Goal: Unclear: Browse casually

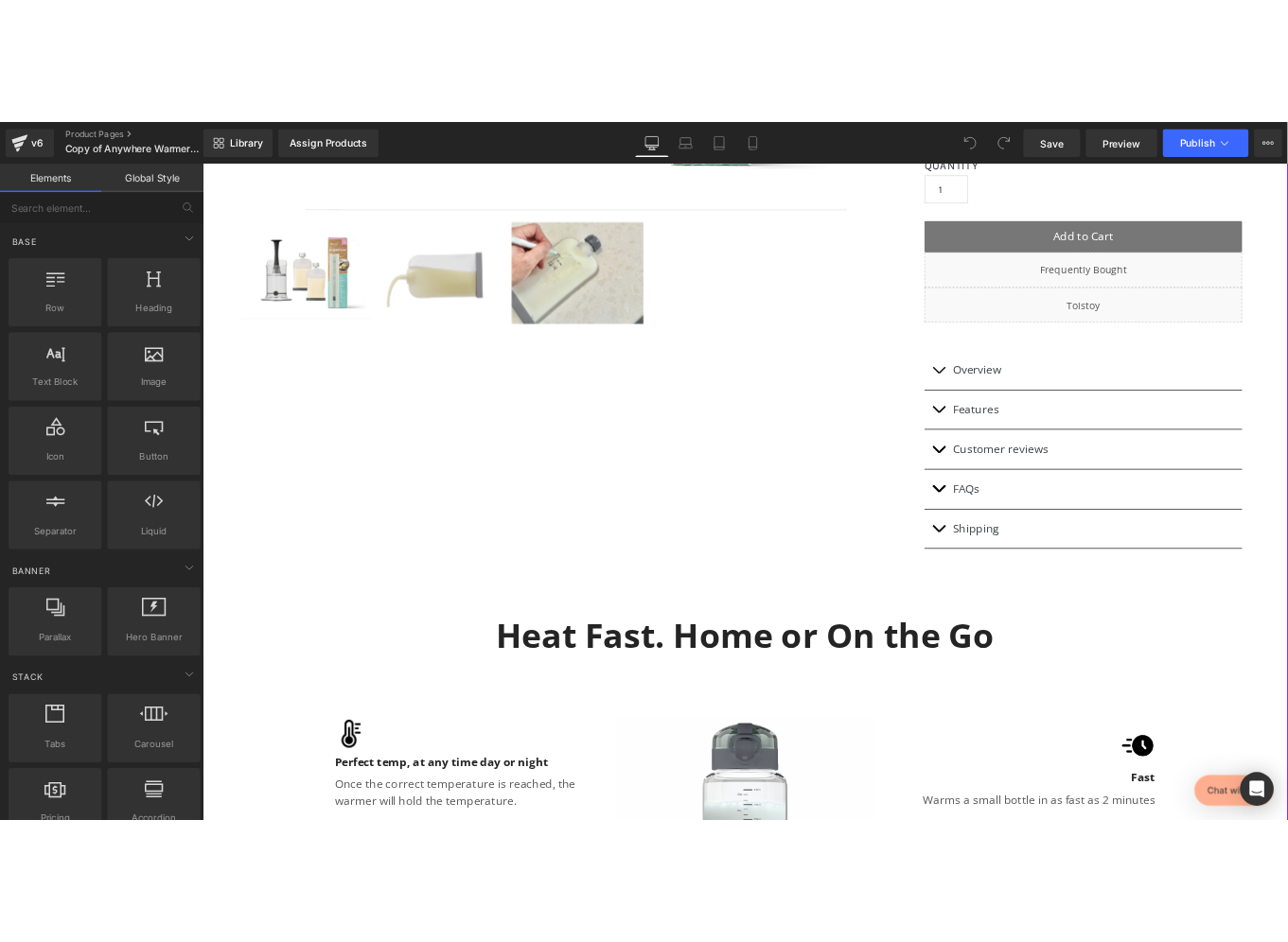
scroll to position [648, 0]
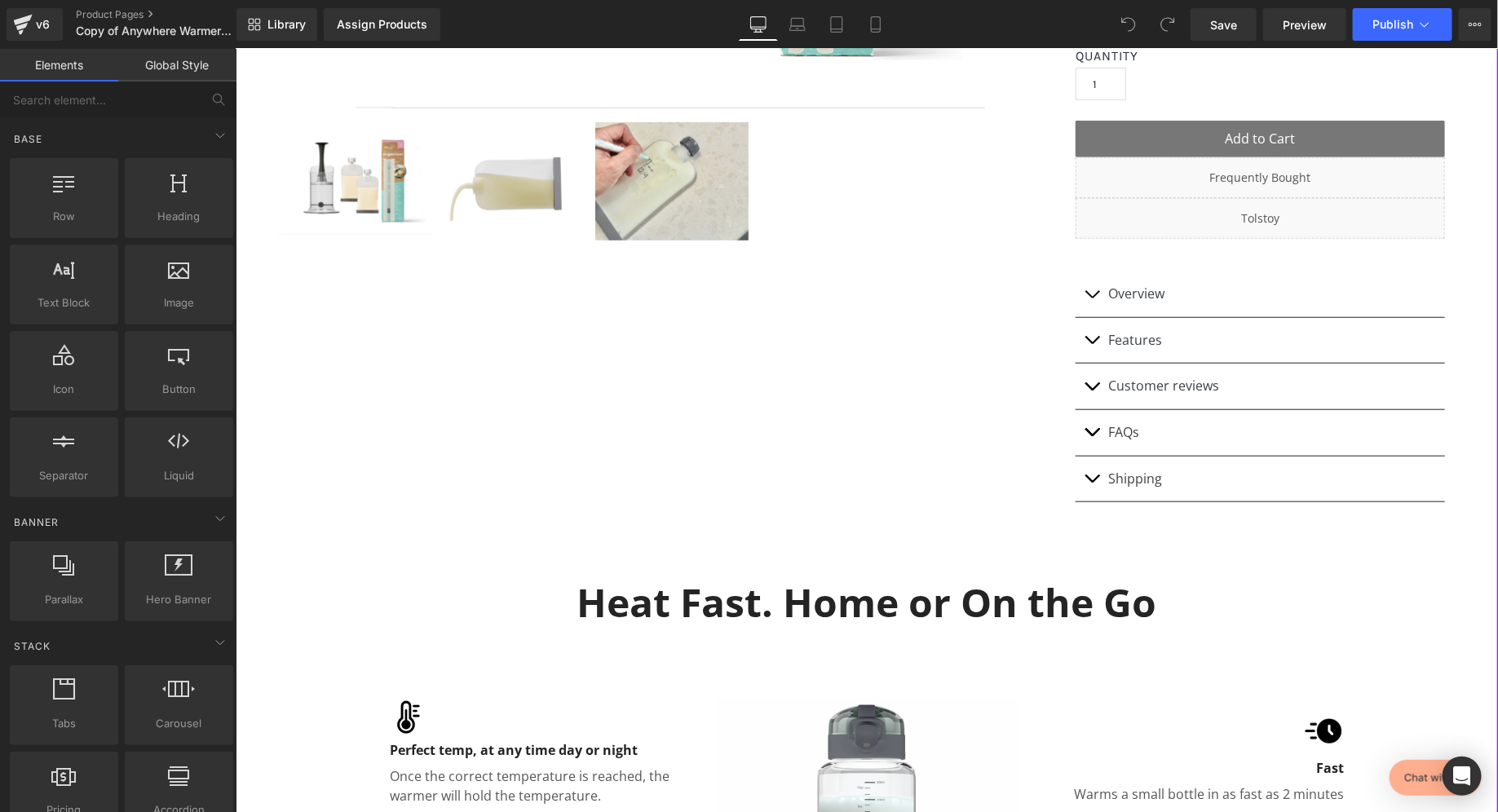
click at [906, 566] on div "Heat Fast. Home or On the Go Heading" at bounding box center [866, 601] width 954 height 70
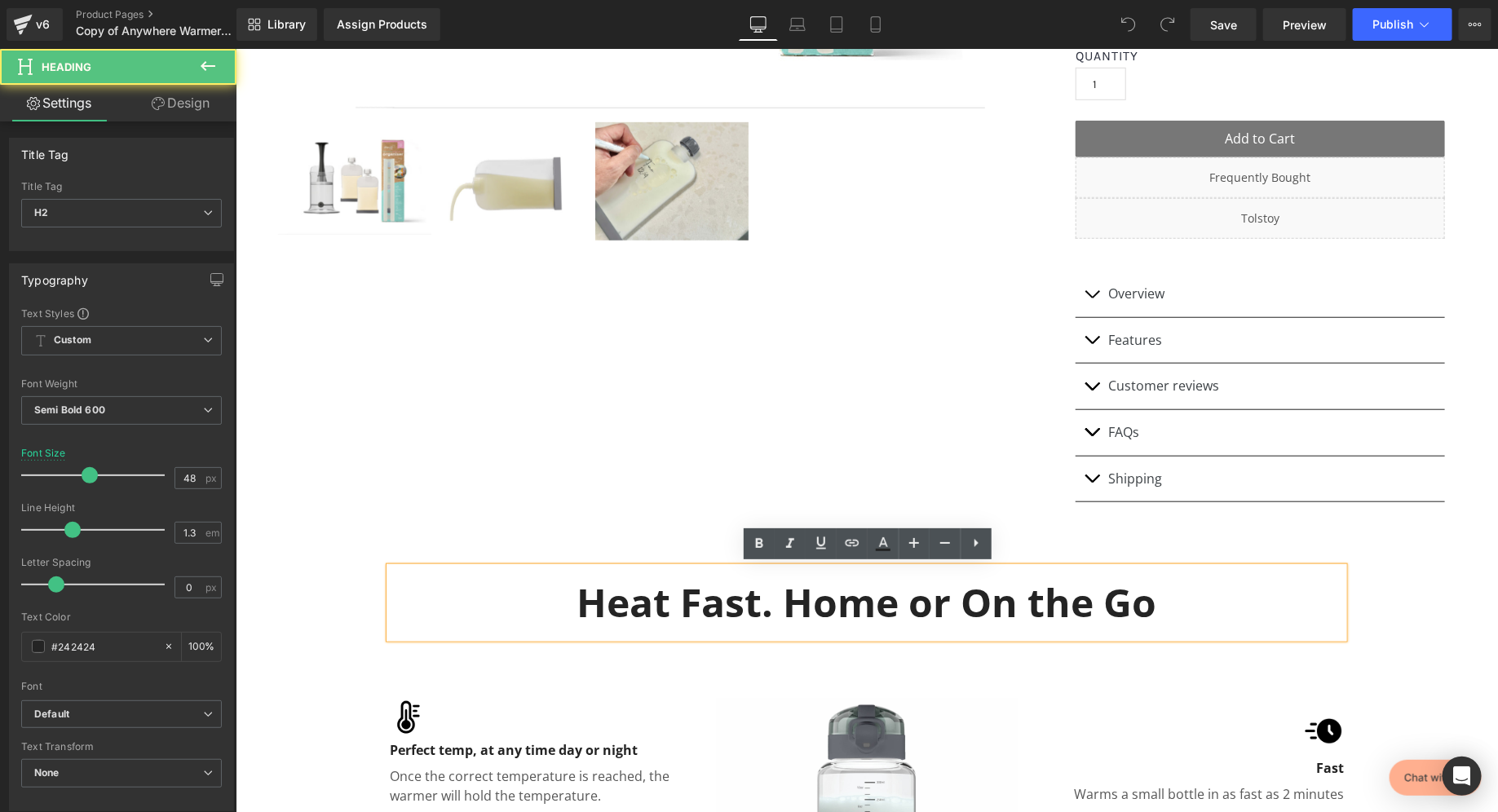
click at [873, 601] on h2 "Heat Fast. Home or On the Go" at bounding box center [866, 601] width 954 height 50
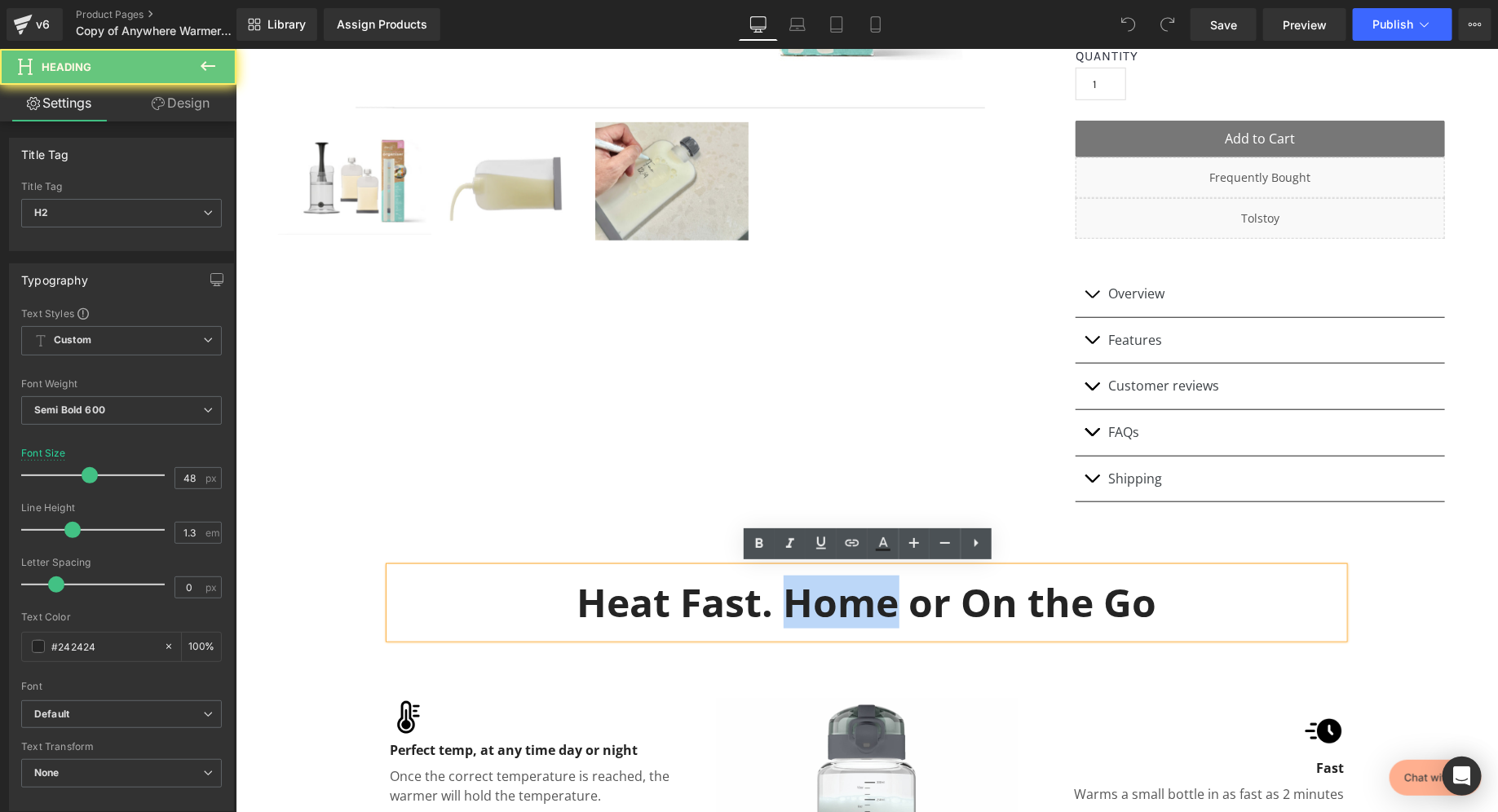
click at [873, 601] on h2 "Heat Fast. Home or On the Go" at bounding box center [866, 601] width 954 height 50
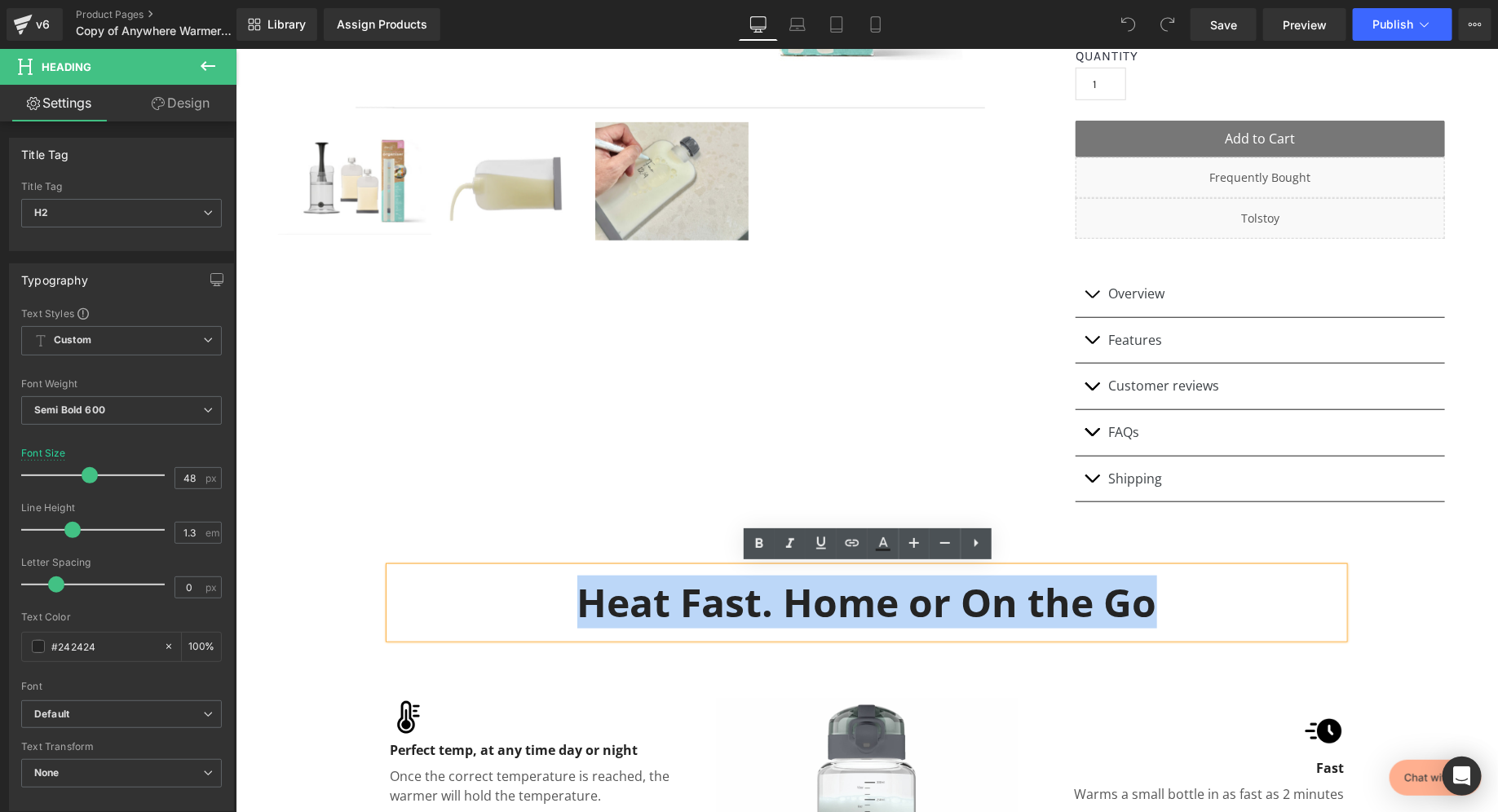
copy h2 "Heat Fast. Home or On the Go"
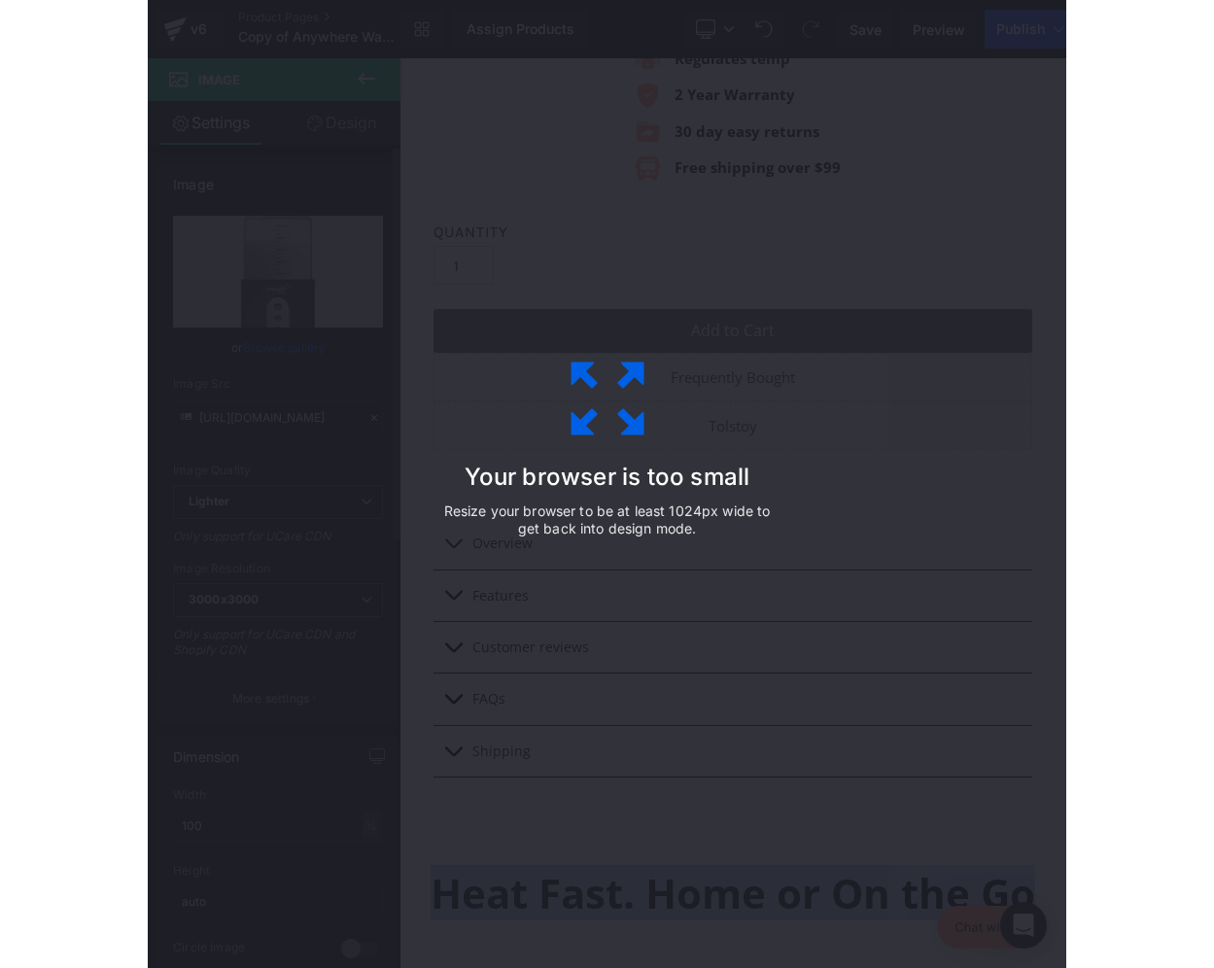
scroll to position [1089, 0]
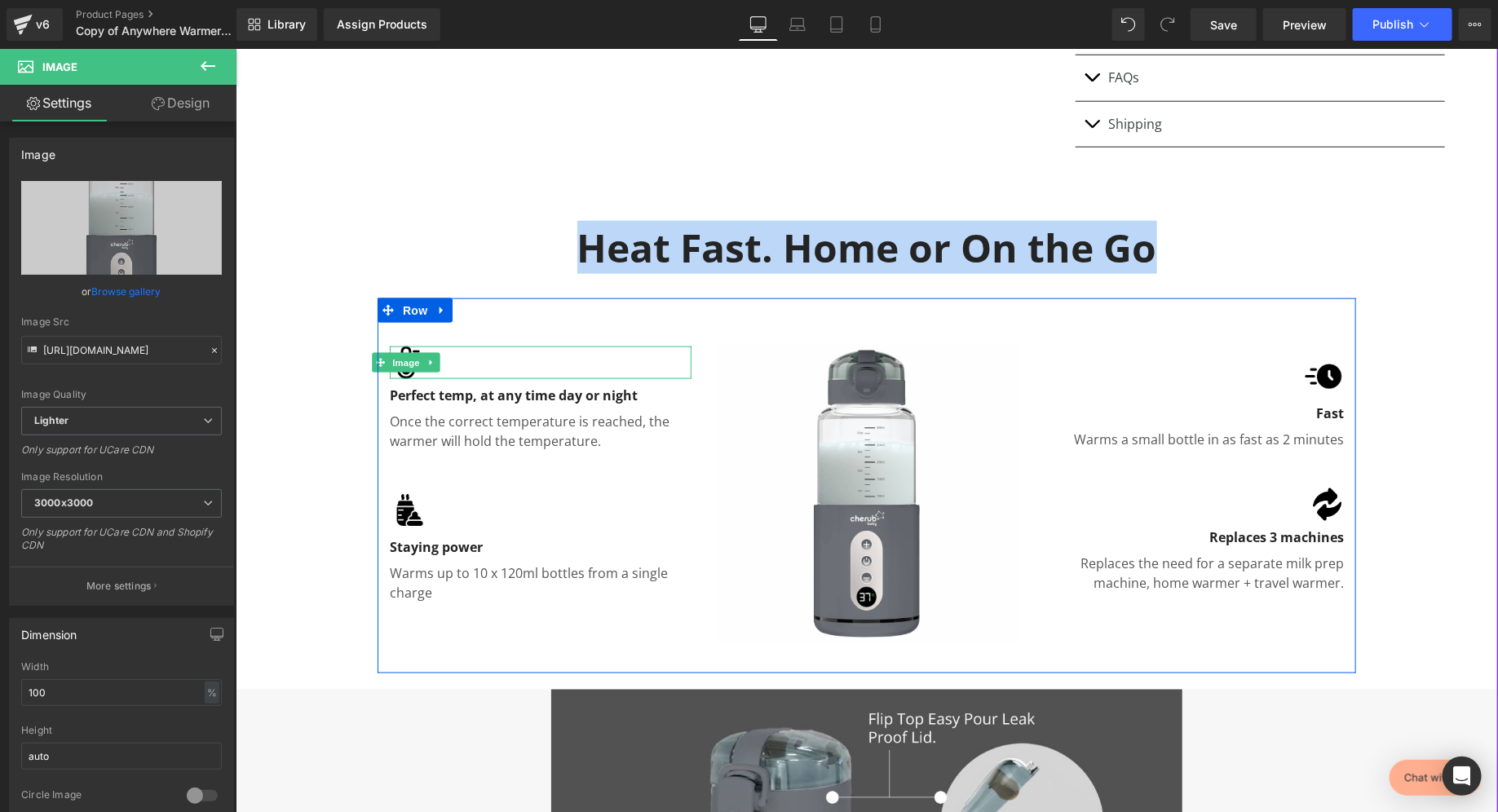
click at [405, 362] on span "Image" at bounding box center [405, 362] width 34 height 19
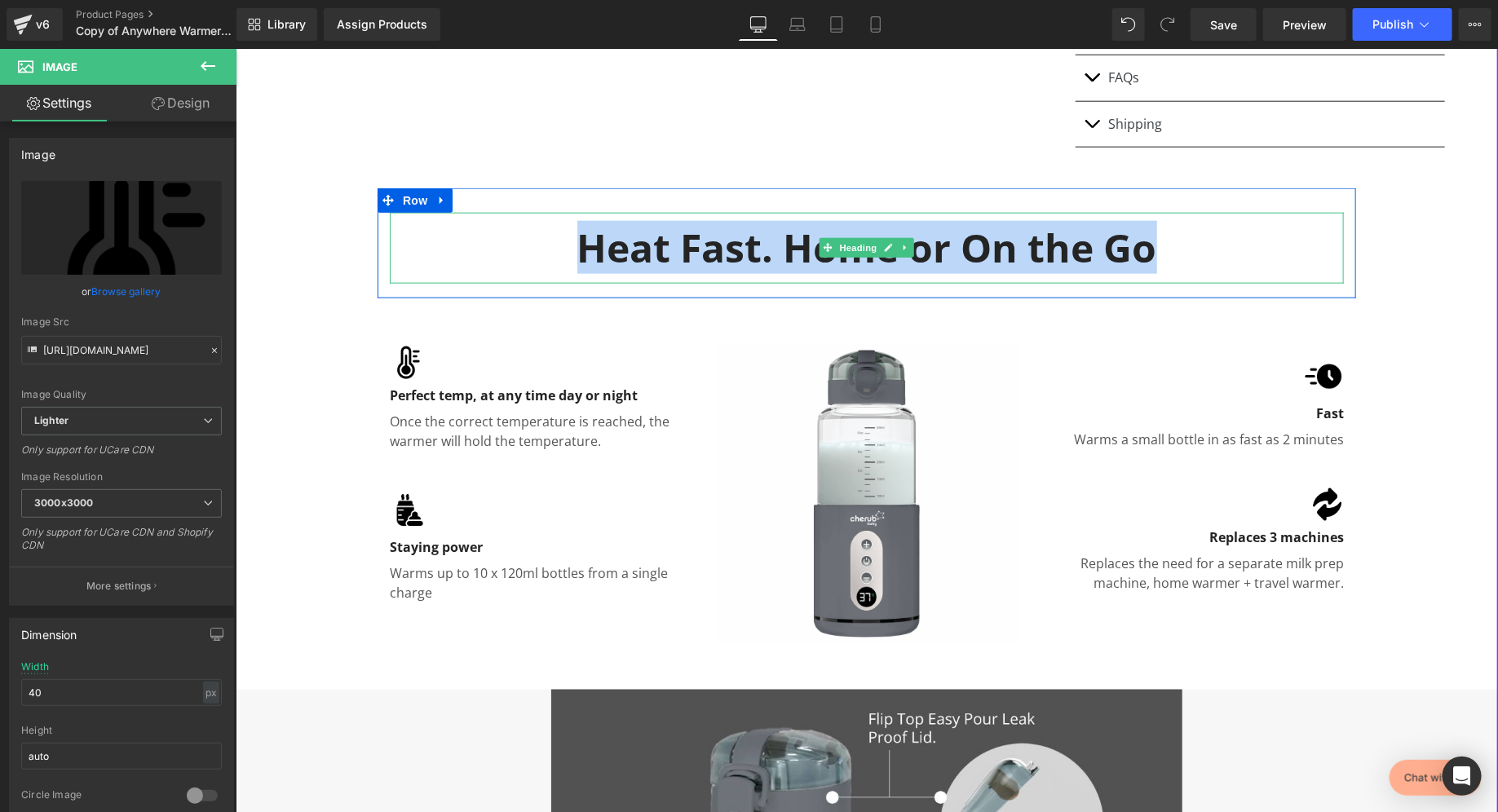
click at [915, 238] on h2 "Heat Fast. Home or On the Go" at bounding box center [866, 247] width 954 height 50
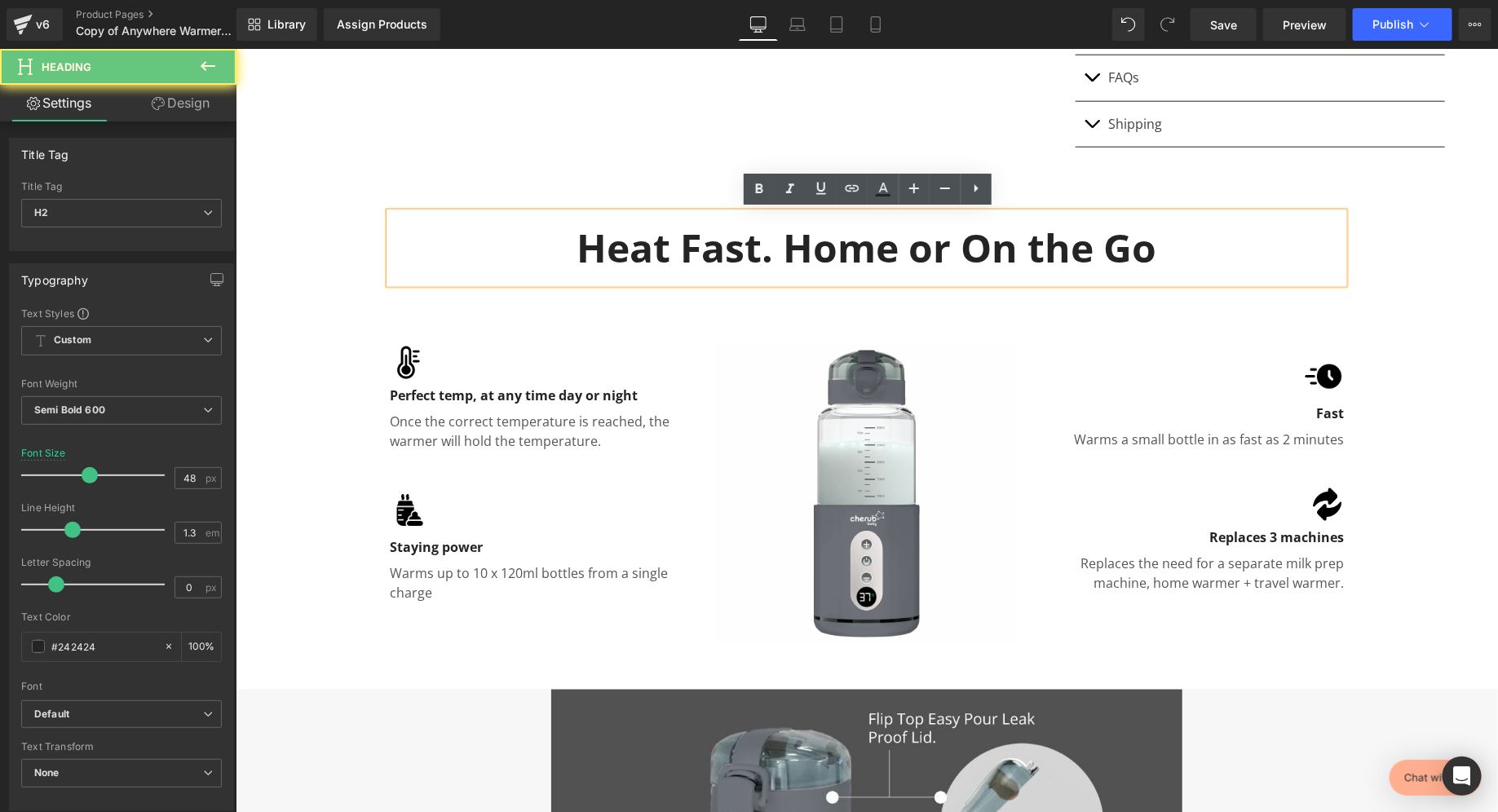
click at [1145, 247] on h2 "Heat Fast. Home or On the Go" at bounding box center [866, 247] width 954 height 50
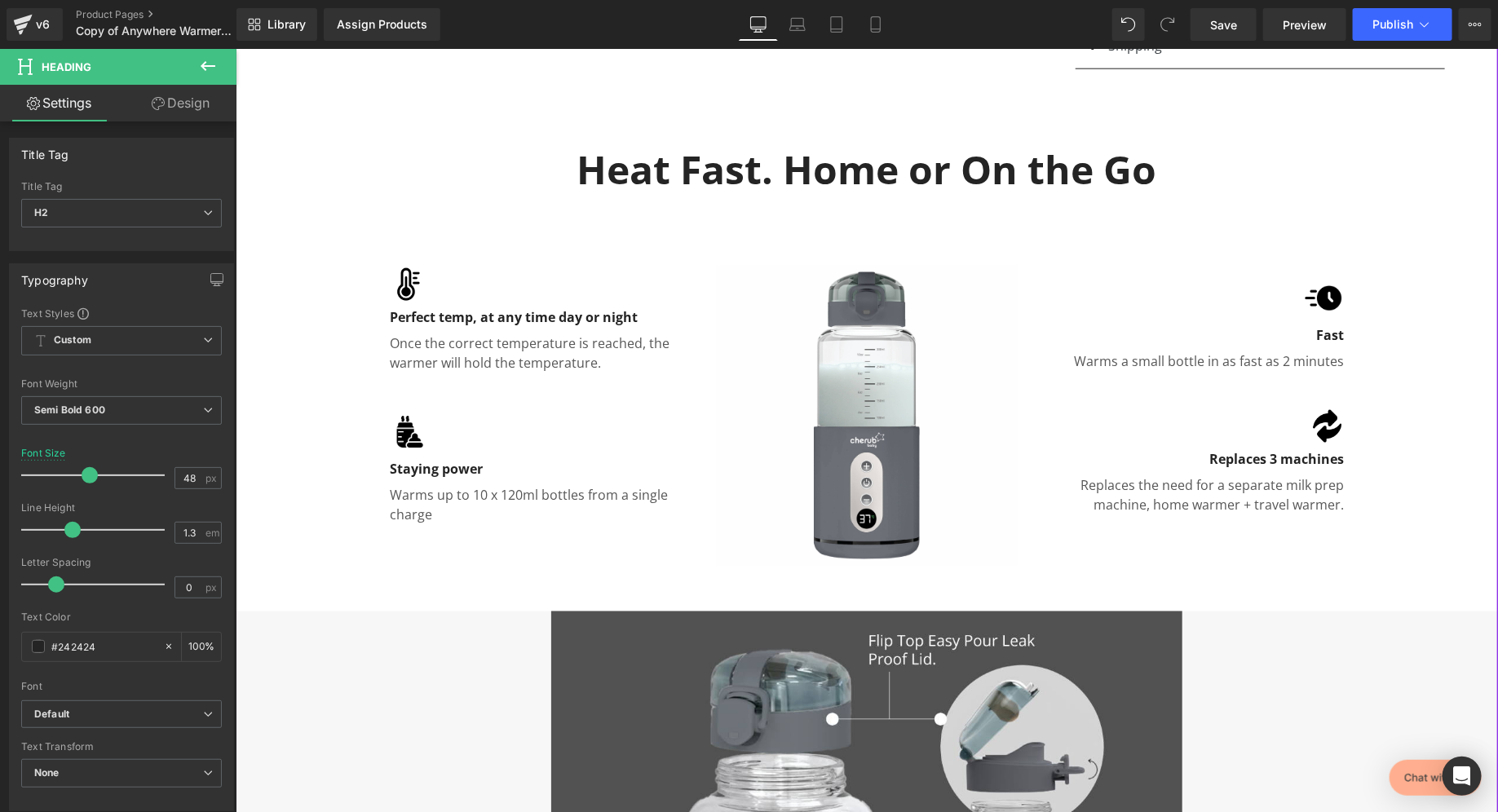
scroll to position [952, 0]
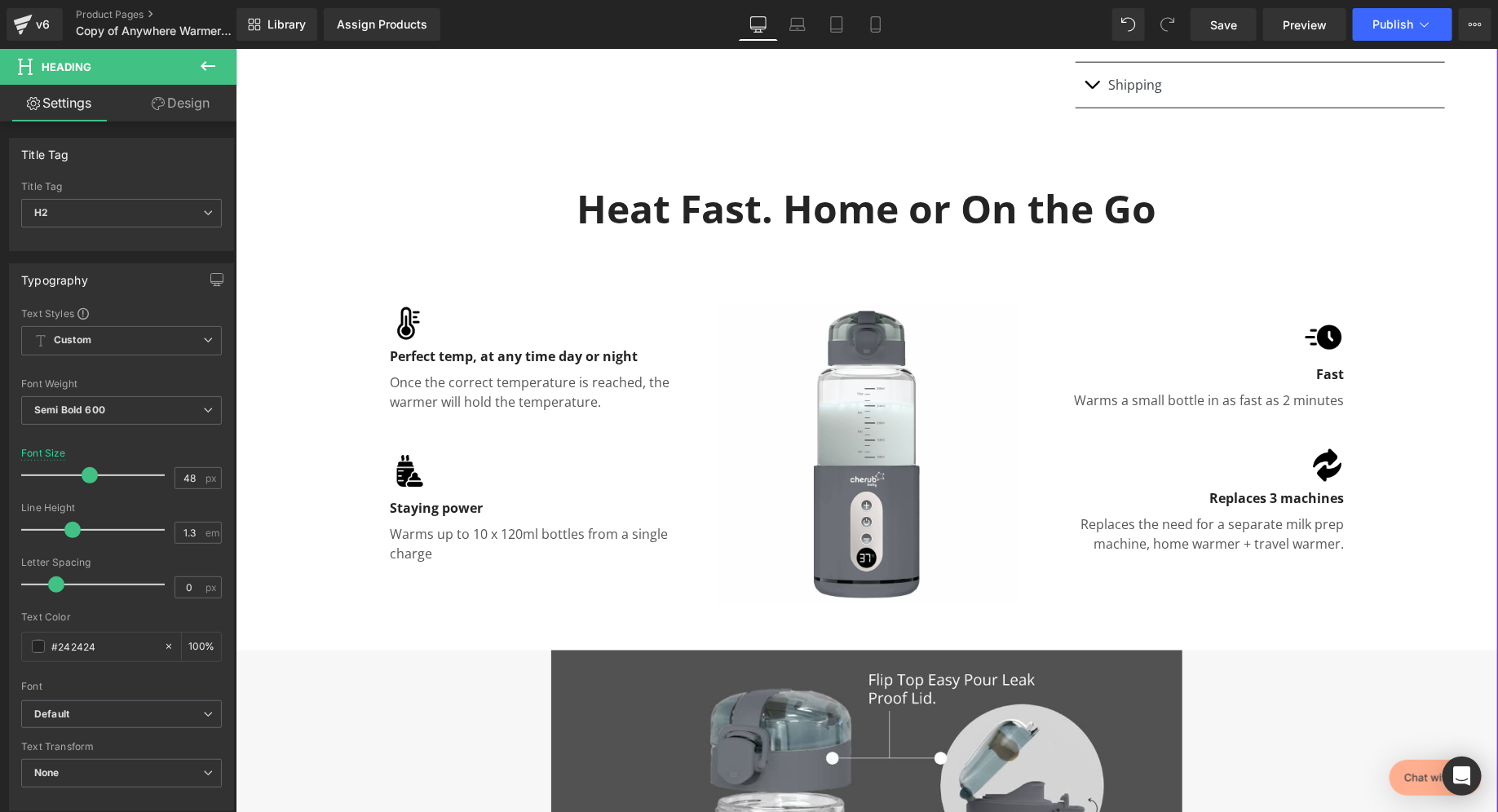
click at [519, 348] on div "Perfect temp, at any time day or night Text Block" at bounding box center [540, 351] width 302 height 26
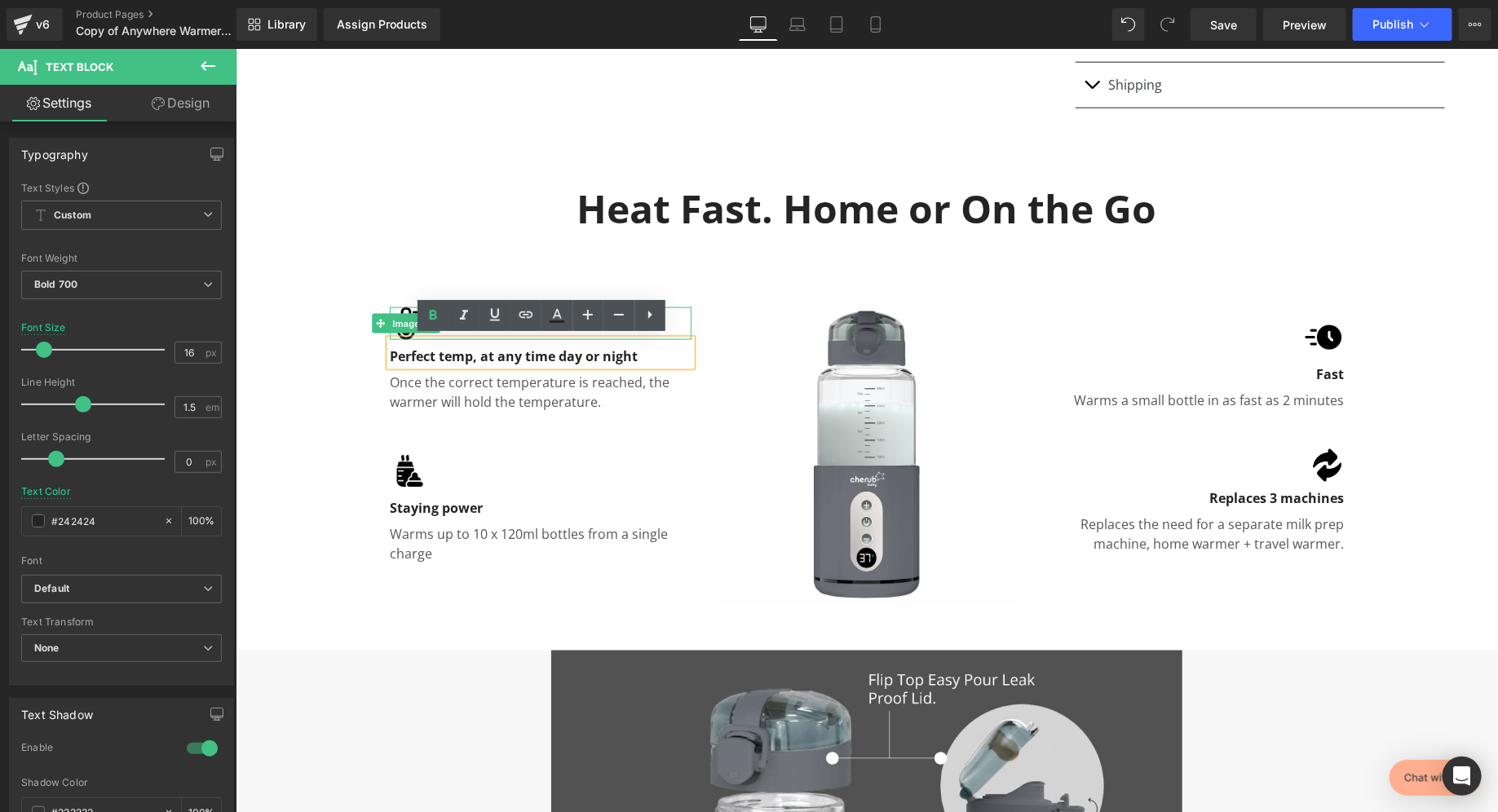
click at [394, 316] on span "Image" at bounding box center [405, 322] width 34 height 19
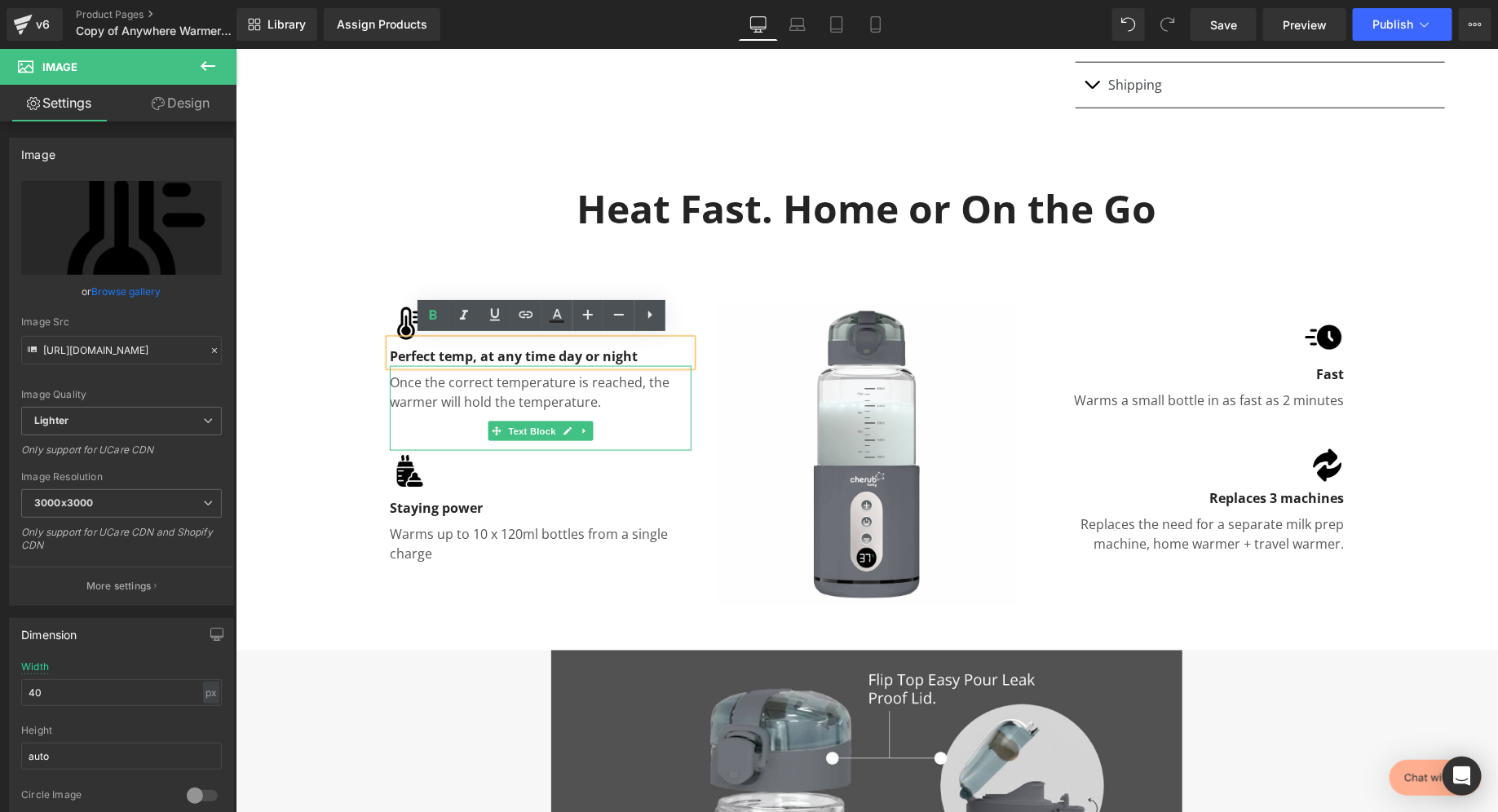
click at [479, 389] on p "Once the correct temperature is reached, the warmer will hold the temperature." at bounding box center [540, 391] width 302 height 39
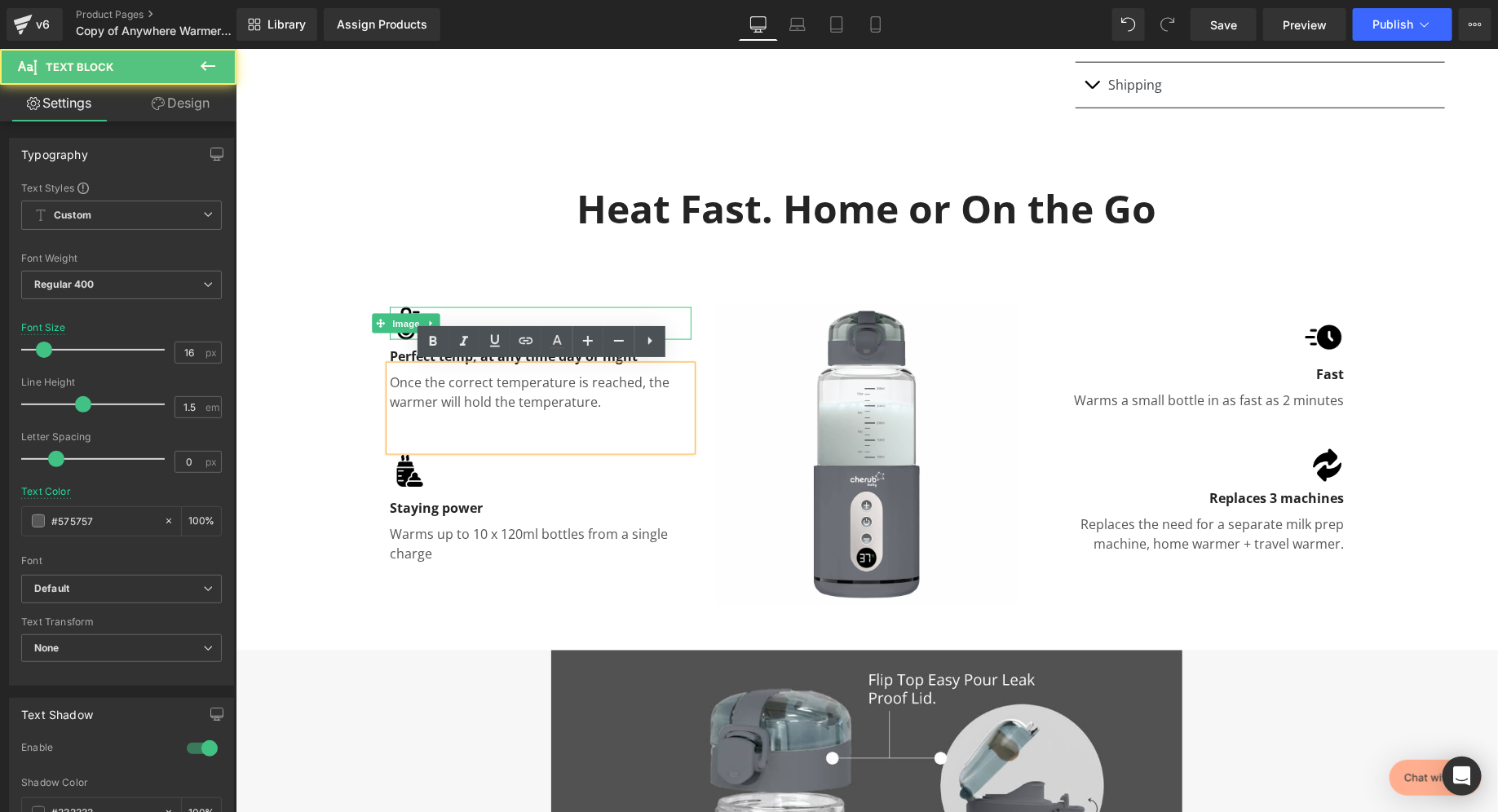
click at [408, 306] on div at bounding box center [540, 308] width 302 height 4
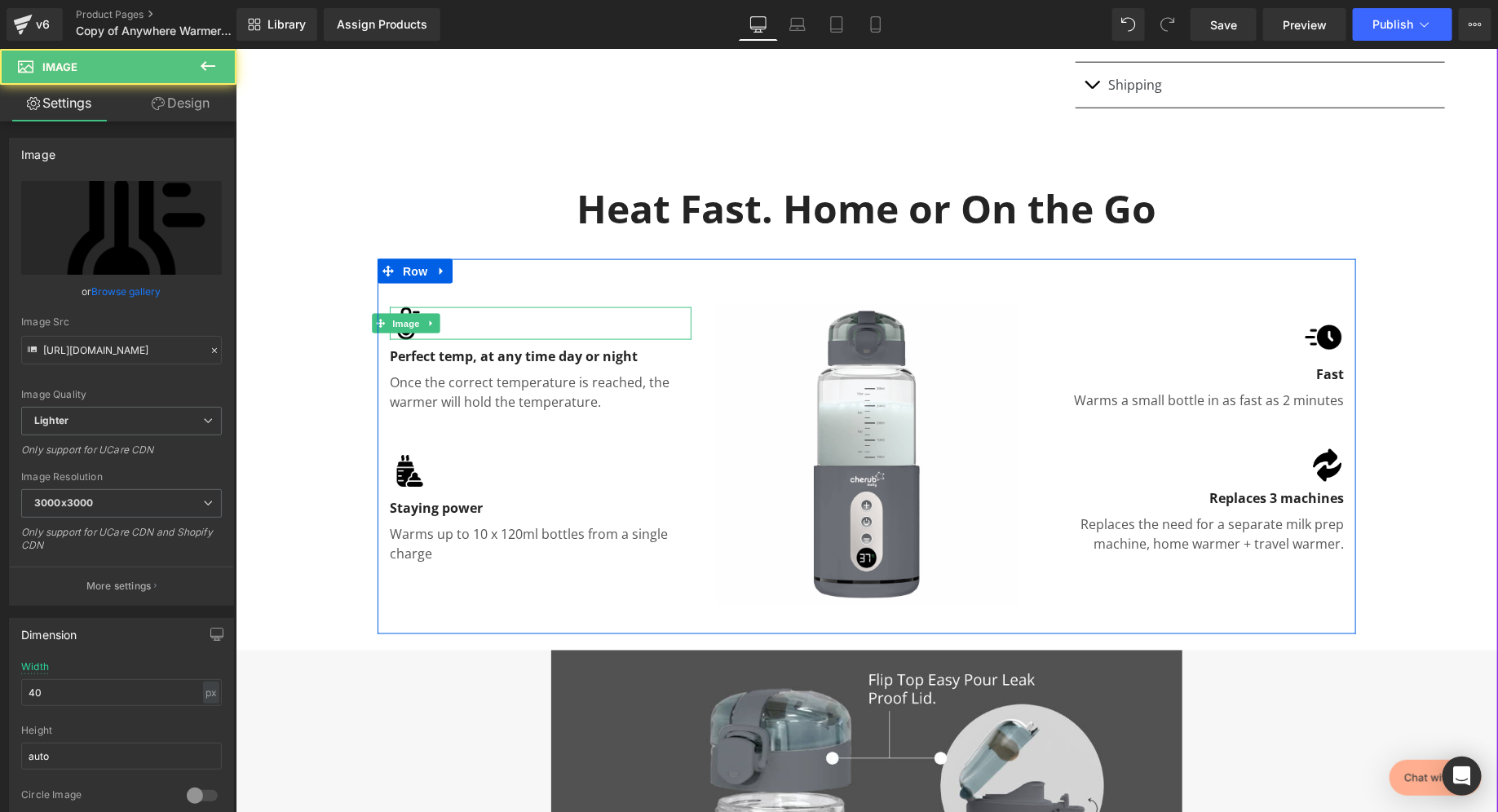
click at [515, 313] on div at bounding box center [540, 322] width 302 height 33
click at [461, 312] on div at bounding box center [540, 322] width 302 height 33
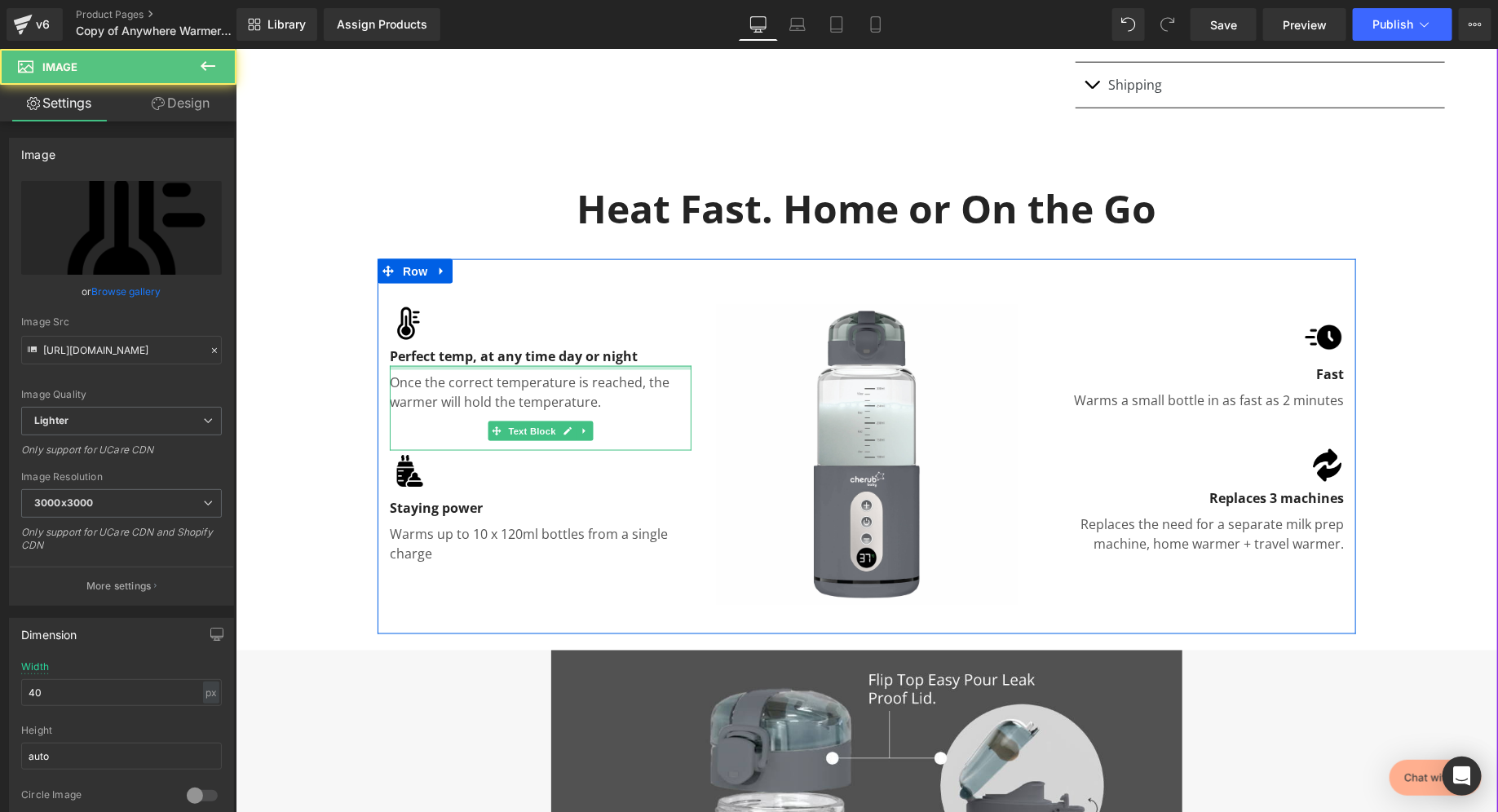
click at [460, 365] on div at bounding box center [540, 367] width 302 height 4
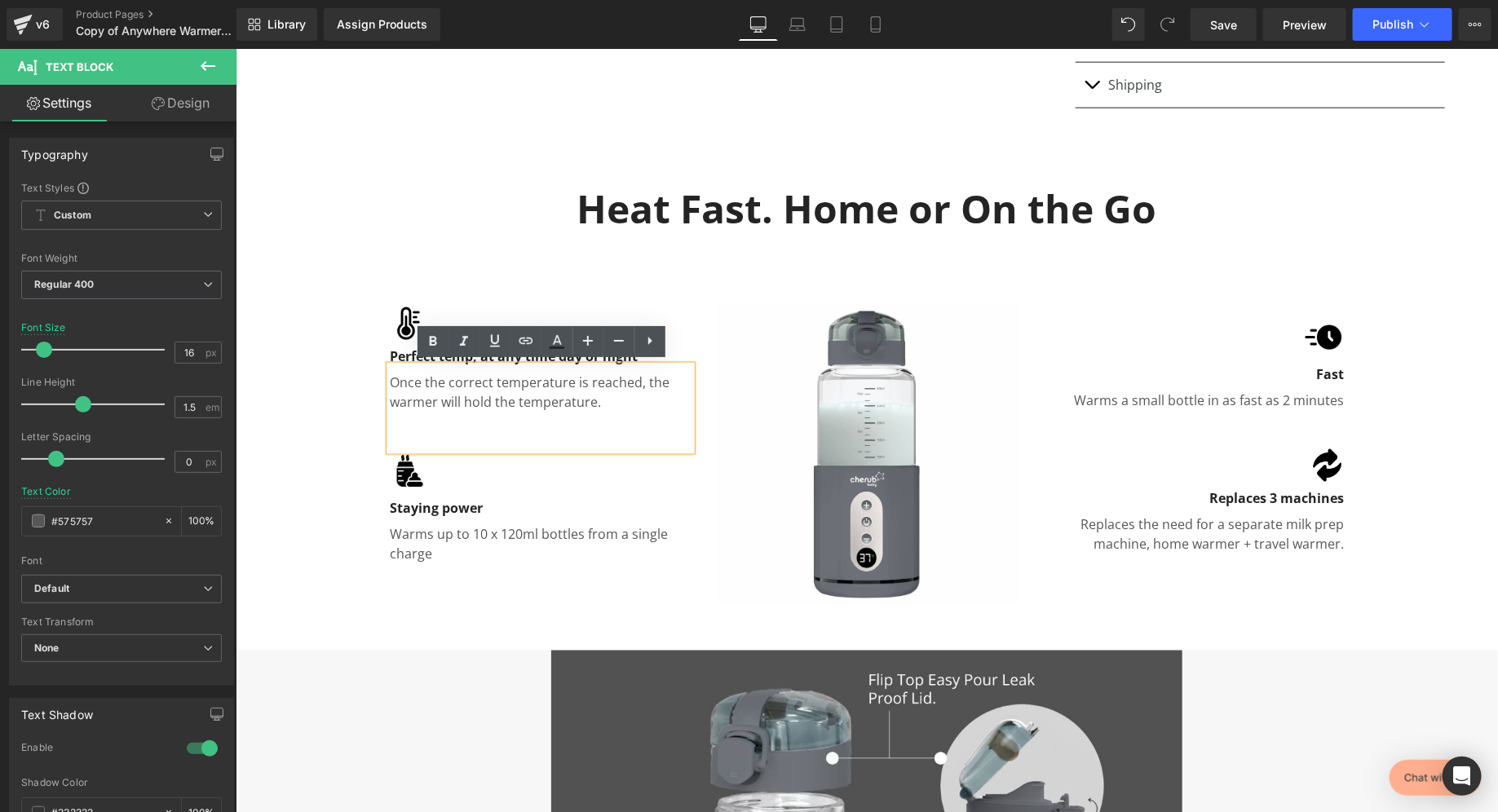
click at [382, 276] on div "Image Perfect temp, at any time day or night Text Block Once the correct temper…" at bounding box center [866, 445] width 979 height 375
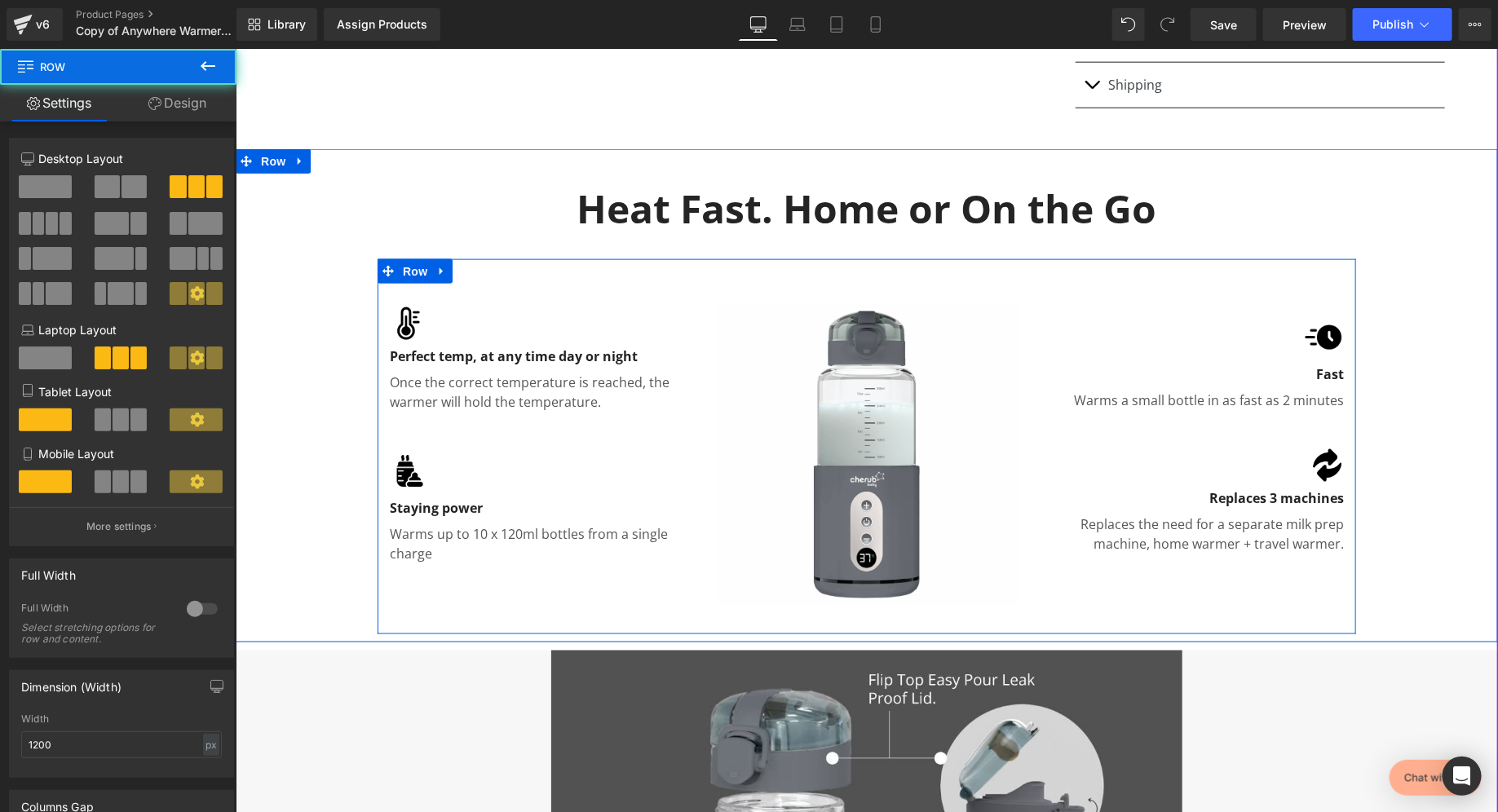
click at [411, 285] on div "Image Perfect temp, at any time day or night Text Block Once the correct temper…" at bounding box center [540, 454] width 326 height 342
click at [403, 258] on span "Row" at bounding box center [414, 270] width 33 height 24
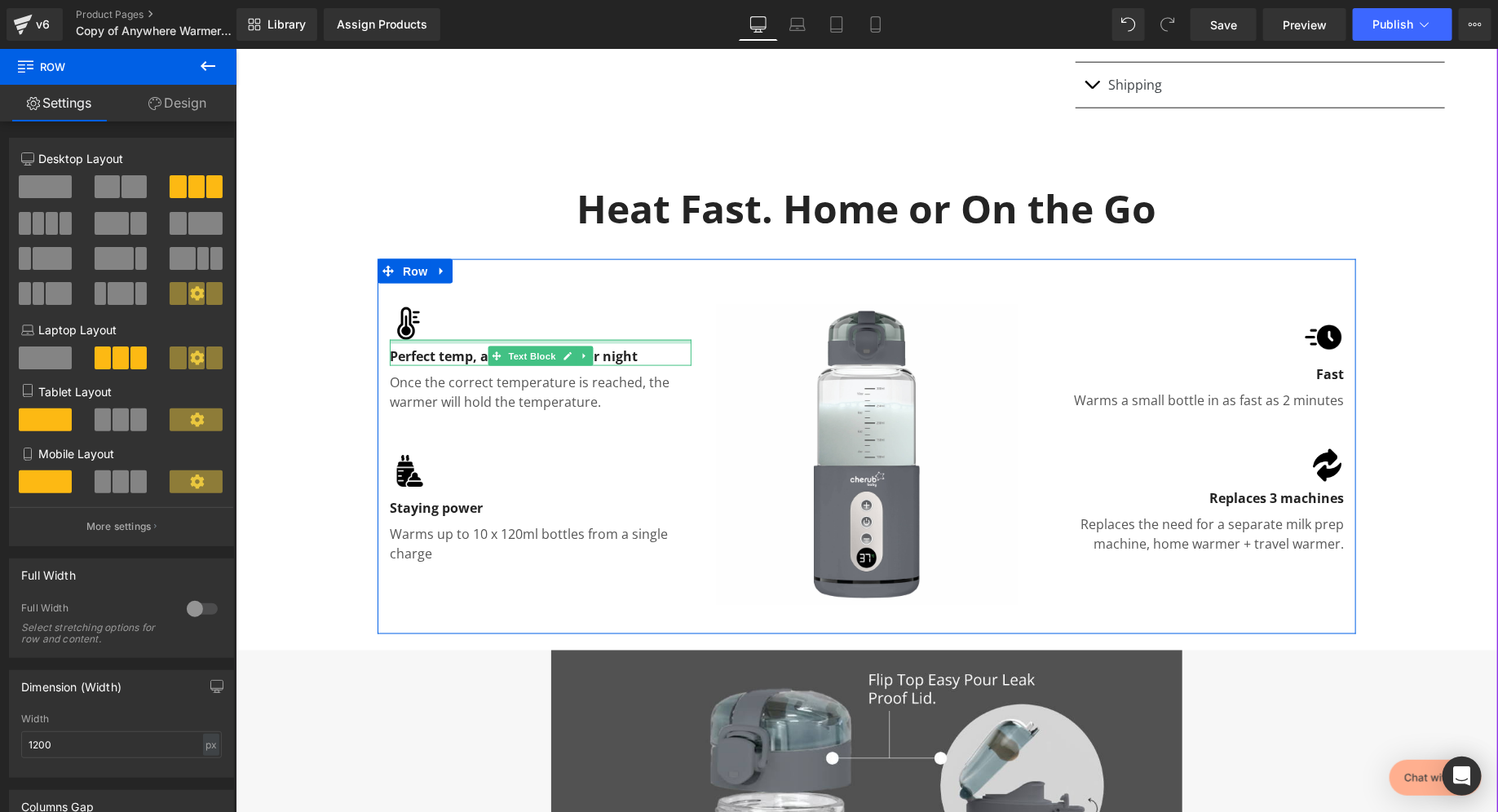
click at [411, 339] on div at bounding box center [540, 341] width 302 height 4
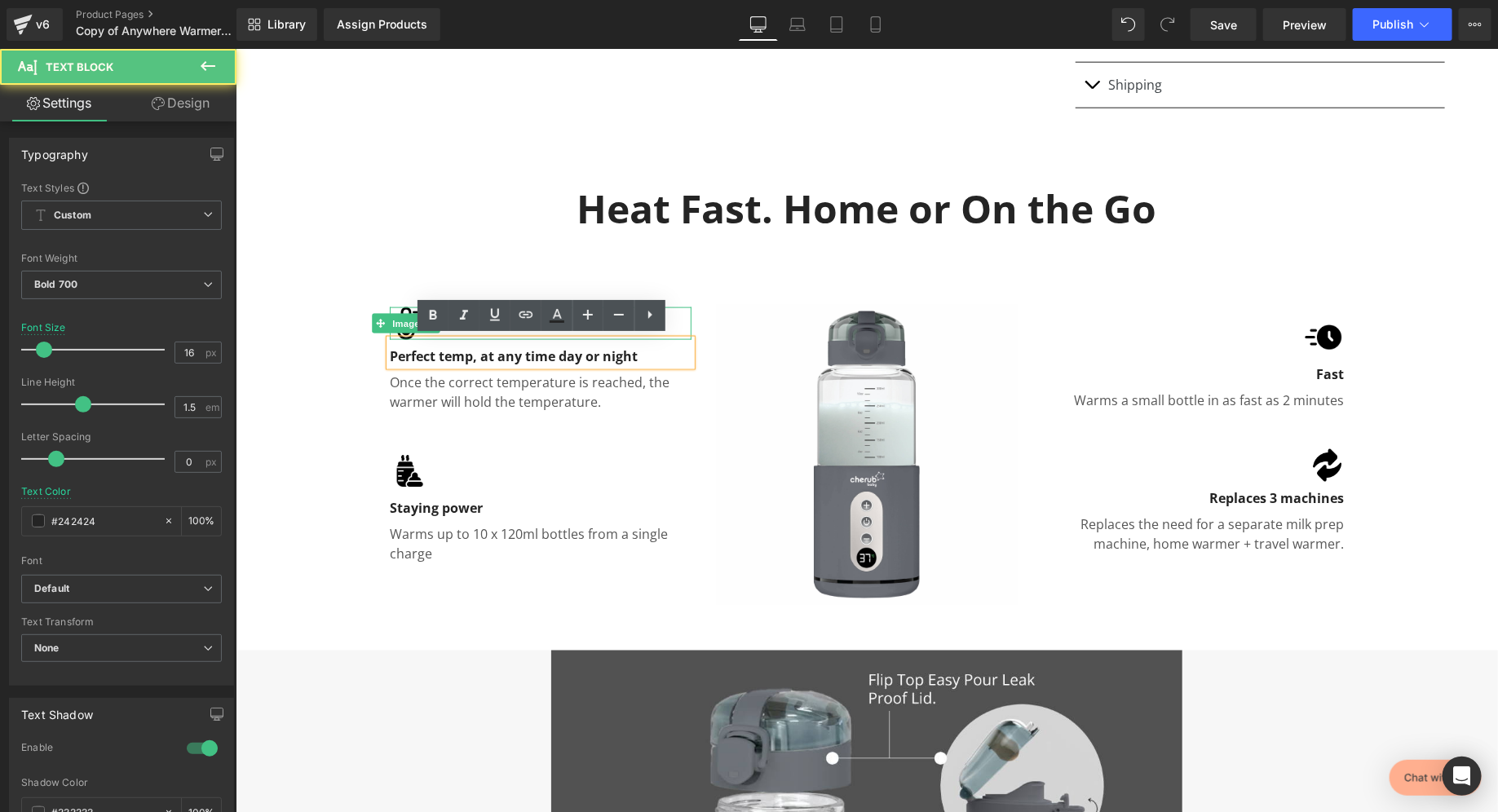
click at [405, 319] on span "Image" at bounding box center [405, 322] width 34 height 19
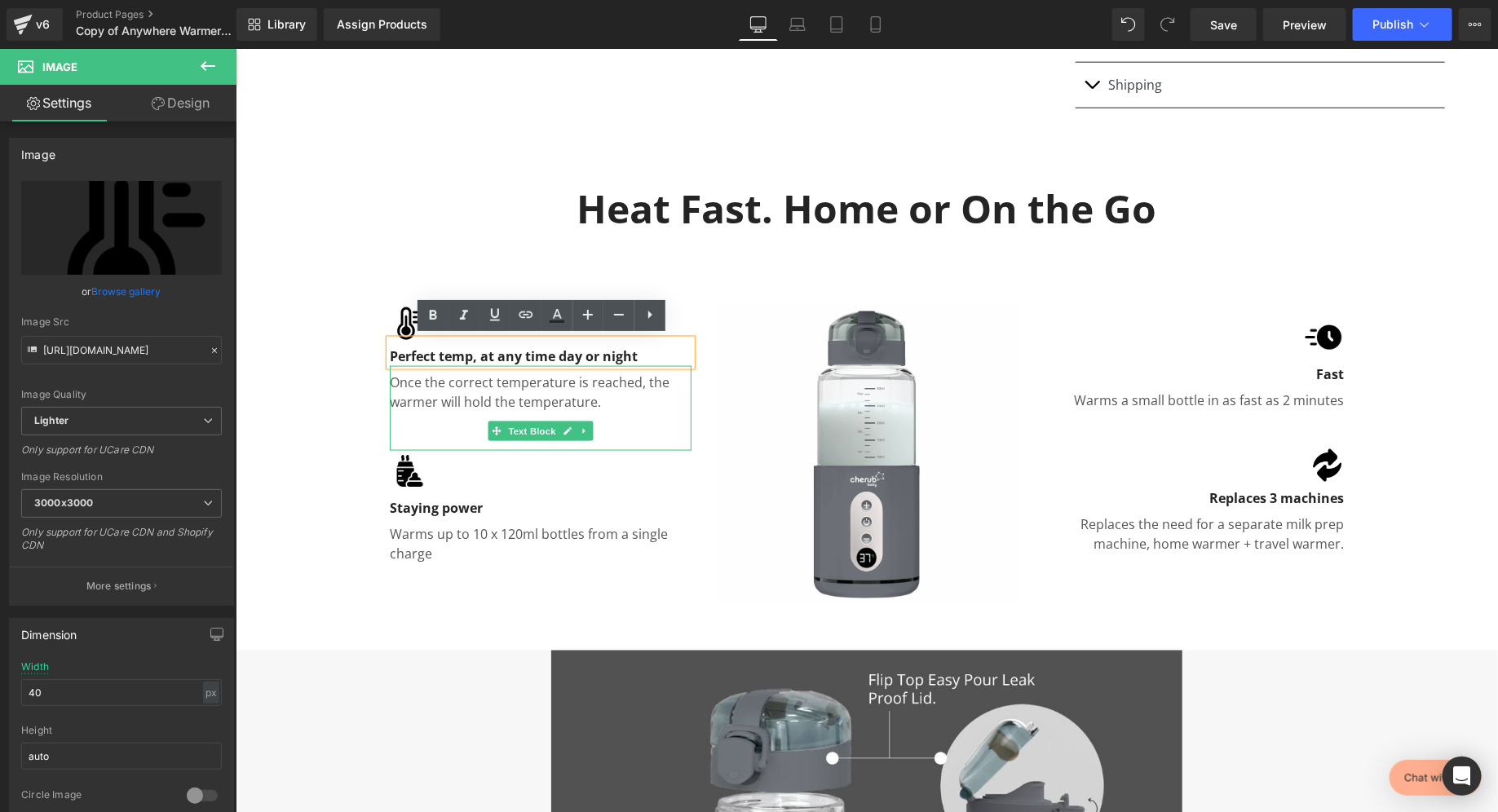
click at [410, 417] on div "Once the correct temperature is reached, the warmer will hold the temperature." at bounding box center [540, 407] width 302 height 85
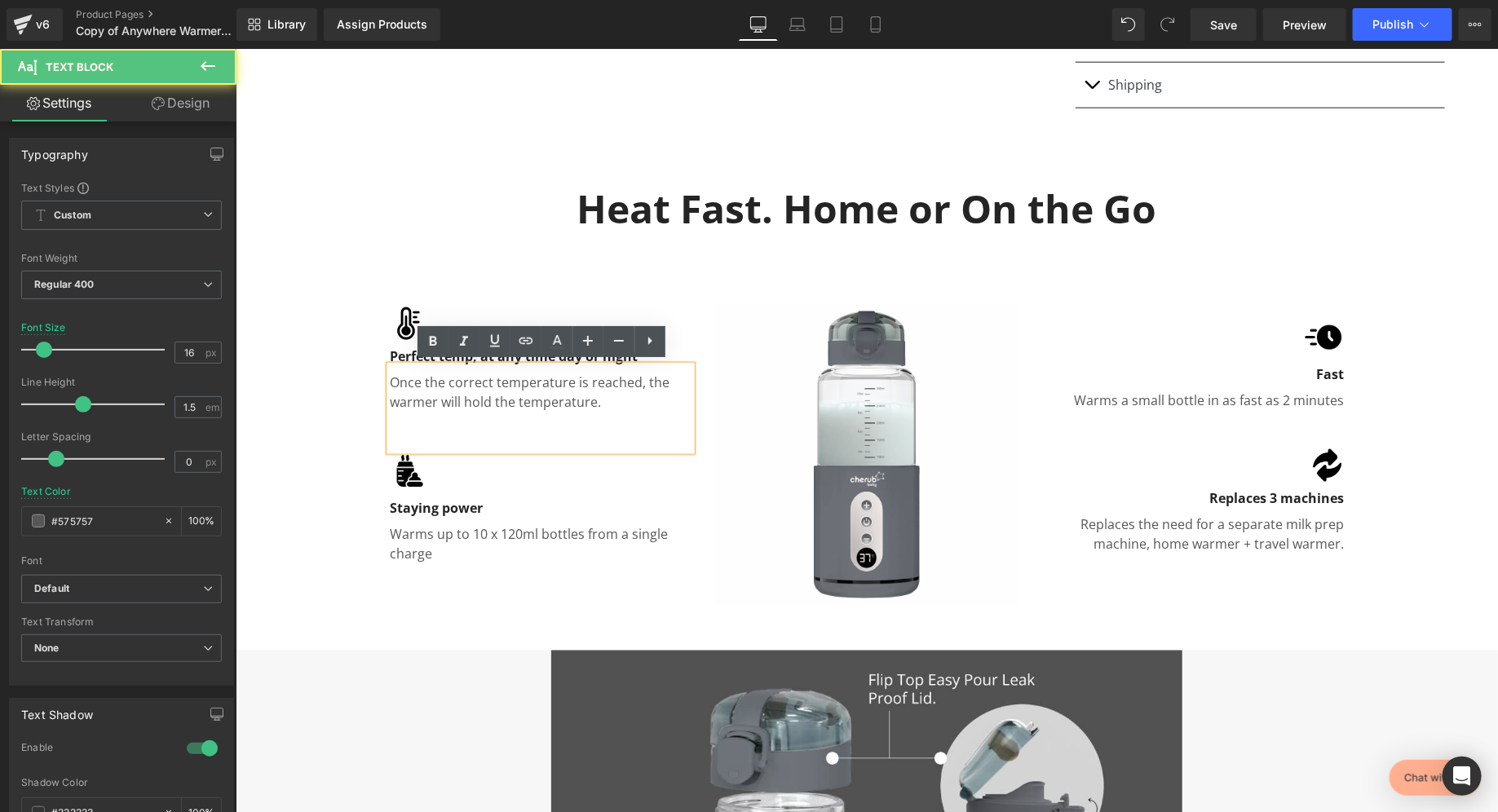
click at [410, 500] on p "Staying power" at bounding box center [540, 507] width 302 height 19
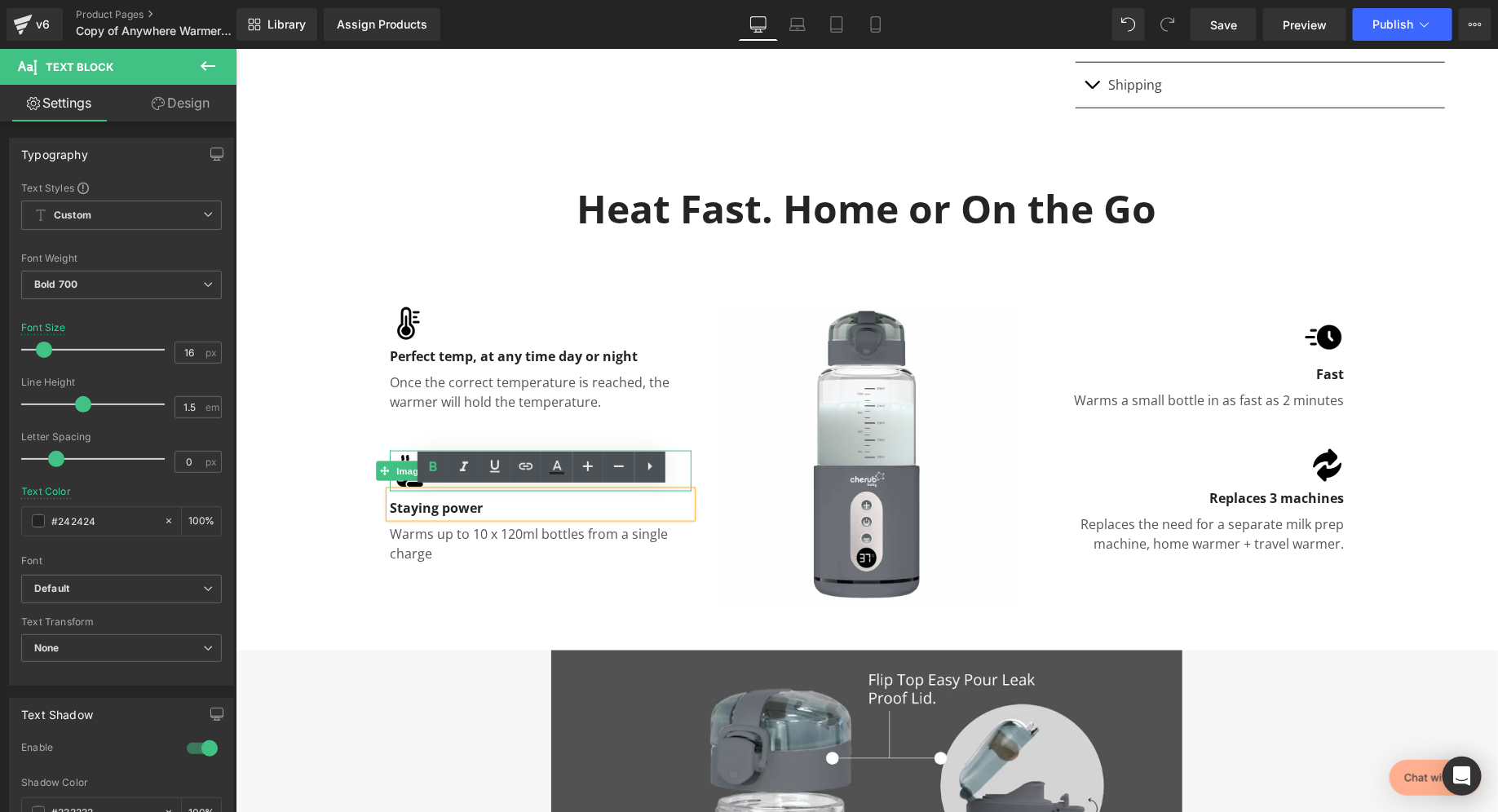
click at [404, 469] on span "Image" at bounding box center [409, 470] width 34 height 19
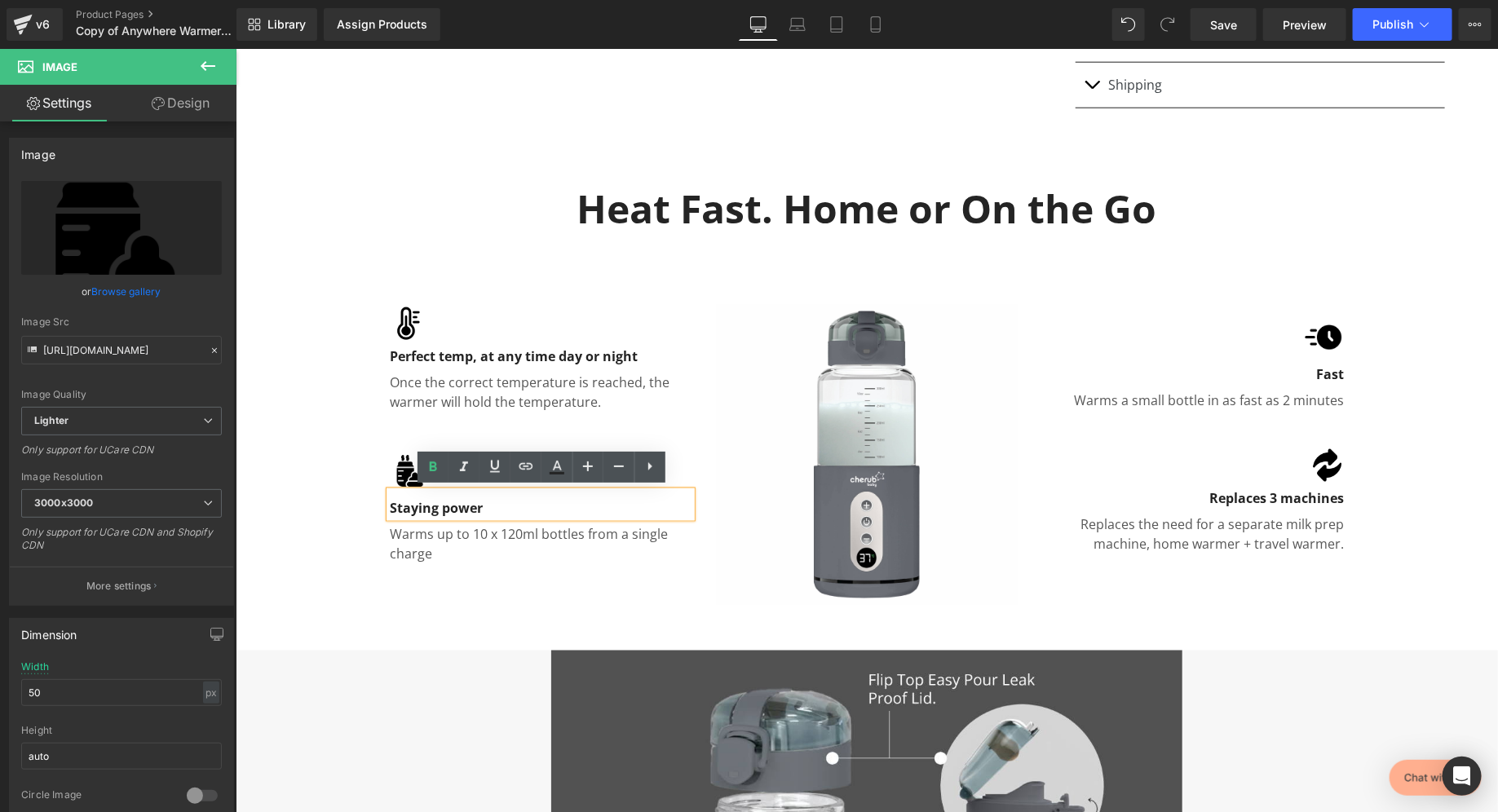
click at [235, 48] on div at bounding box center [235, 48] width 0 height 0
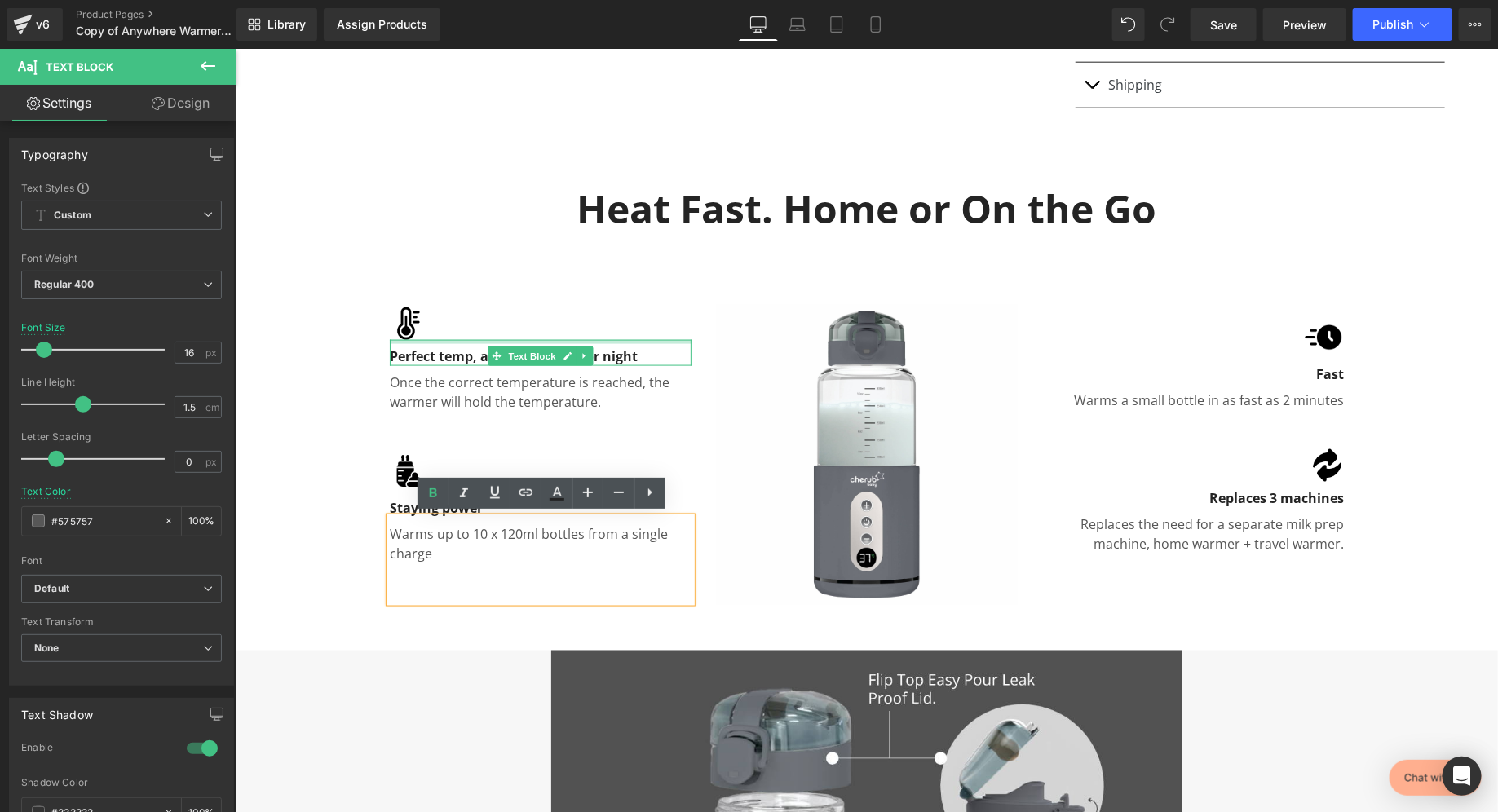
click at [413, 339] on div at bounding box center [540, 341] width 302 height 4
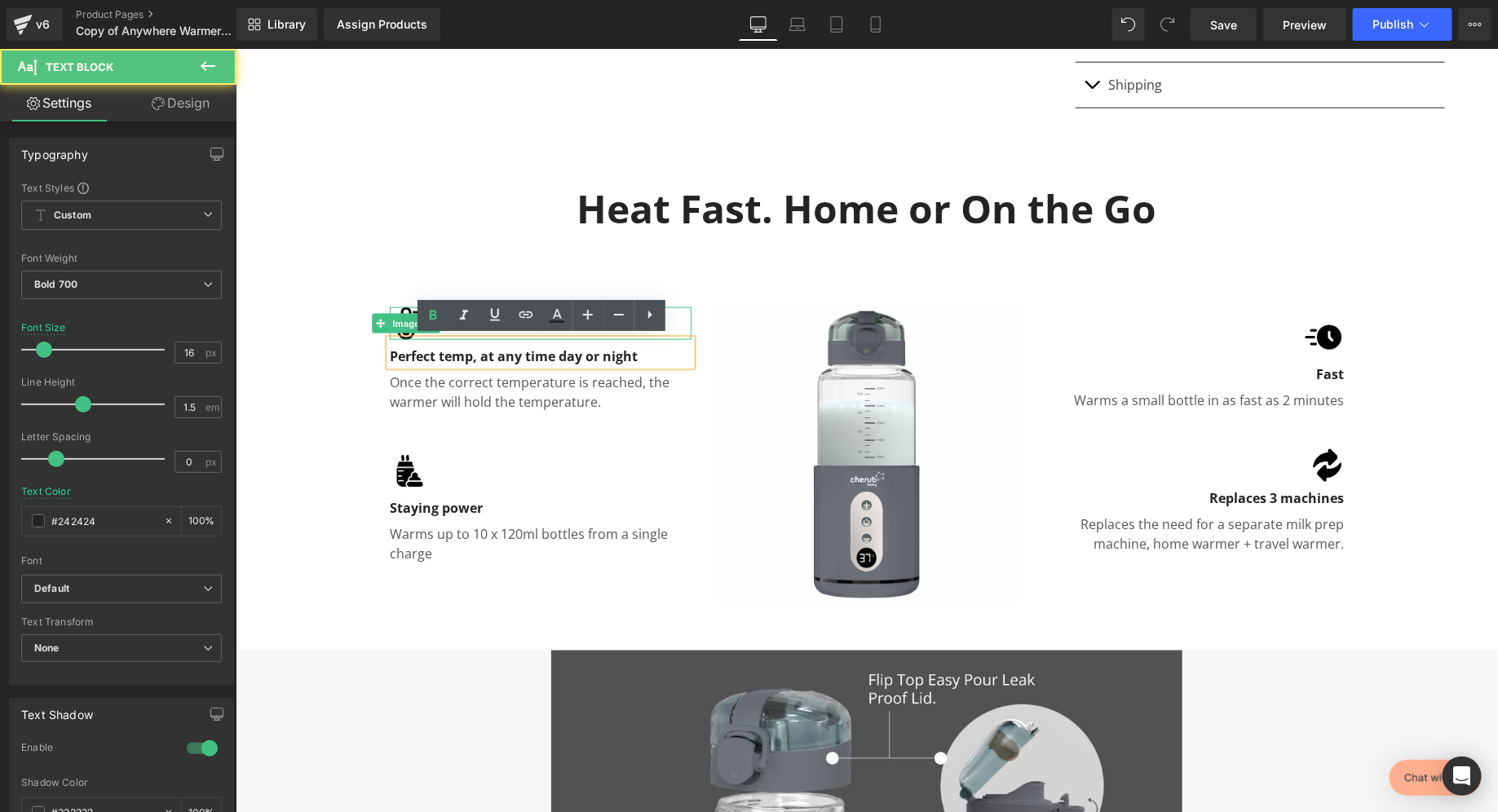
click at [405, 315] on span "Image" at bounding box center [405, 322] width 34 height 19
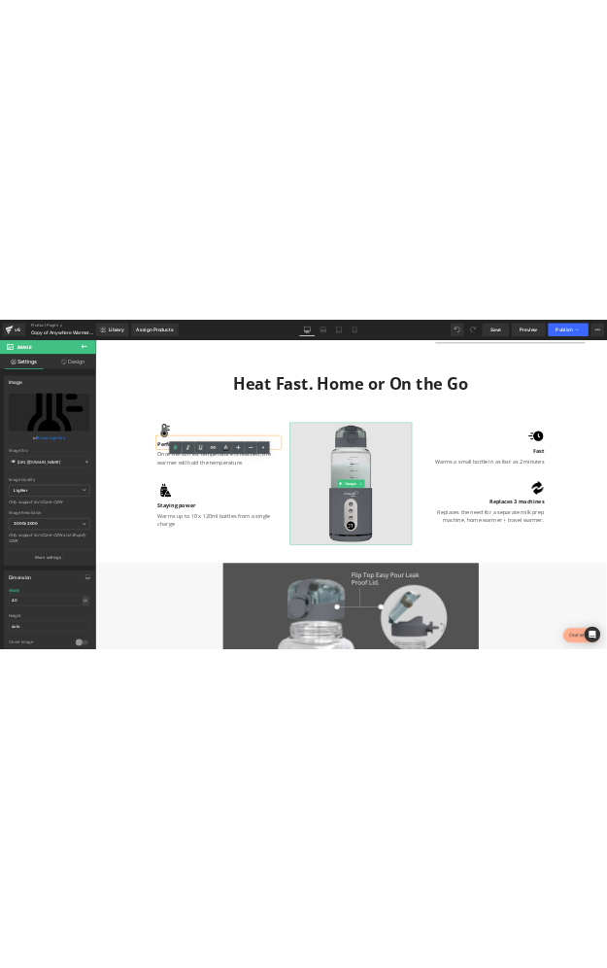
scroll to position [1201, 0]
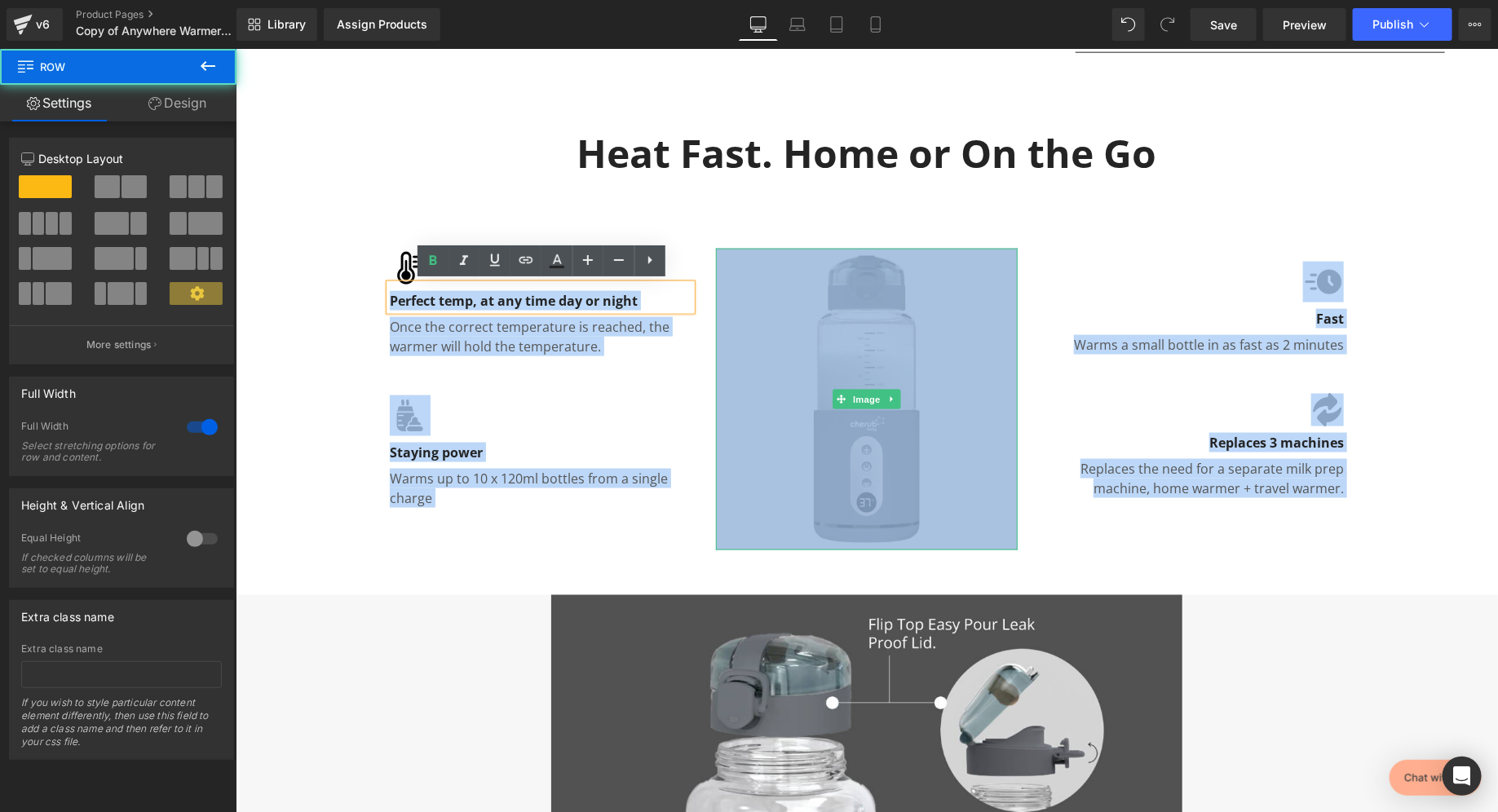
drag, startPoint x: 341, startPoint y: 216, endPoint x: 939, endPoint y: 440, distance: 638.6
click at [939, 440] on div "Heat Fast. Home or On the Go Heading Row Image Perfect temp, at any time day or…" at bounding box center [866, 335] width 1263 height 484
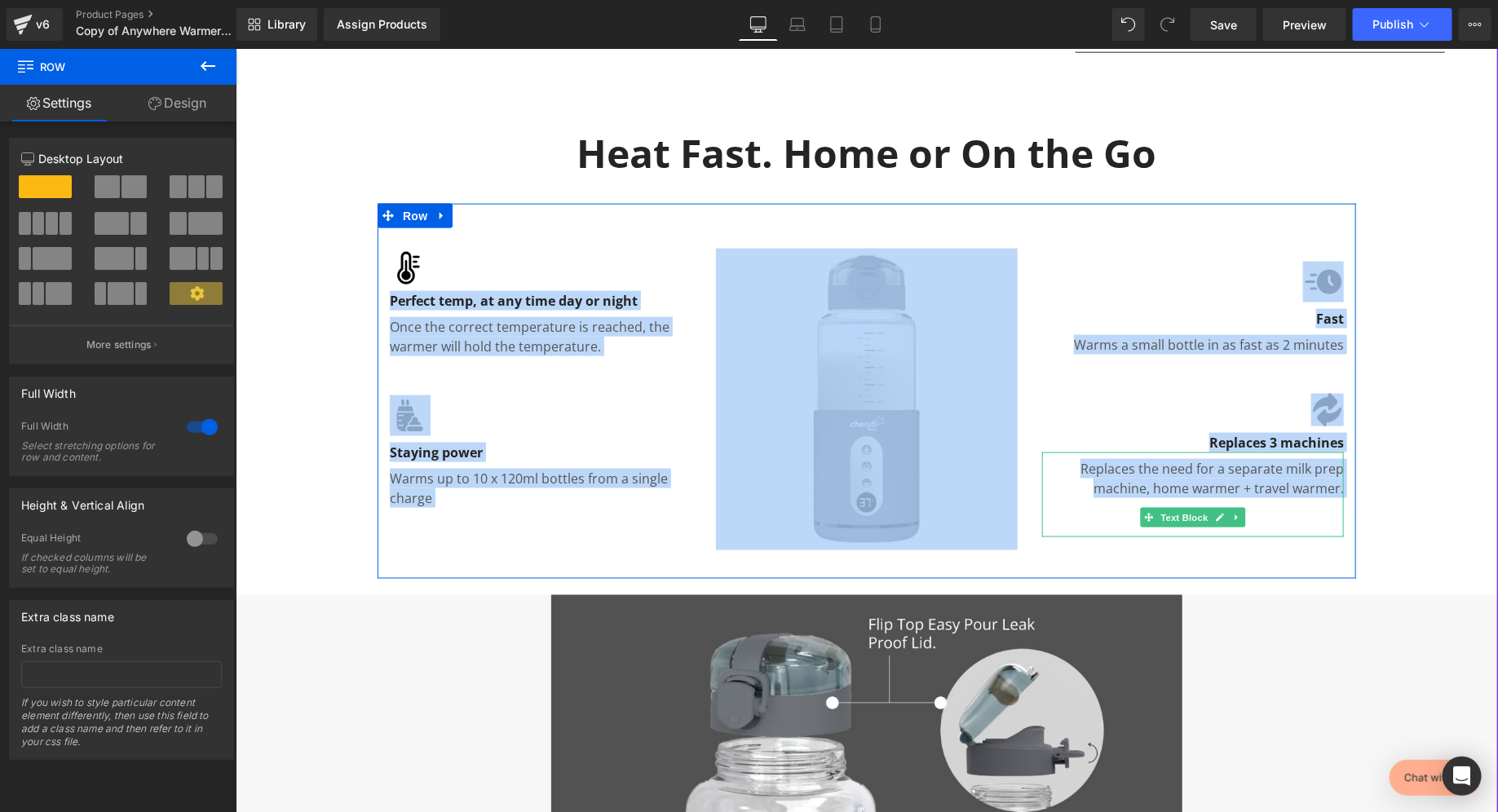
click at [1255, 486] on p "Replaces the need for a separate milk prep machine, home warmer + travel warmer." at bounding box center [1193, 477] width 302 height 39
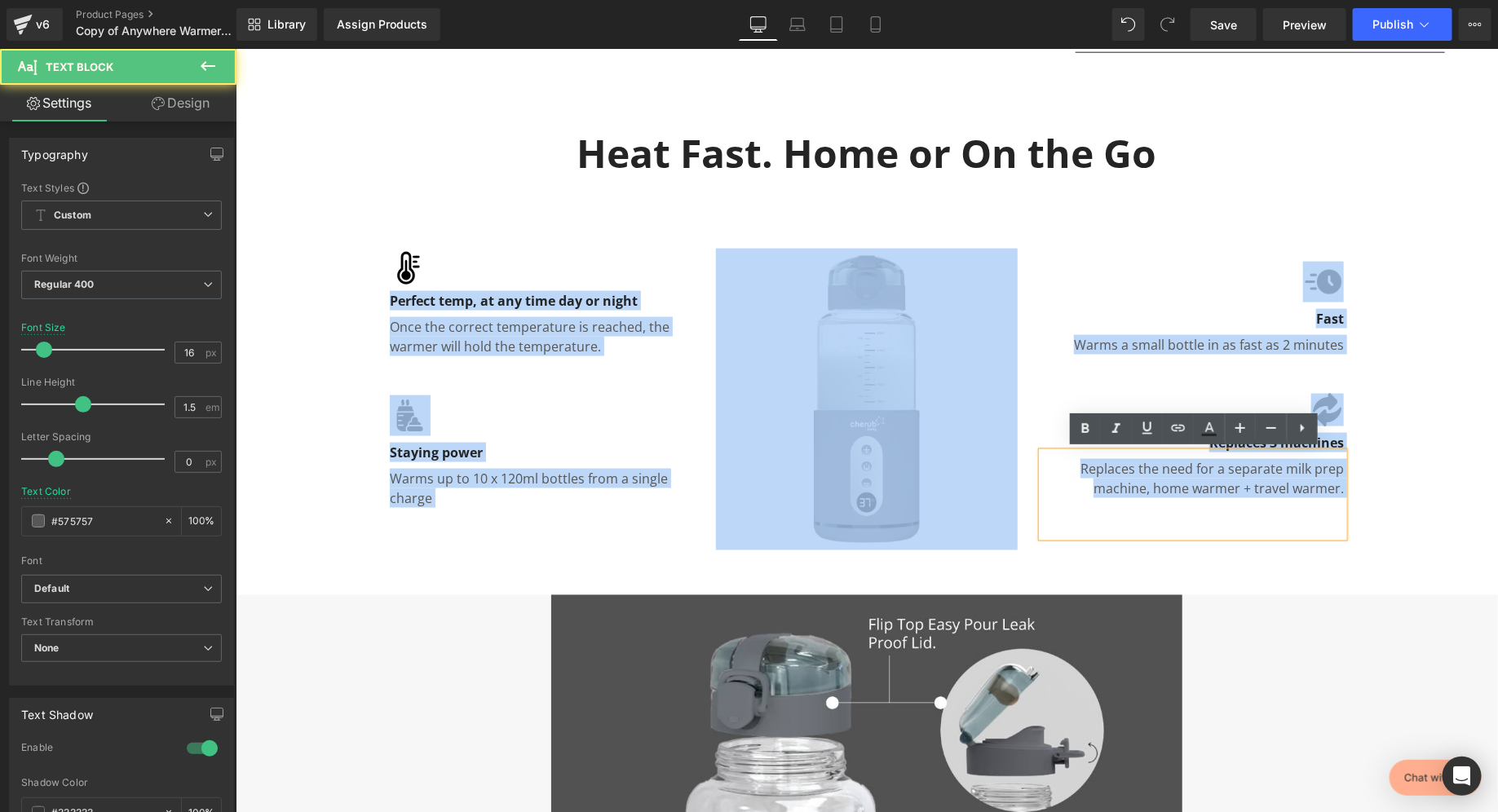
click at [1349, 492] on div "Image Fast Text Block Warms a small bottle in as fast as 2 minutes Text Block I…" at bounding box center [1193, 398] width 326 height 342
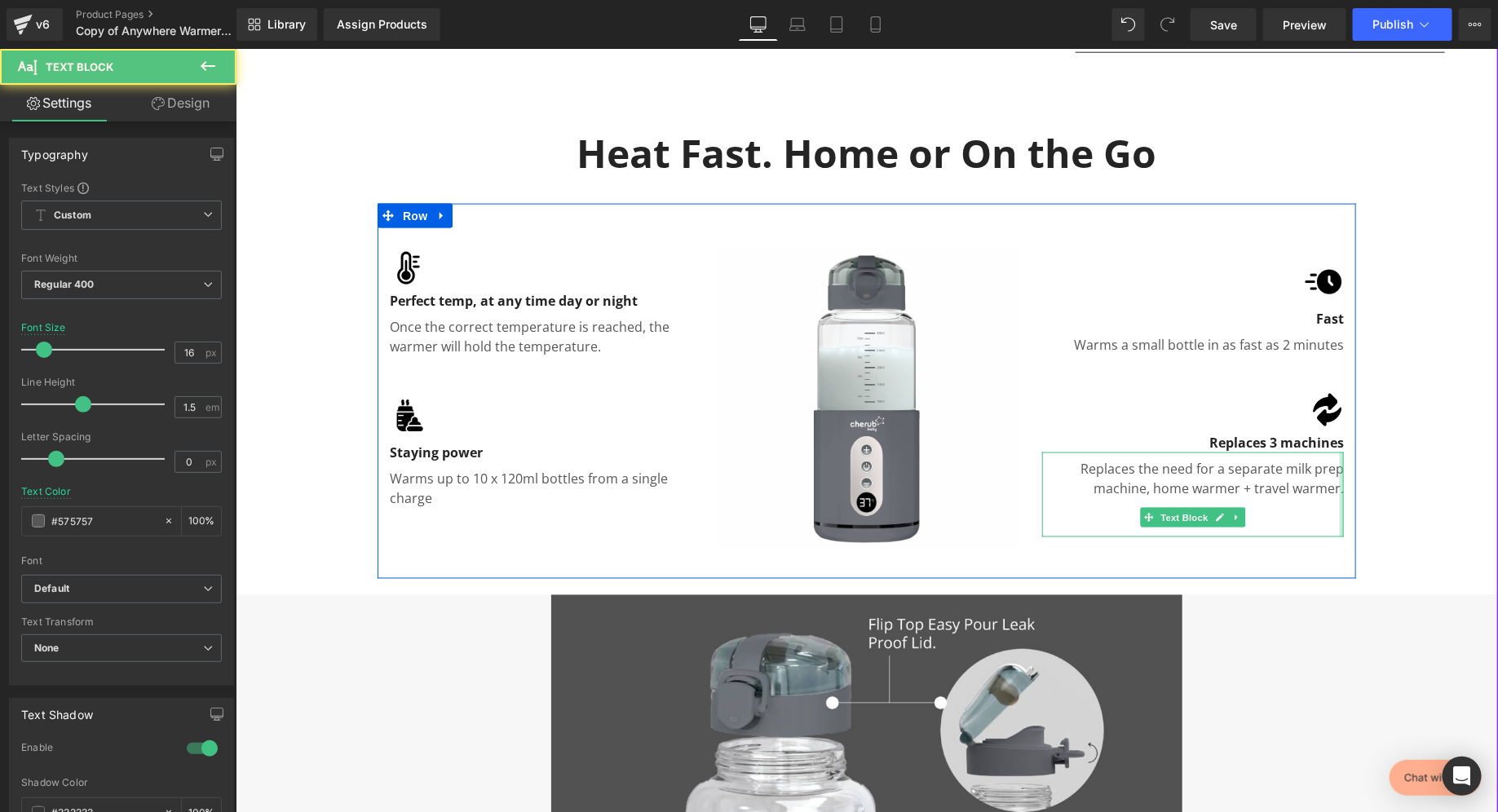
click at [1343, 489] on div at bounding box center [1341, 493] width 4 height 85
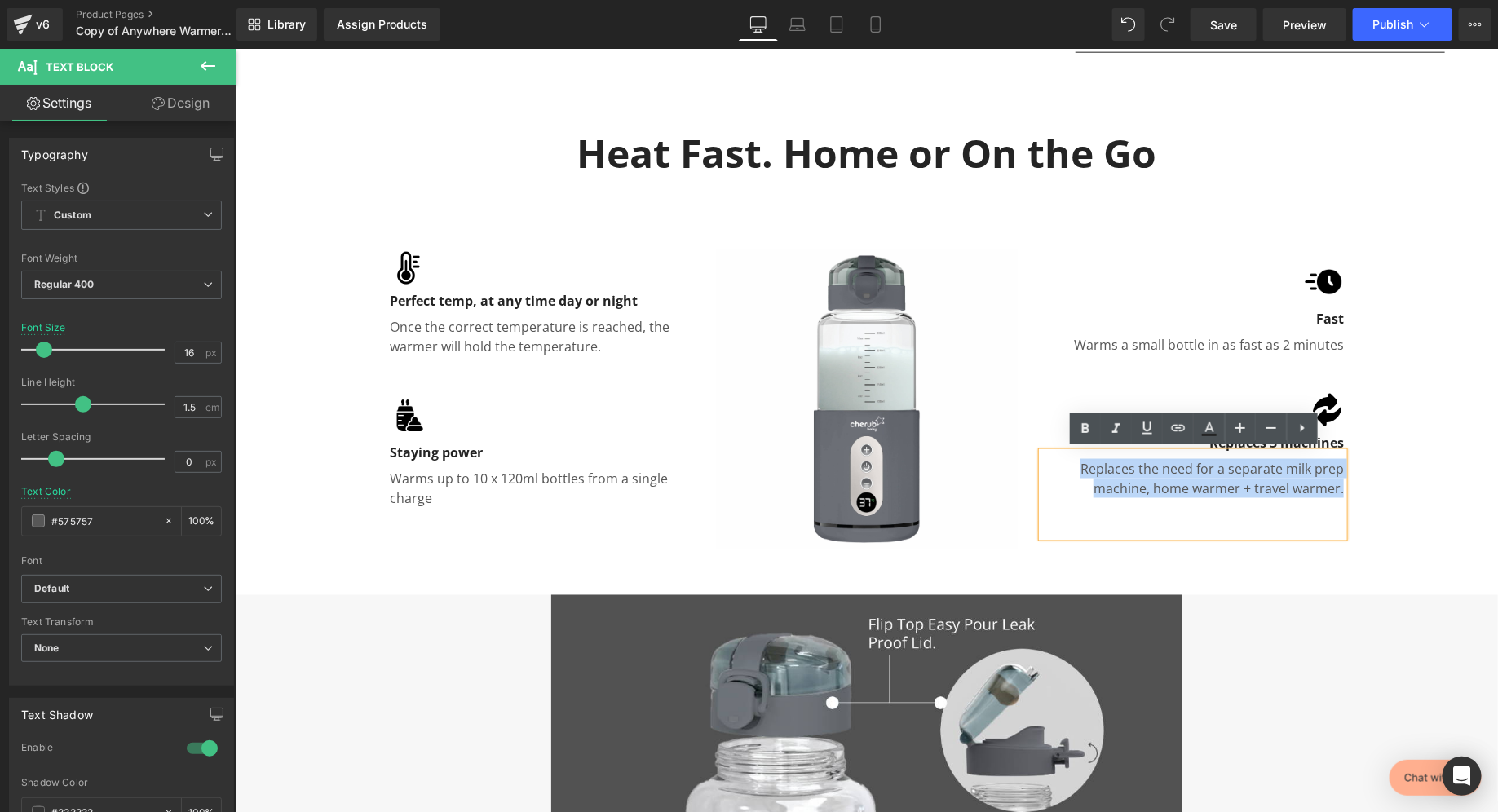
drag, startPoint x: 1344, startPoint y: 488, endPoint x: 401, endPoint y: 258, distance: 970.6
click at [401, 257] on div "Image Perfect temp, at any time day or night Text Block Once the correct temper…" at bounding box center [866, 390] width 979 height 375
click at [498, 266] on div at bounding box center [540, 267] width 302 height 33
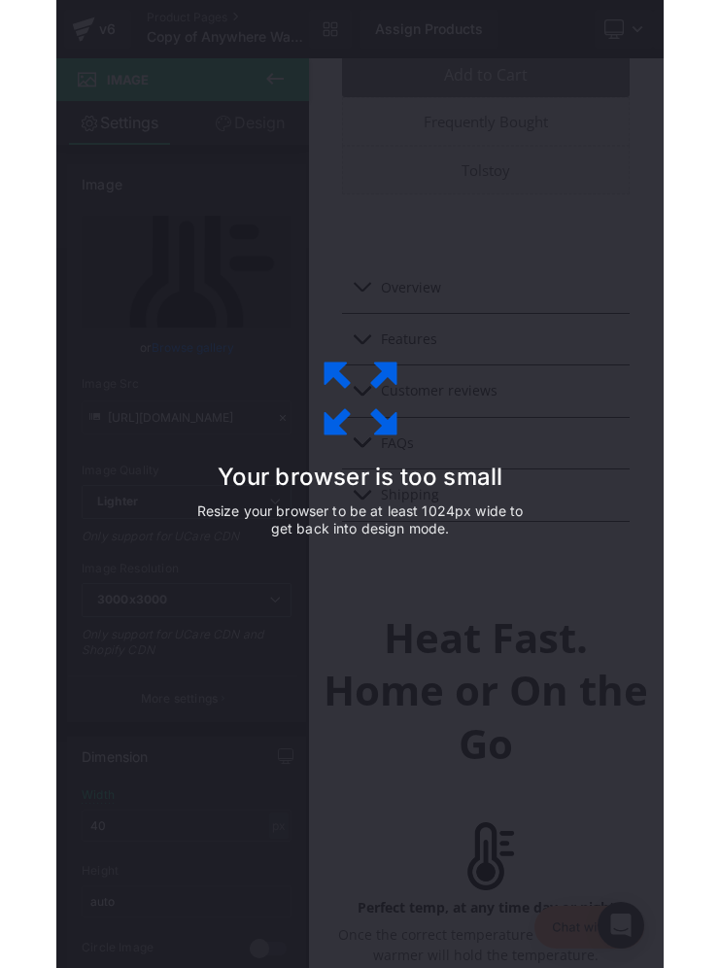
scroll to position [1140, 0]
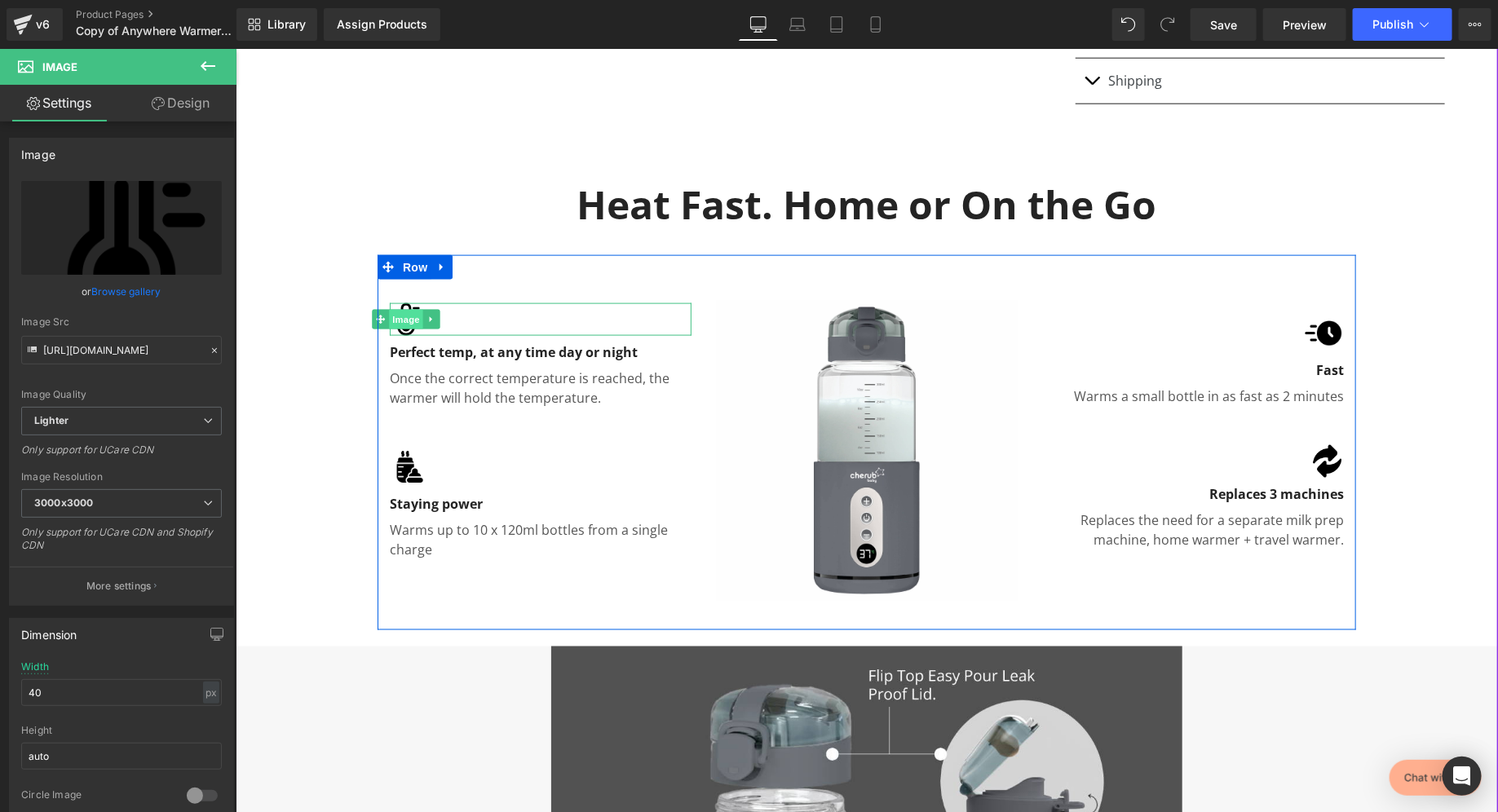
click at [403, 316] on span "Image" at bounding box center [405, 318] width 34 height 19
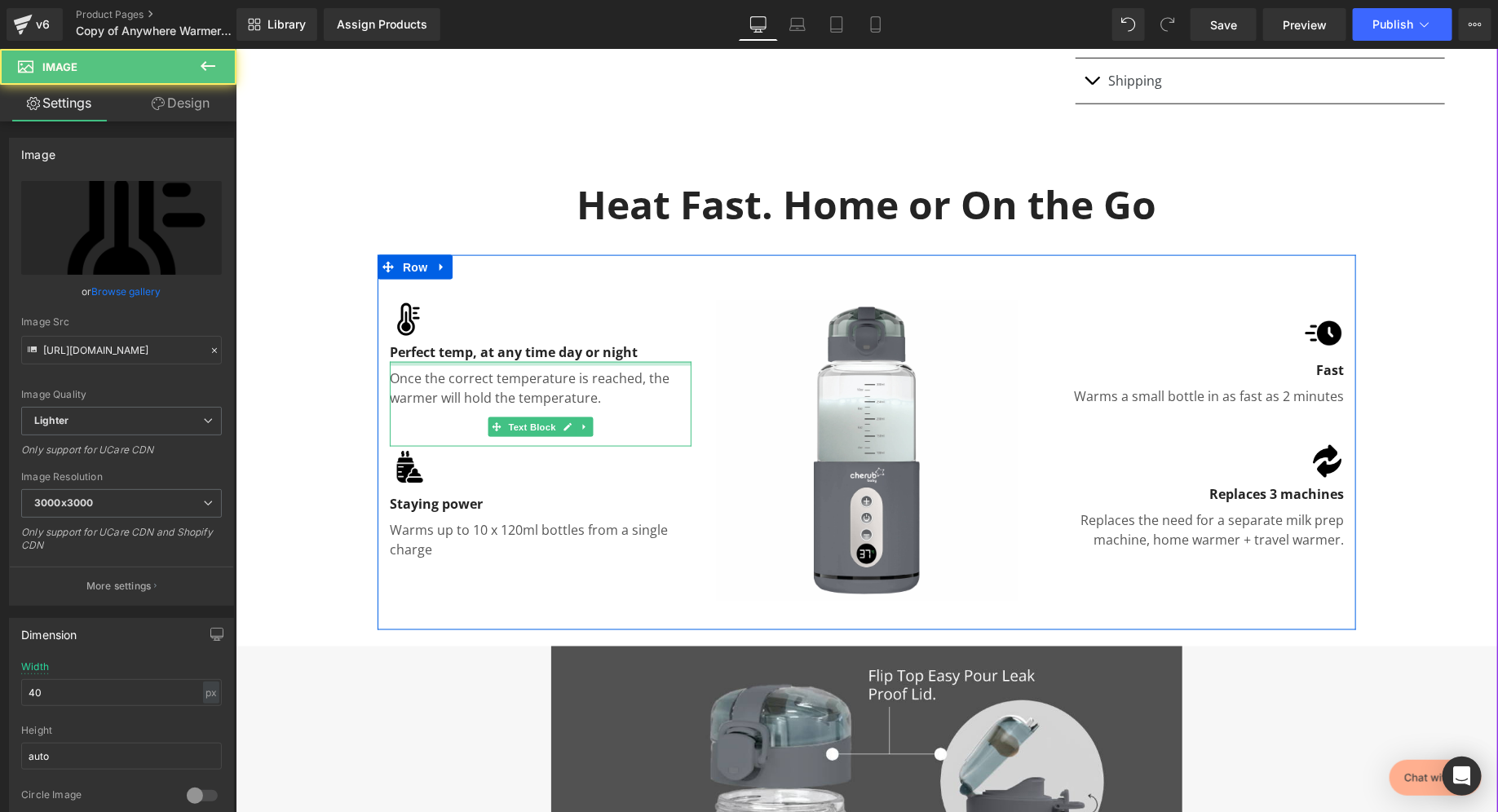
click at [493, 351] on icon at bounding box center [495, 351] width 9 height 10
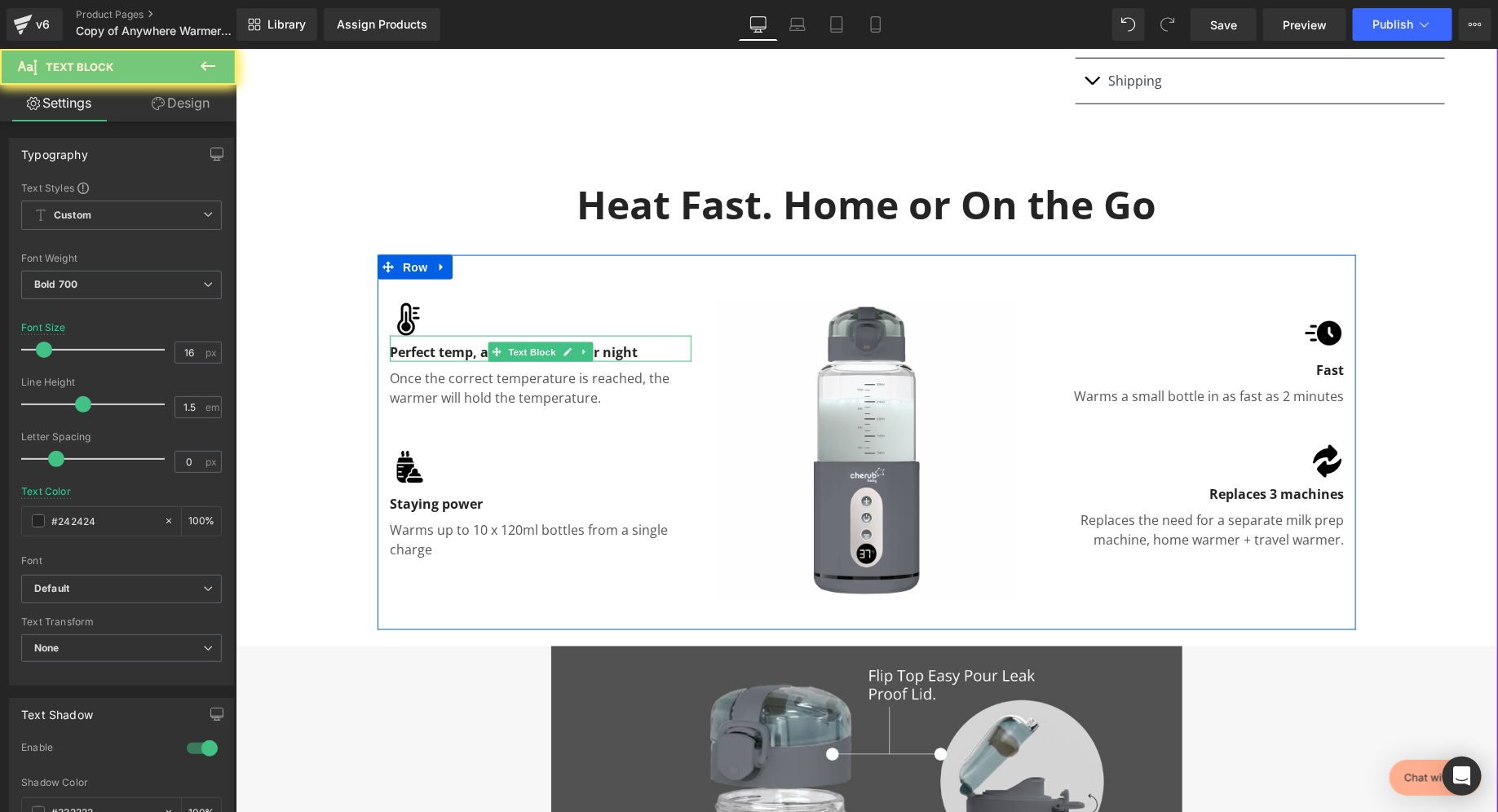
click at [493, 351] on icon at bounding box center [495, 351] width 9 height 10
click at [448, 351] on p "Perfect temp, at any time day or night" at bounding box center [540, 351] width 302 height 19
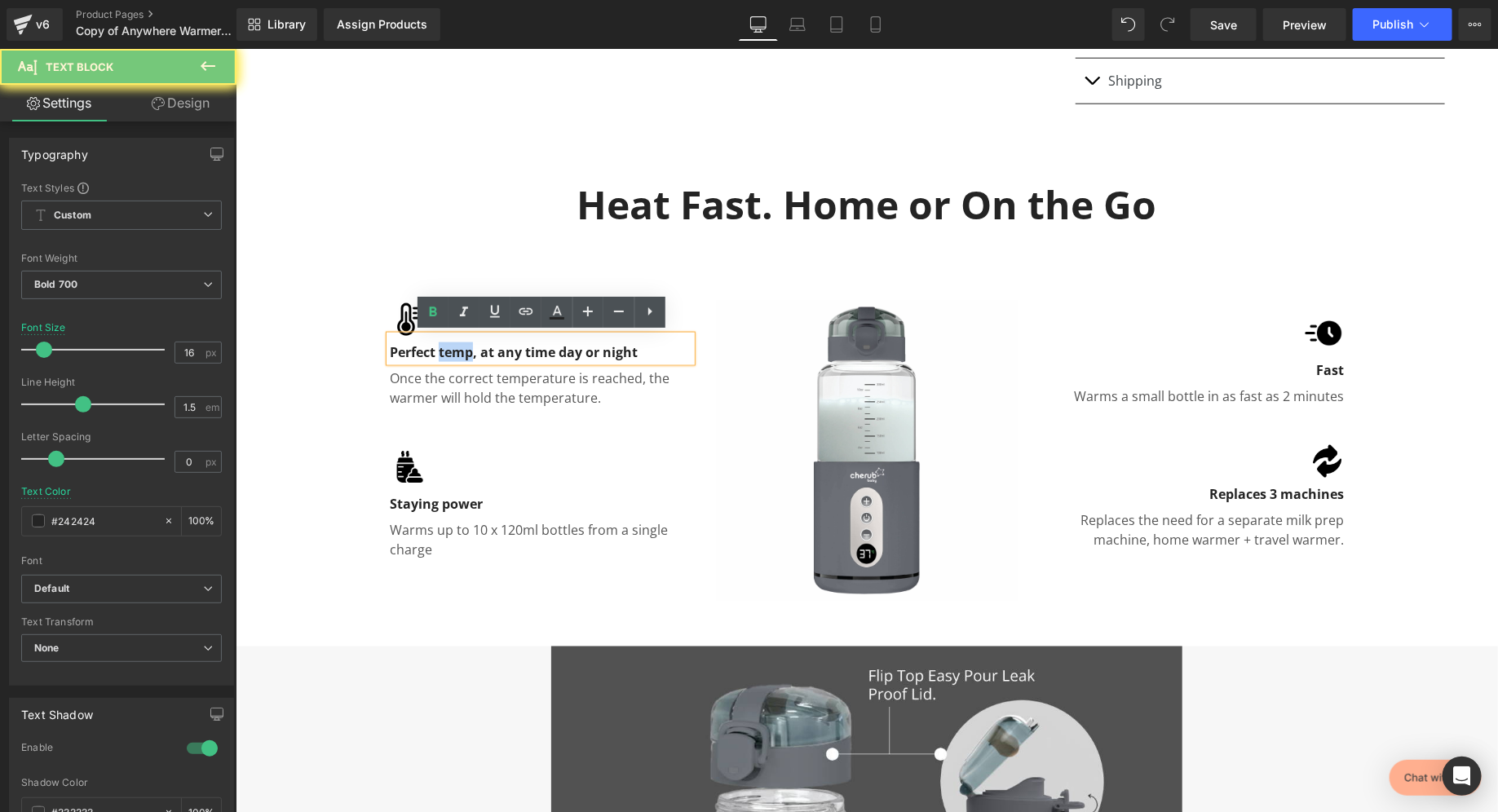
click at [448, 351] on p "Perfect temp, at any time day or night" at bounding box center [540, 351] width 302 height 19
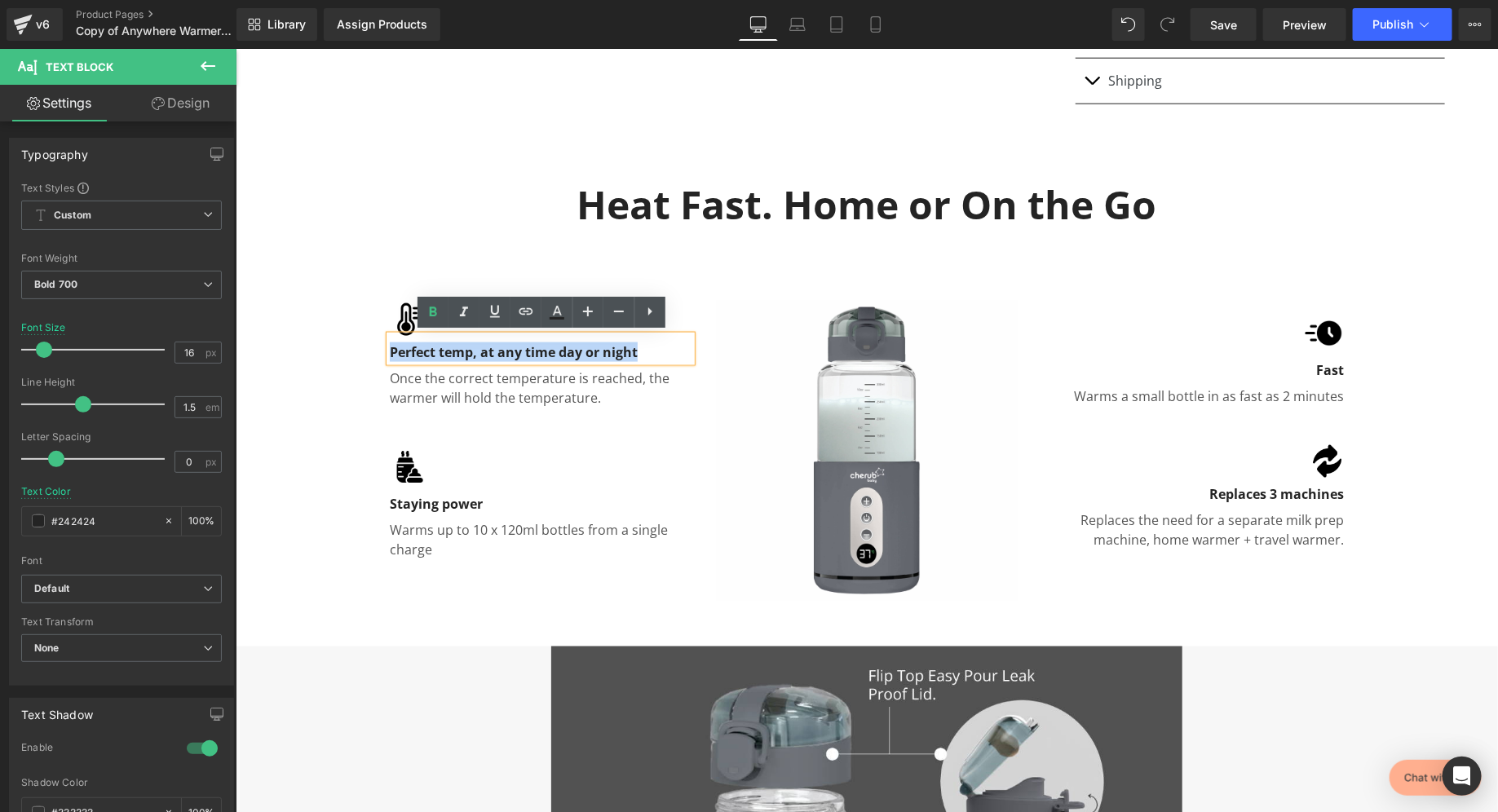
copy p "Perfect temp, at any time day or night"
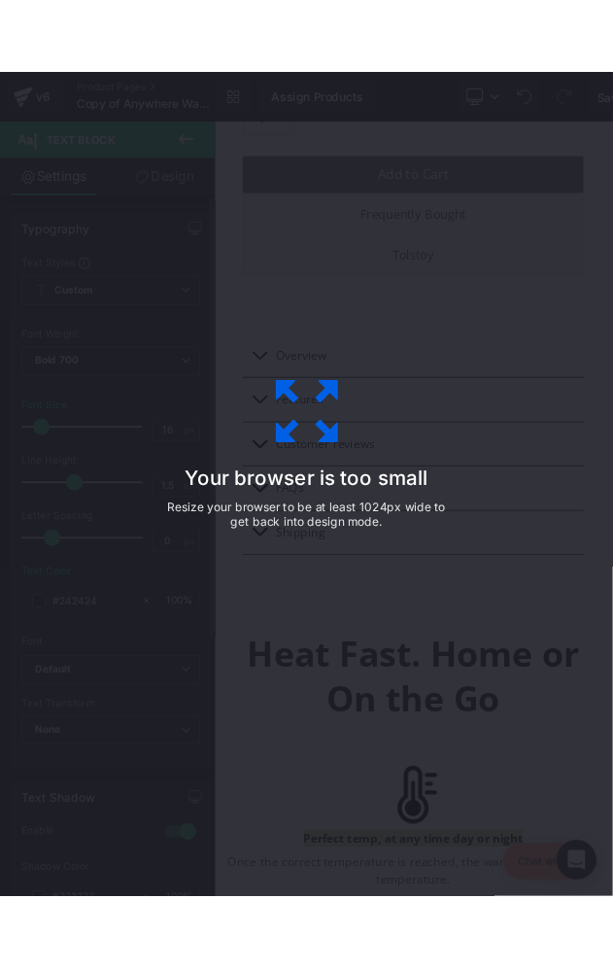
scroll to position [1136, 0]
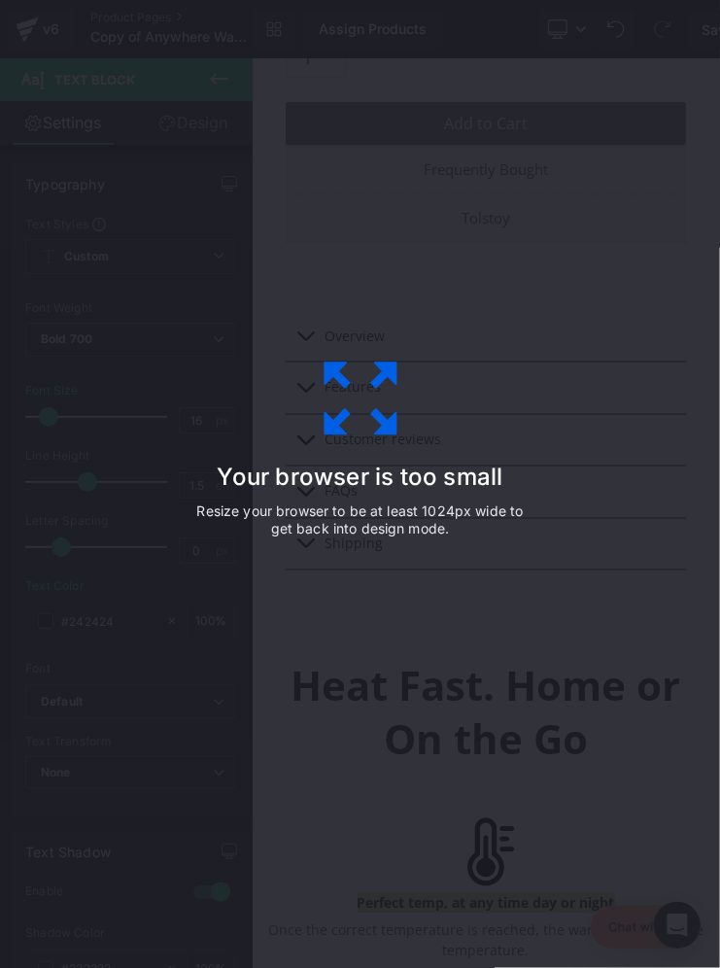
click at [391, 420] on icon at bounding box center [360, 399] width 73 height 73
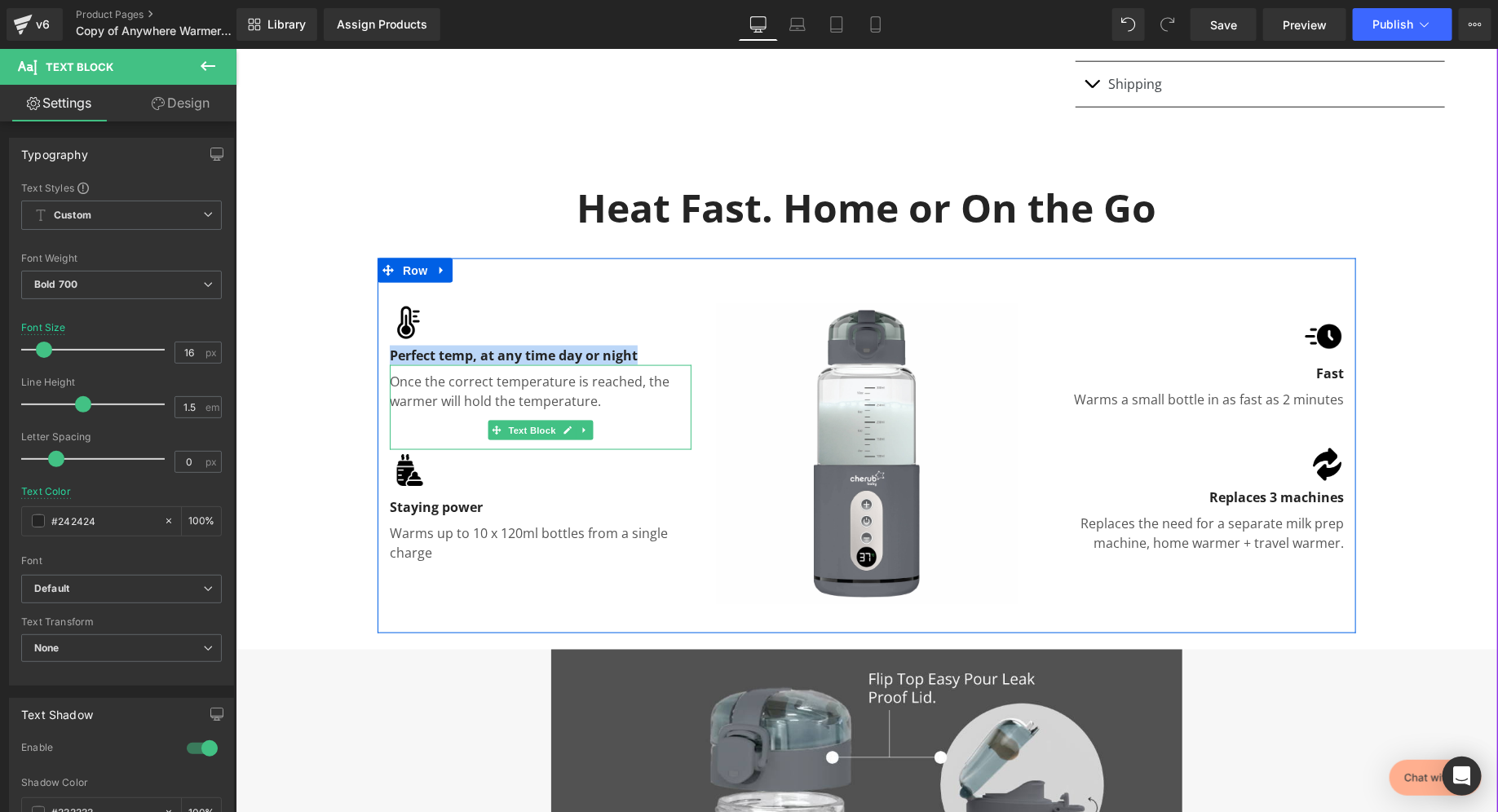
click at [438, 402] on p "Once the correct temperature is reached, the warmer will hold the temperature." at bounding box center [540, 390] width 302 height 39
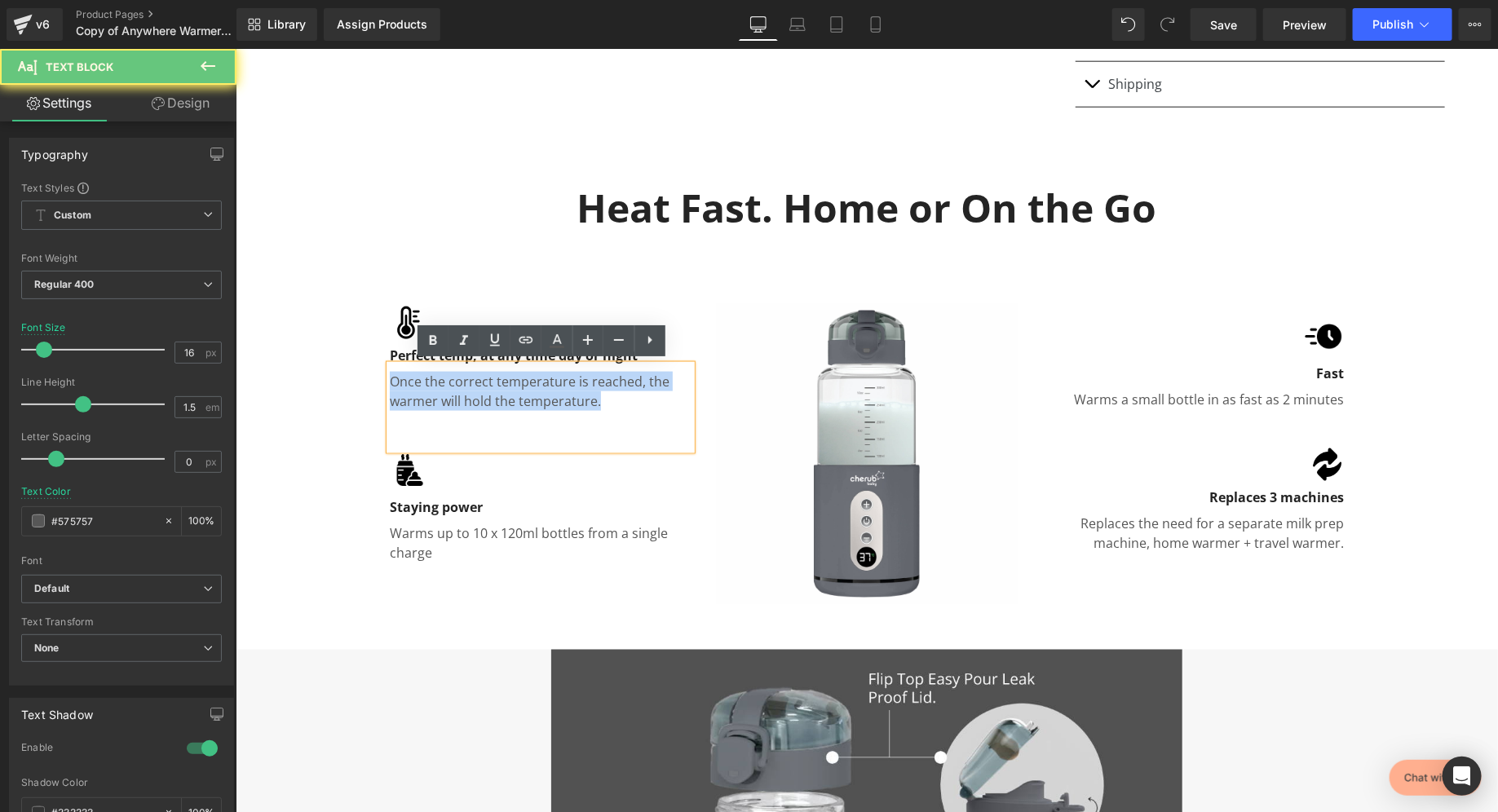
click at [438, 402] on p "Once the correct temperature is reached, the warmer will hold the temperature." at bounding box center [540, 390] width 302 height 39
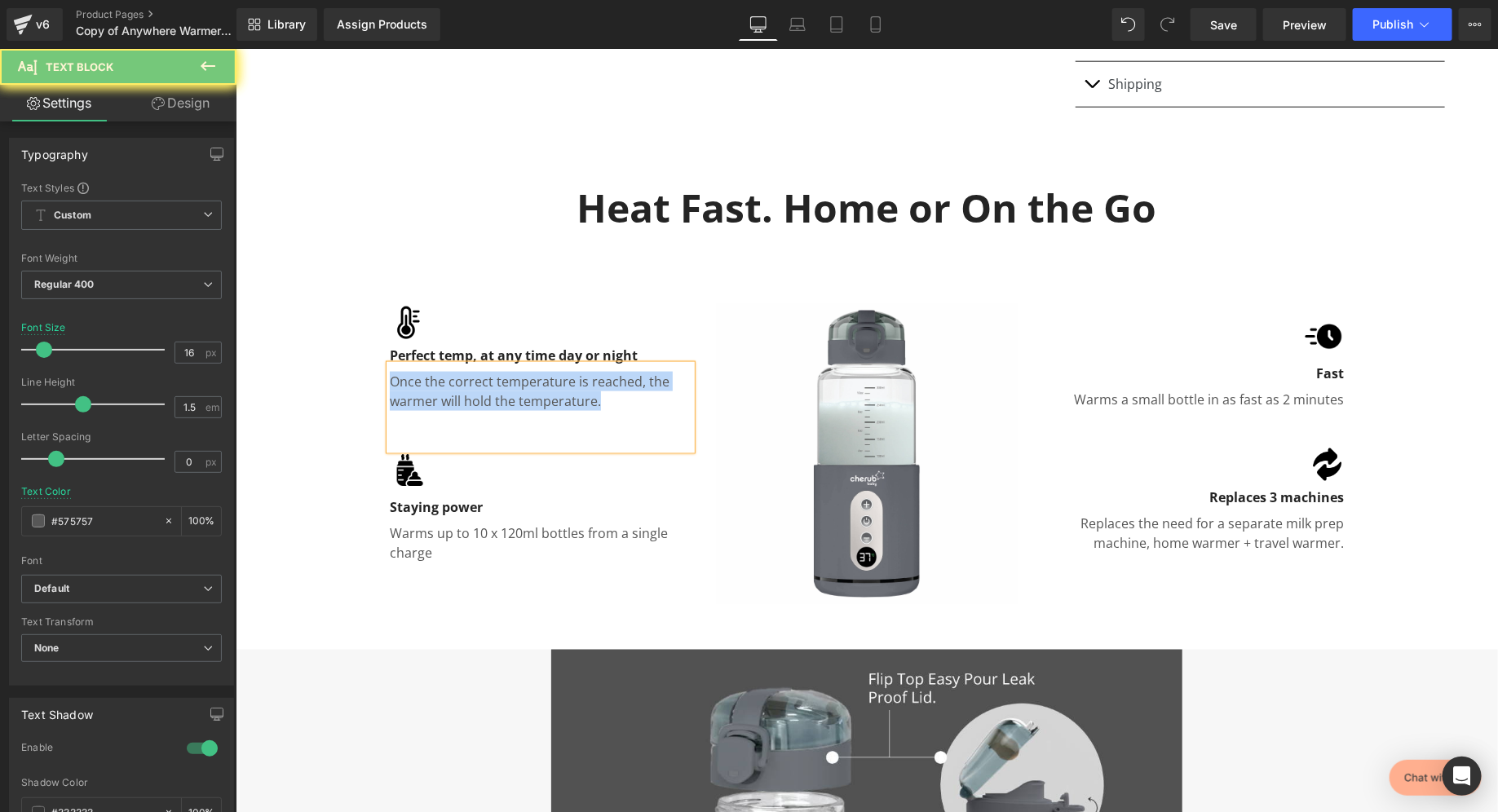
copy p "Once the correct temperature is reached, the warmer will hold the temperature."
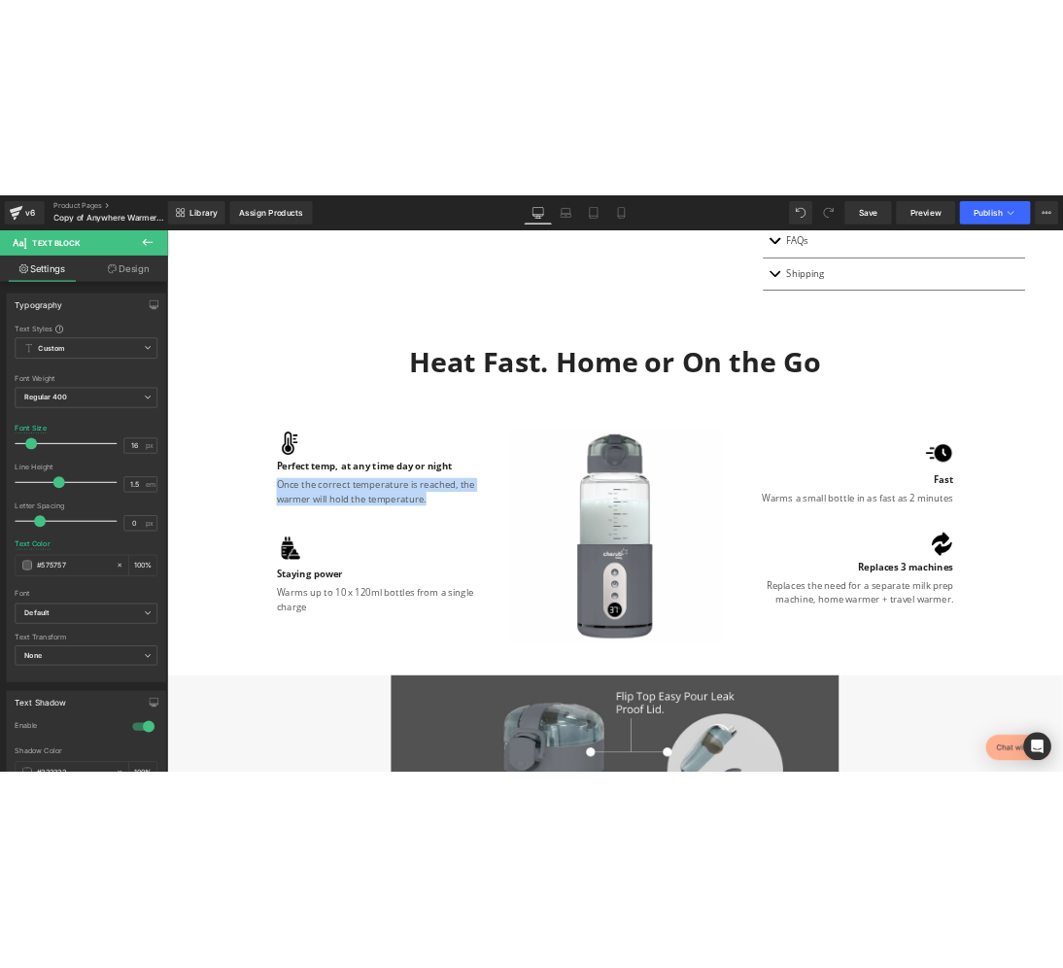
scroll to position [1100, 0]
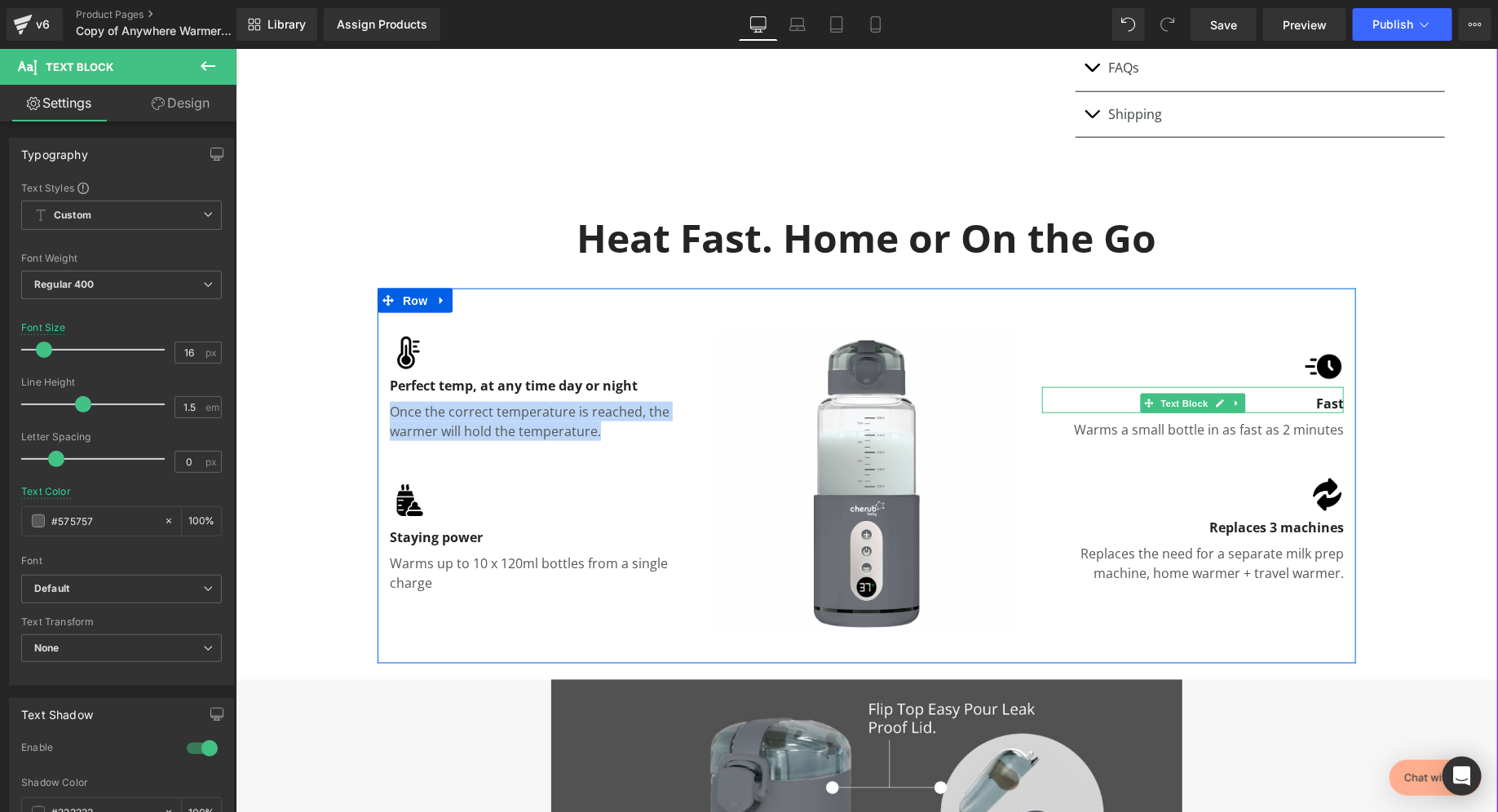
click at [1313, 401] on p "Fast" at bounding box center [1193, 402] width 302 height 19
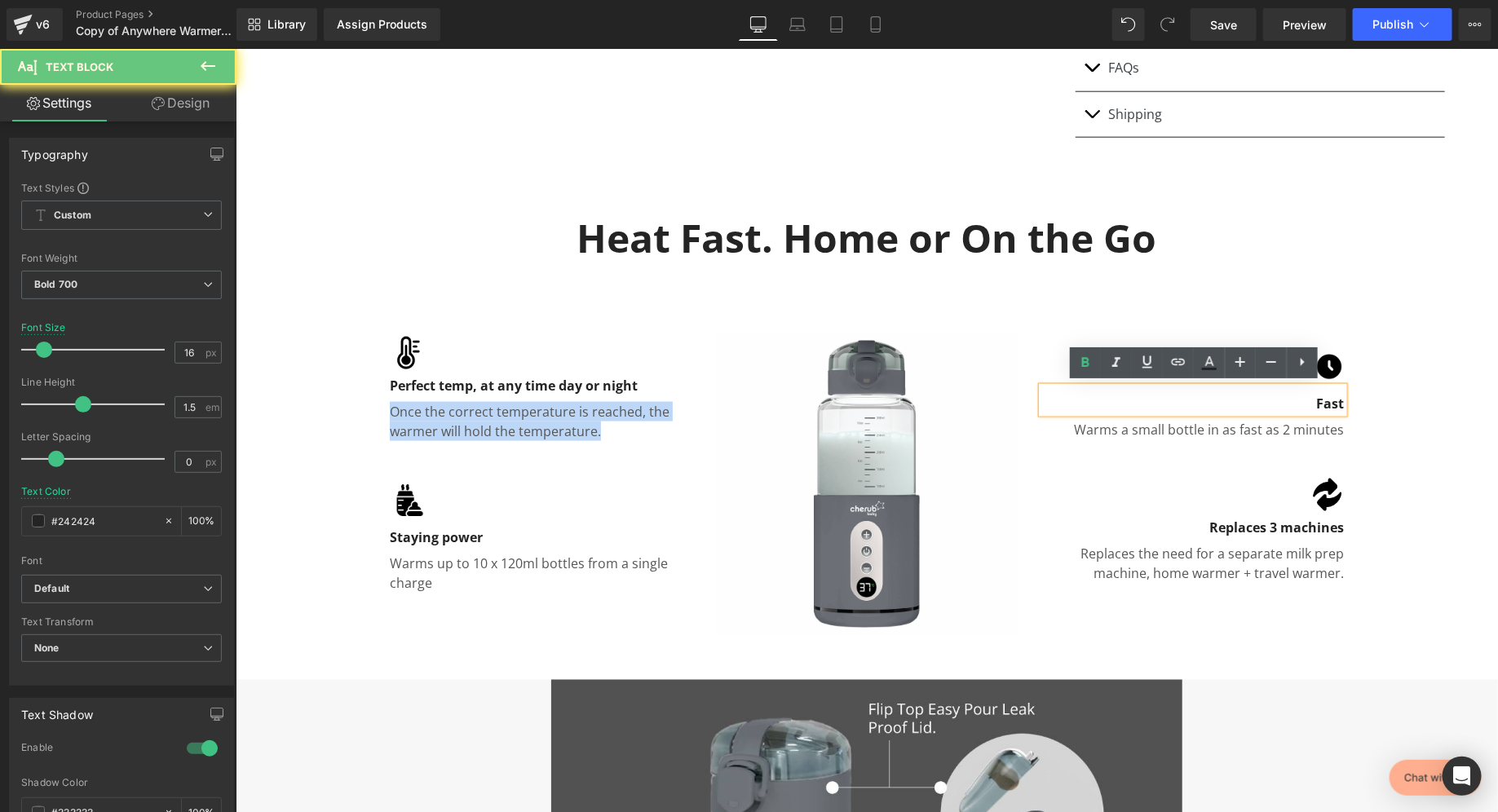
click at [1313, 401] on p "Fast" at bounding box center [1193, 402] width 302 height 19
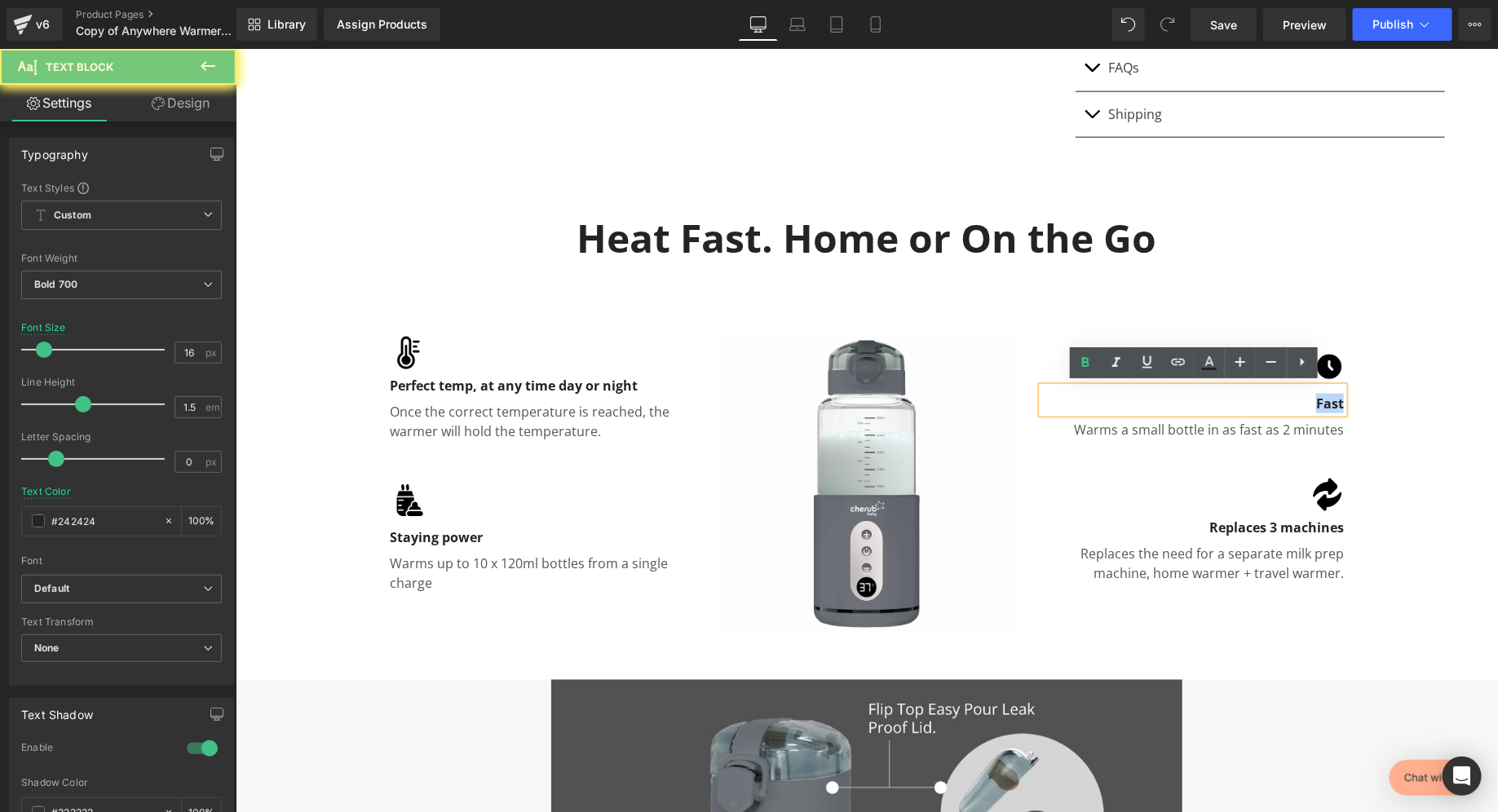
copy p "Fast"
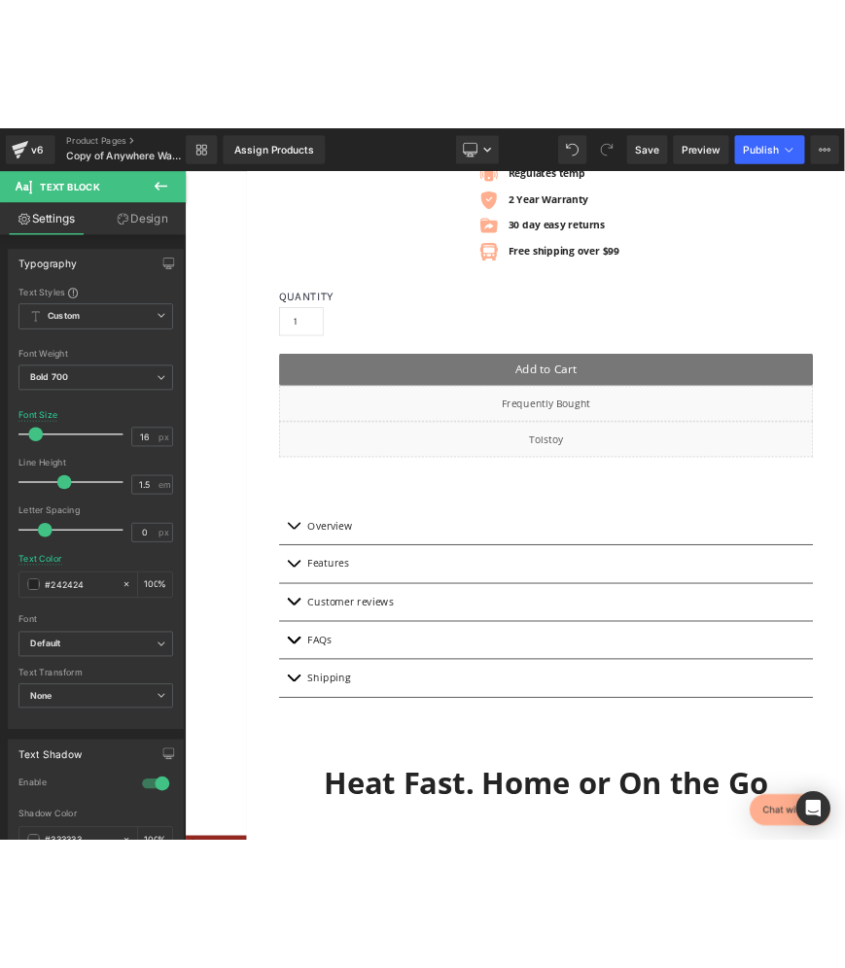
scroll to position [1134, 0]
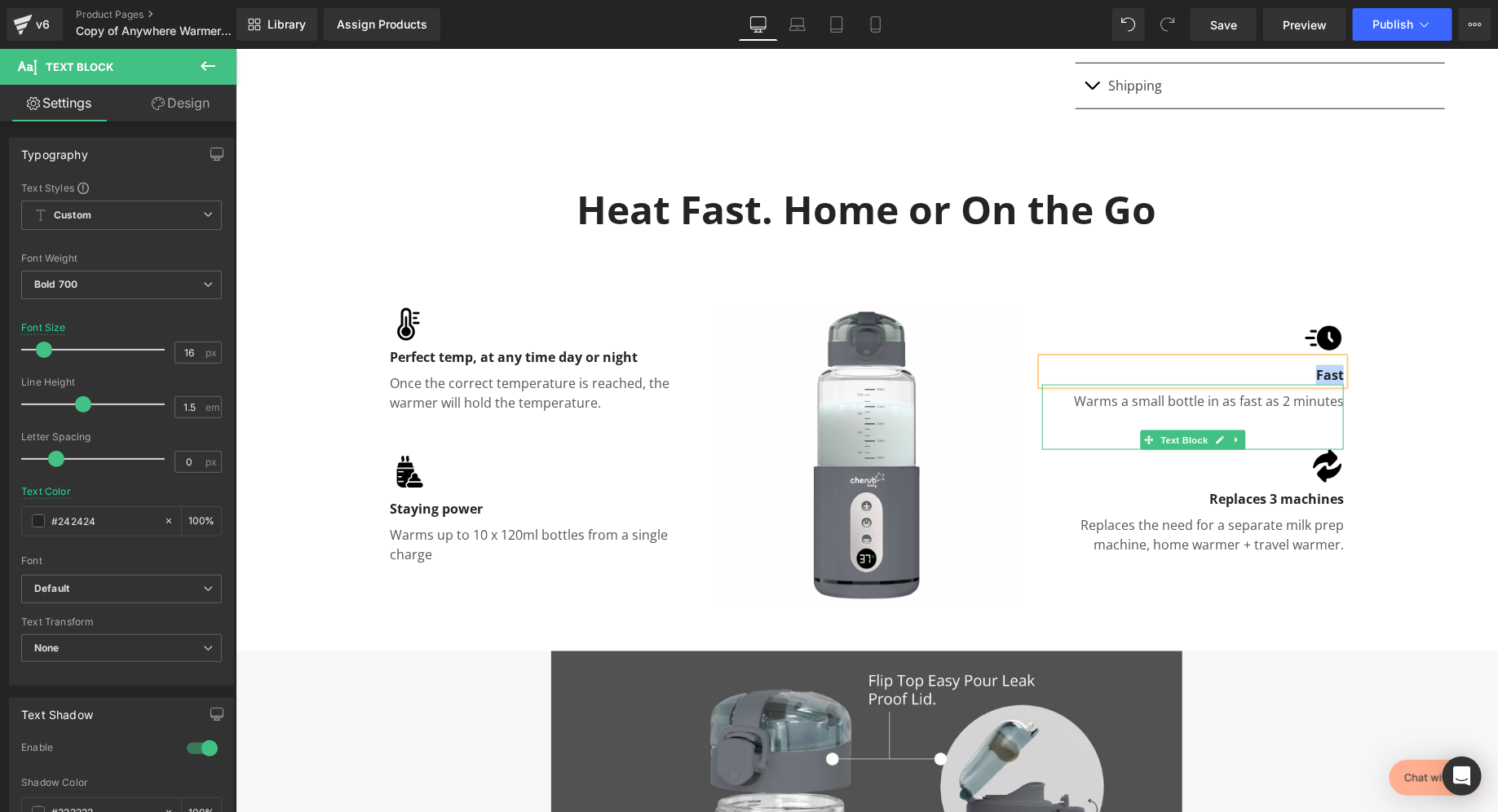
click at [1231, 404] on p "Warms a small bottle in as fast as 2 minutes" at bounding box center [1193, 400] width 302 height 19
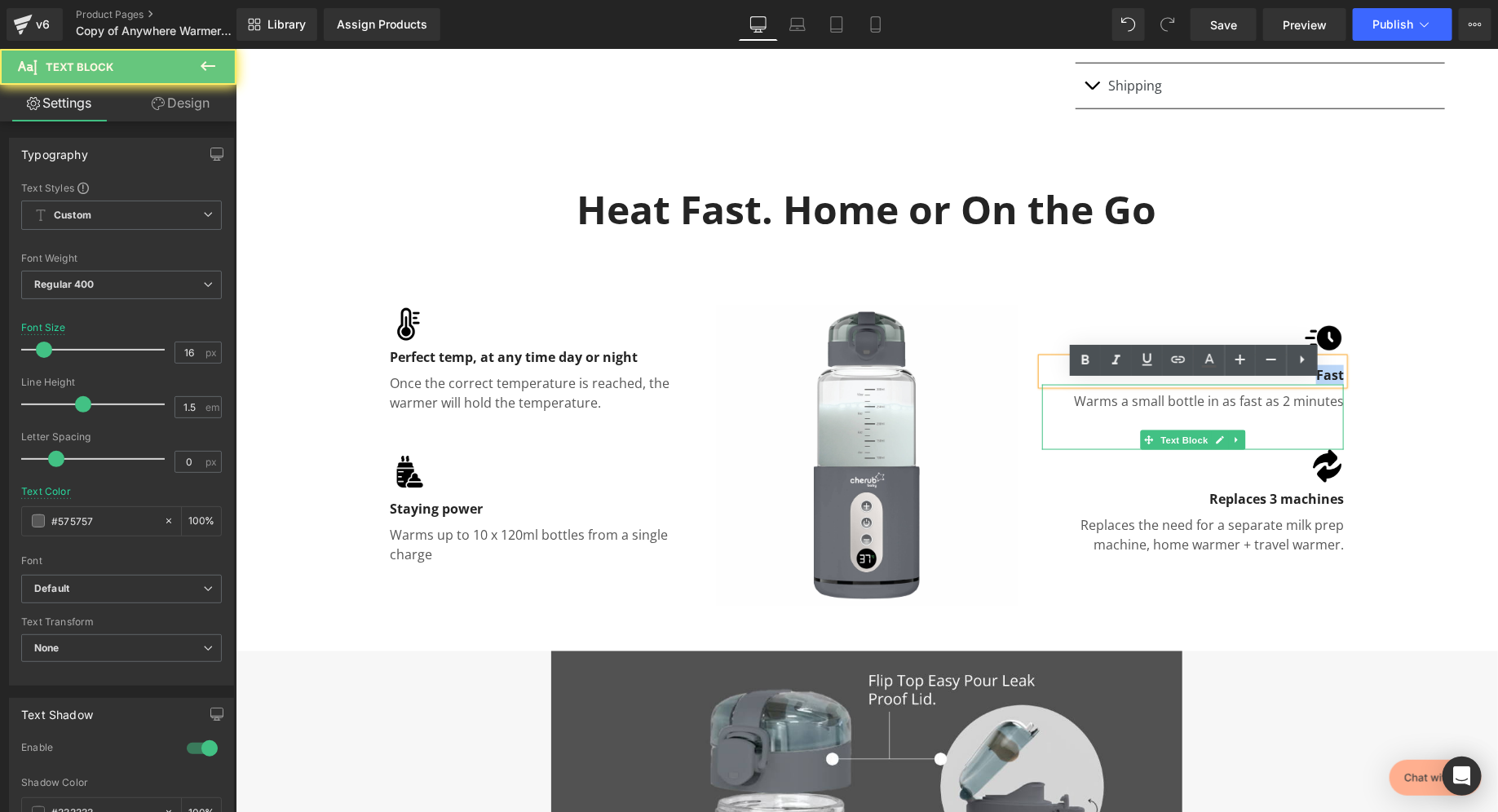
click at [1231, 404] on p "Warms a small bottle in as fast as 2 minutes" at bounding box center [1193, 400] width 302 height 19
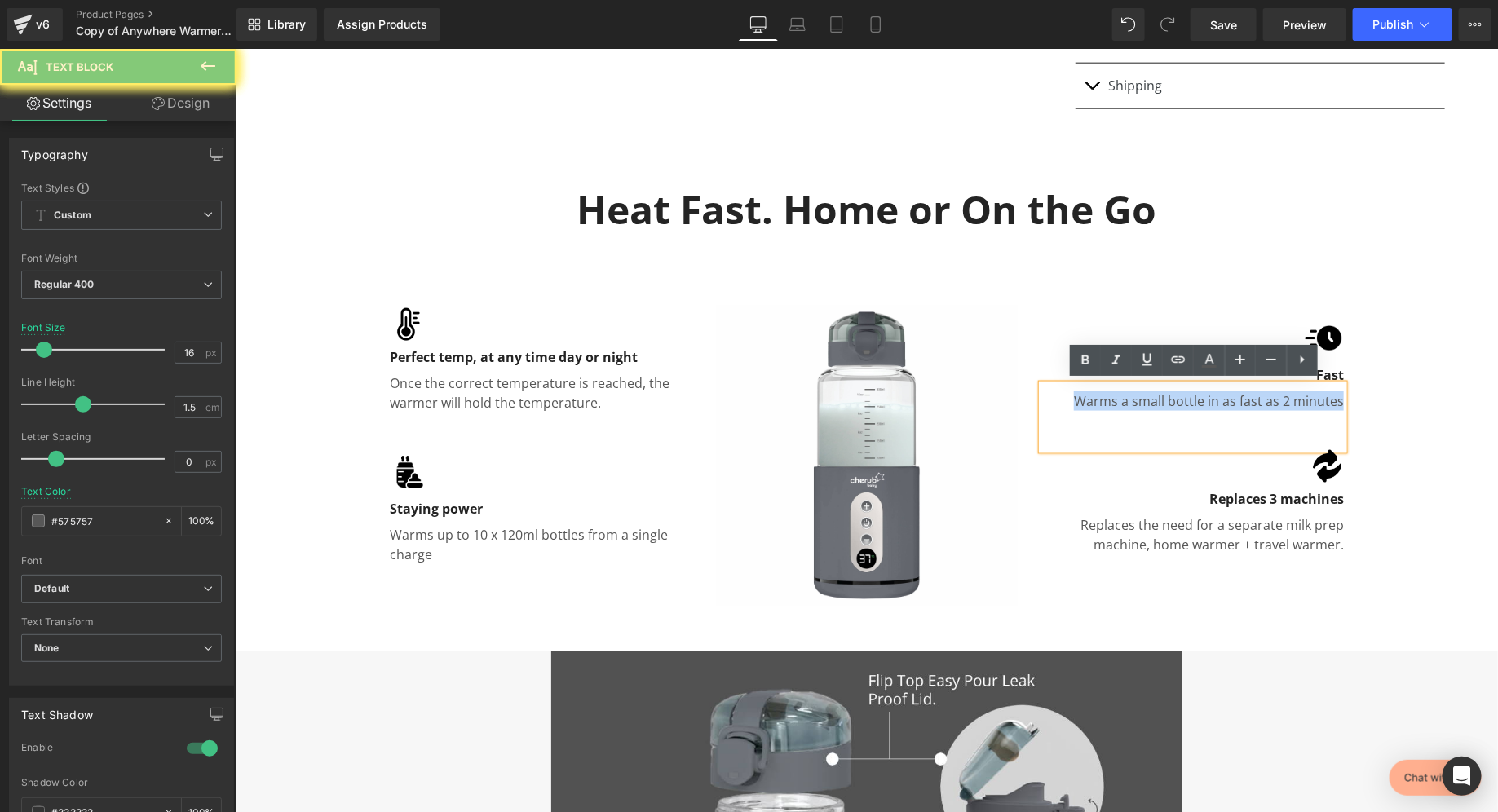
copy p "Warms a small bottle in as fast as 2 minutes"
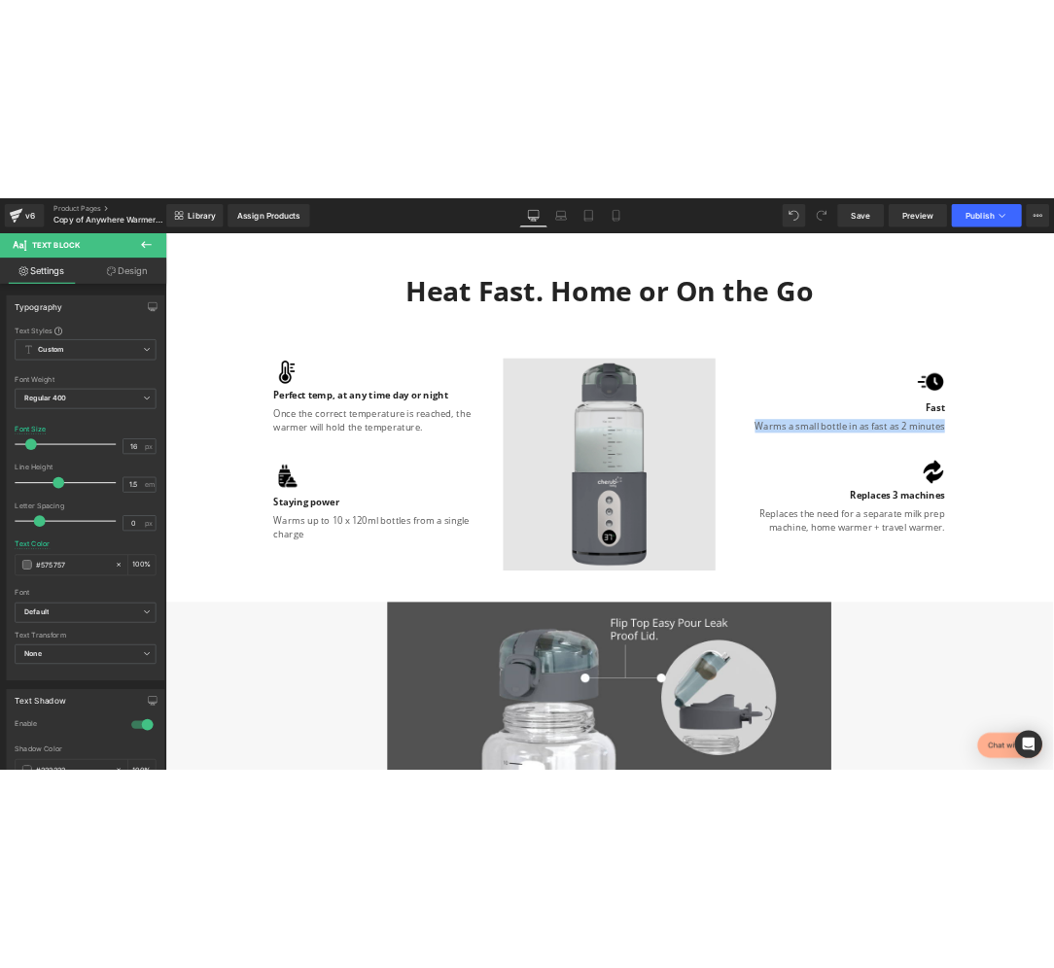
scroll to position [1270, 0]
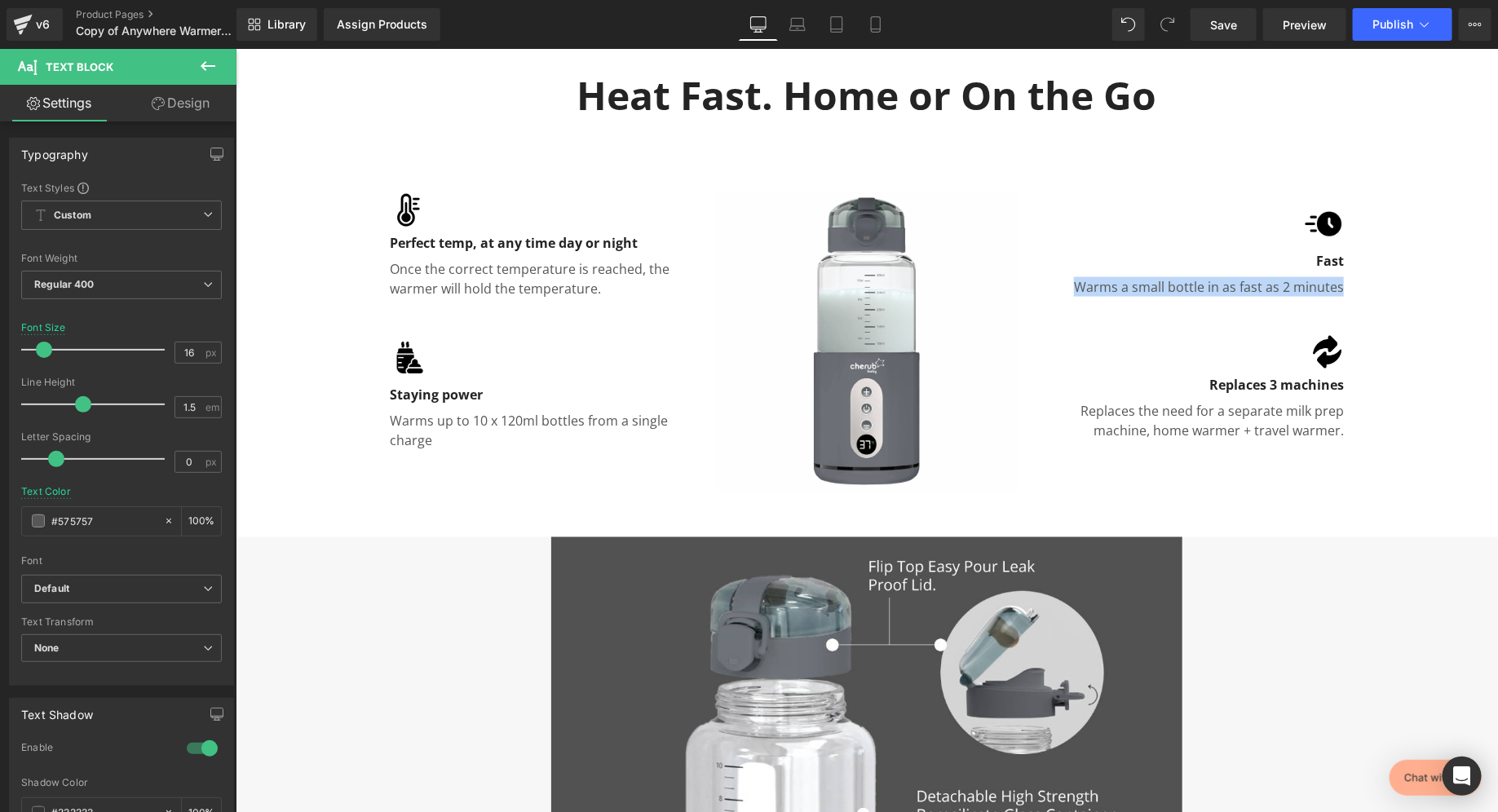
click at [235, 48] on div at bounding box center [235, 48] width 0 height 0
click at [472, 398] on p "Staying power" at bounding box center [540, 393] width 302 height 19
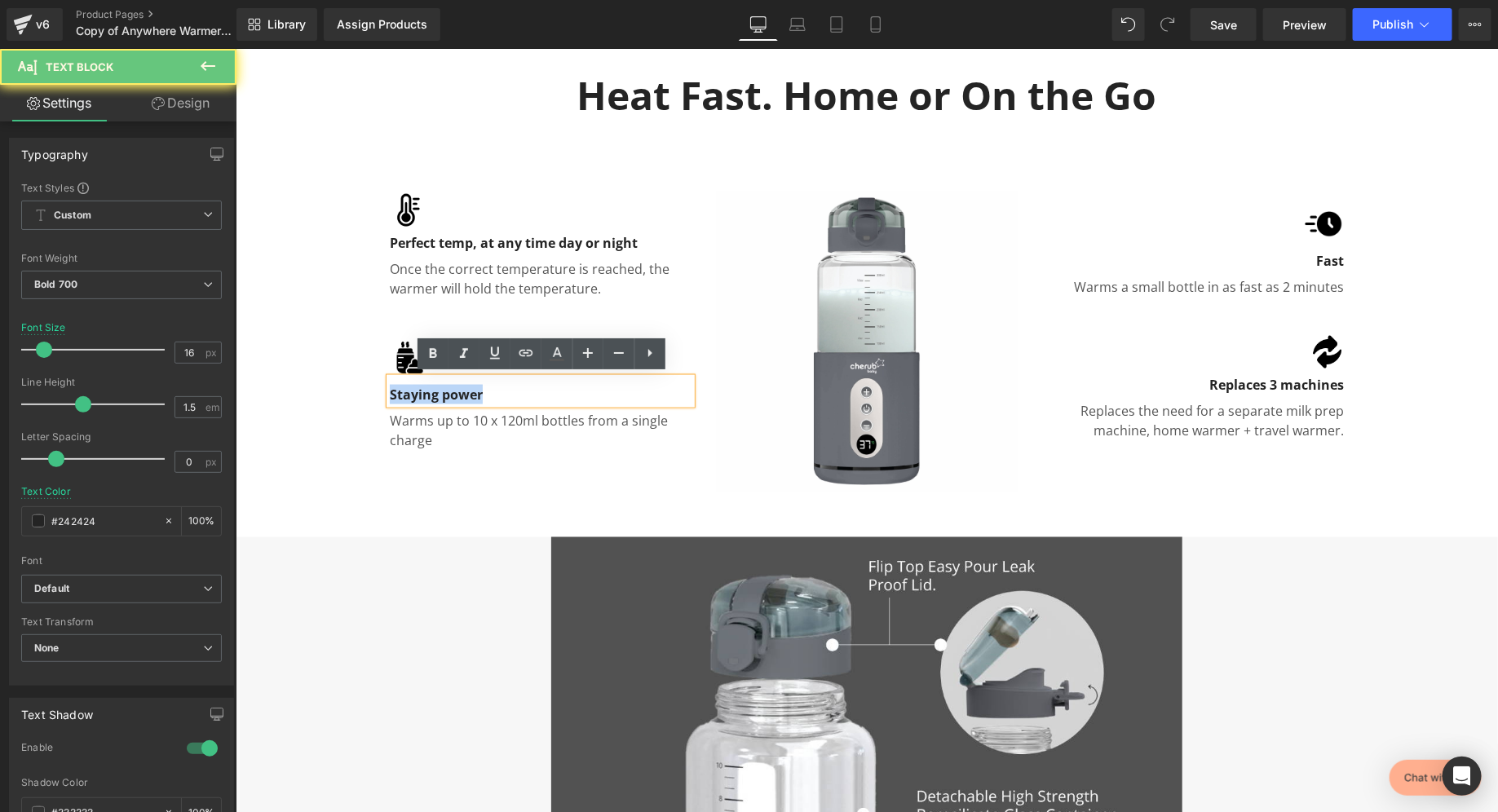
click at [472, 398] on p "Staying power" at bounding box center [540, 393] width 302 height 19
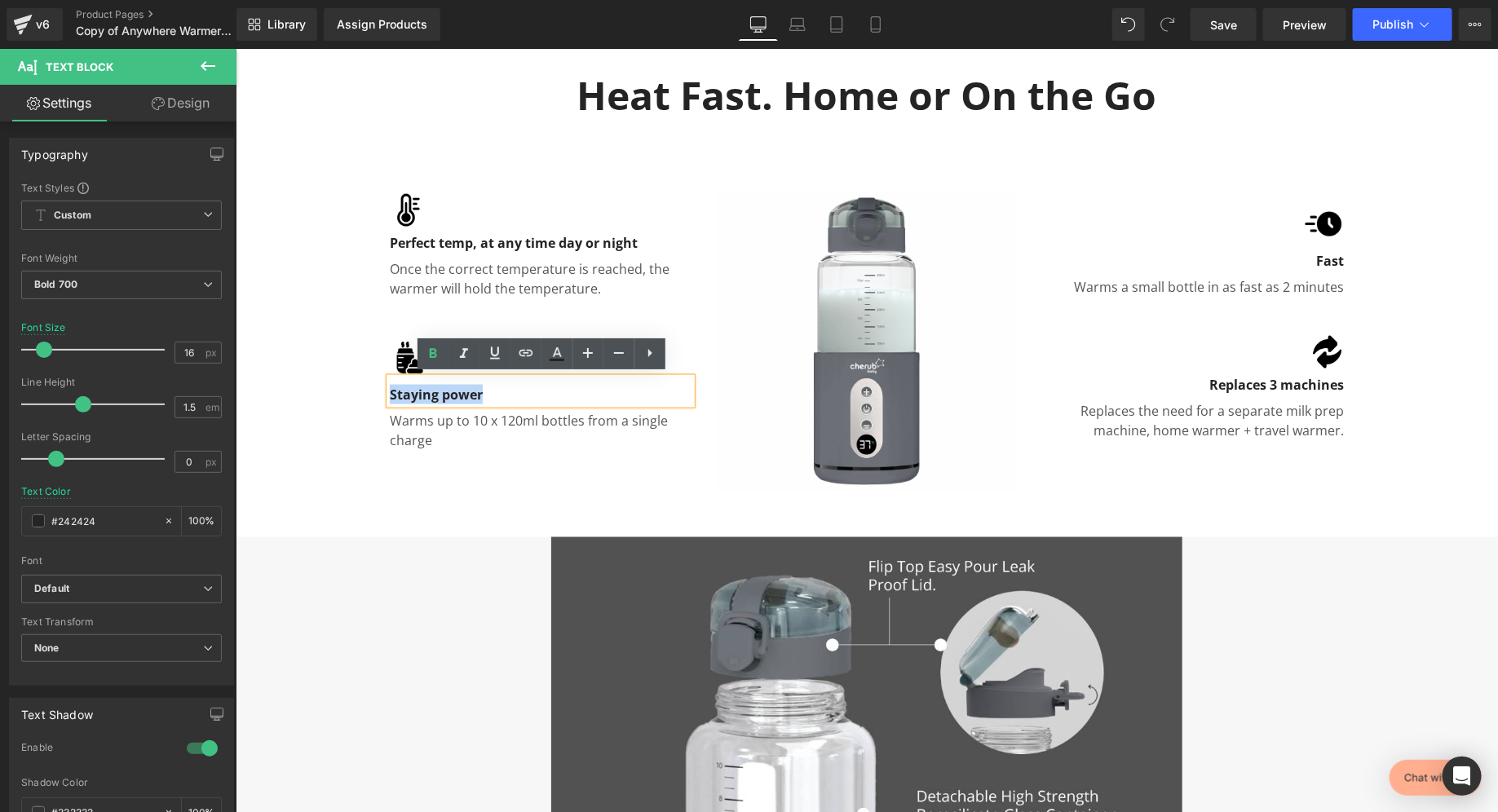
copy p "Staying power"
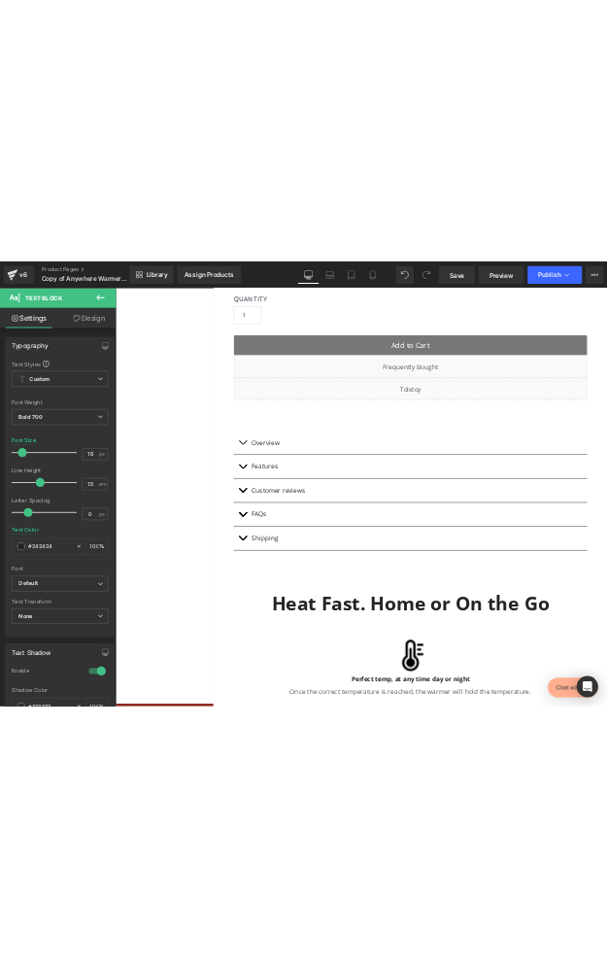
scroll to position [1290, 0]
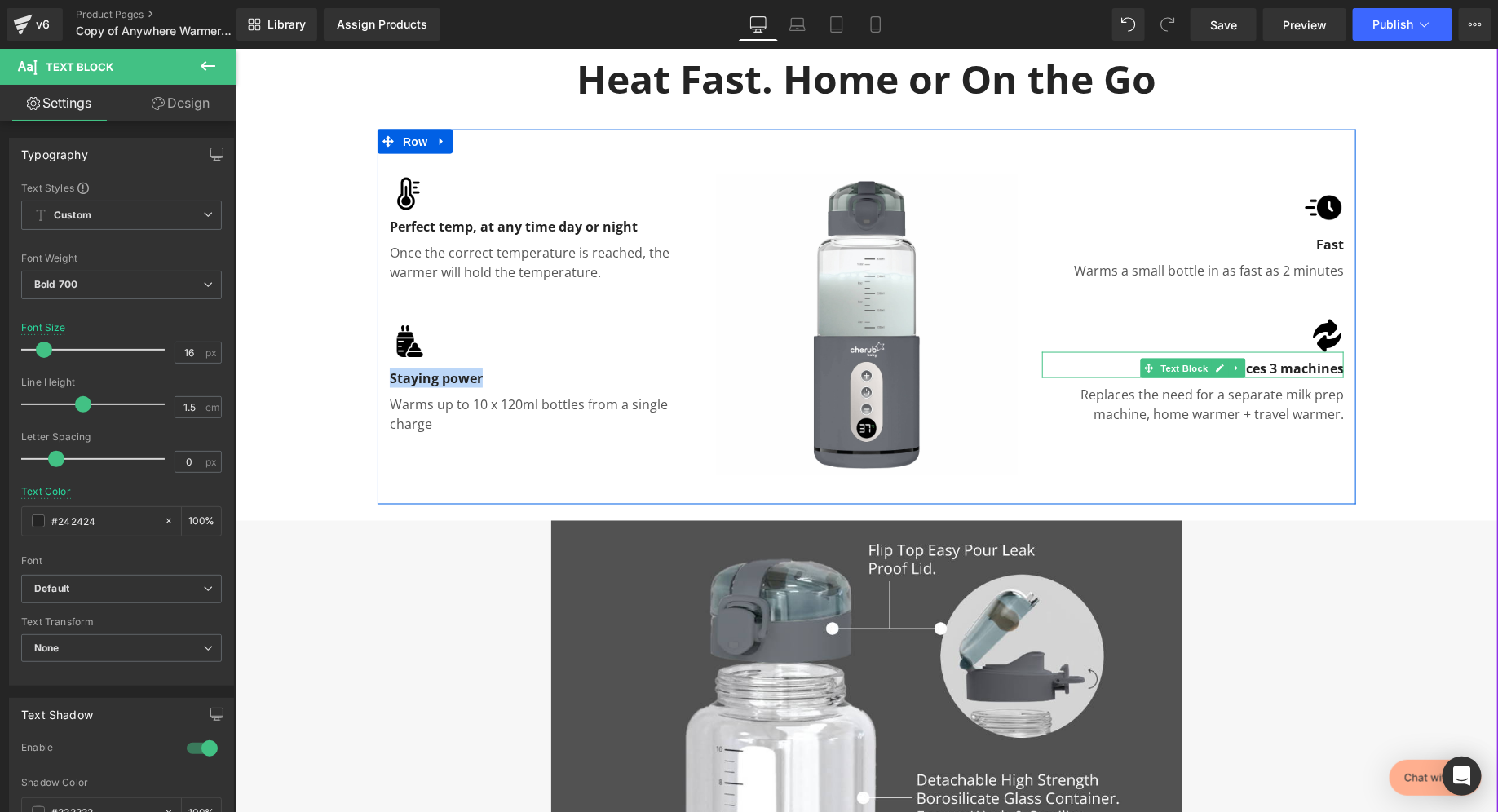
click at [1306, 362] on p "Replaces 3 machines" at bounding box center [1193, 367] width 302 height 19
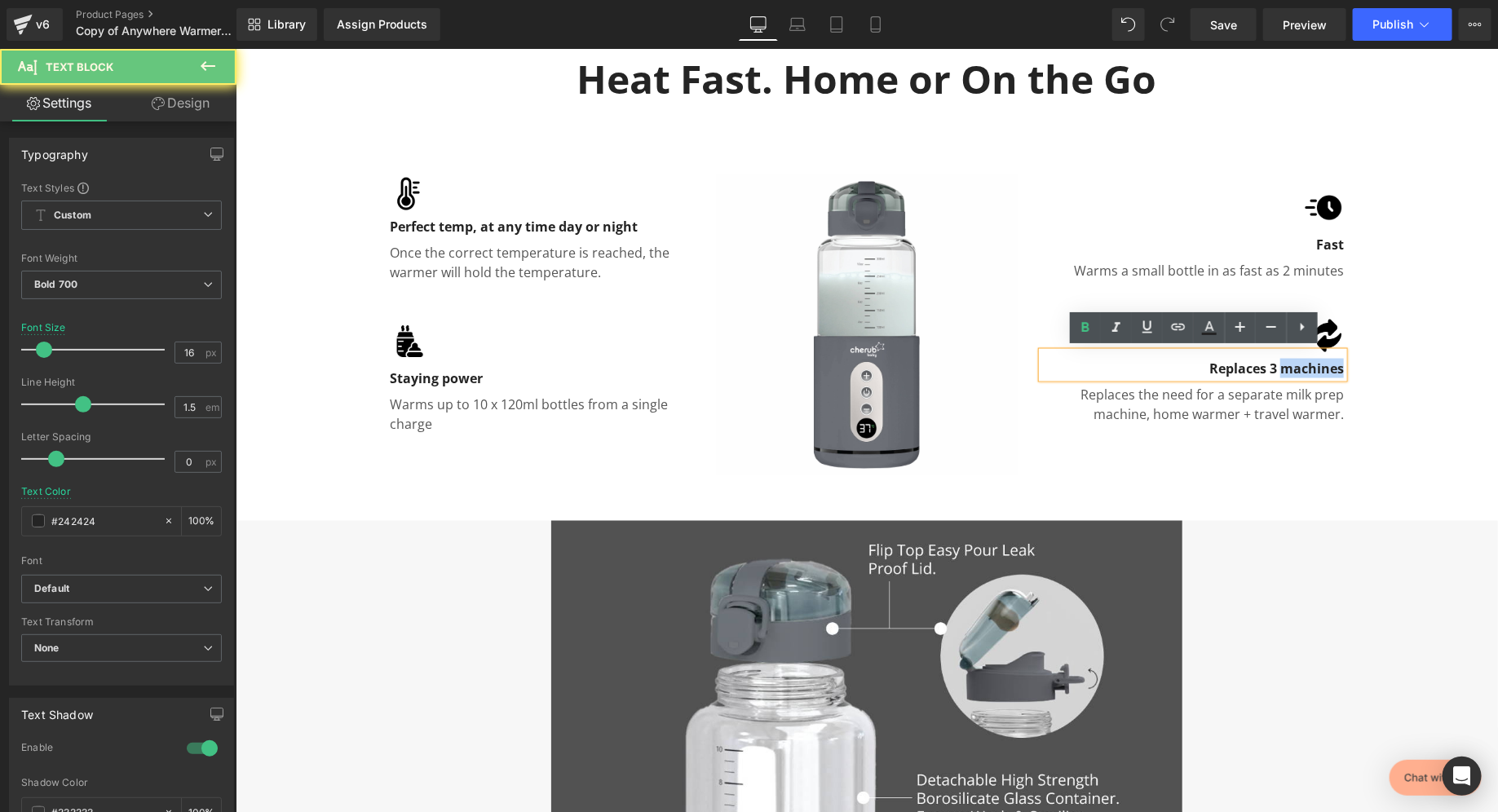
click at [1306, 362] on p "Replaces 3 machines" at bounding box center [1193, 367] width 302 height 19
copy p "Replaces 3 machines"
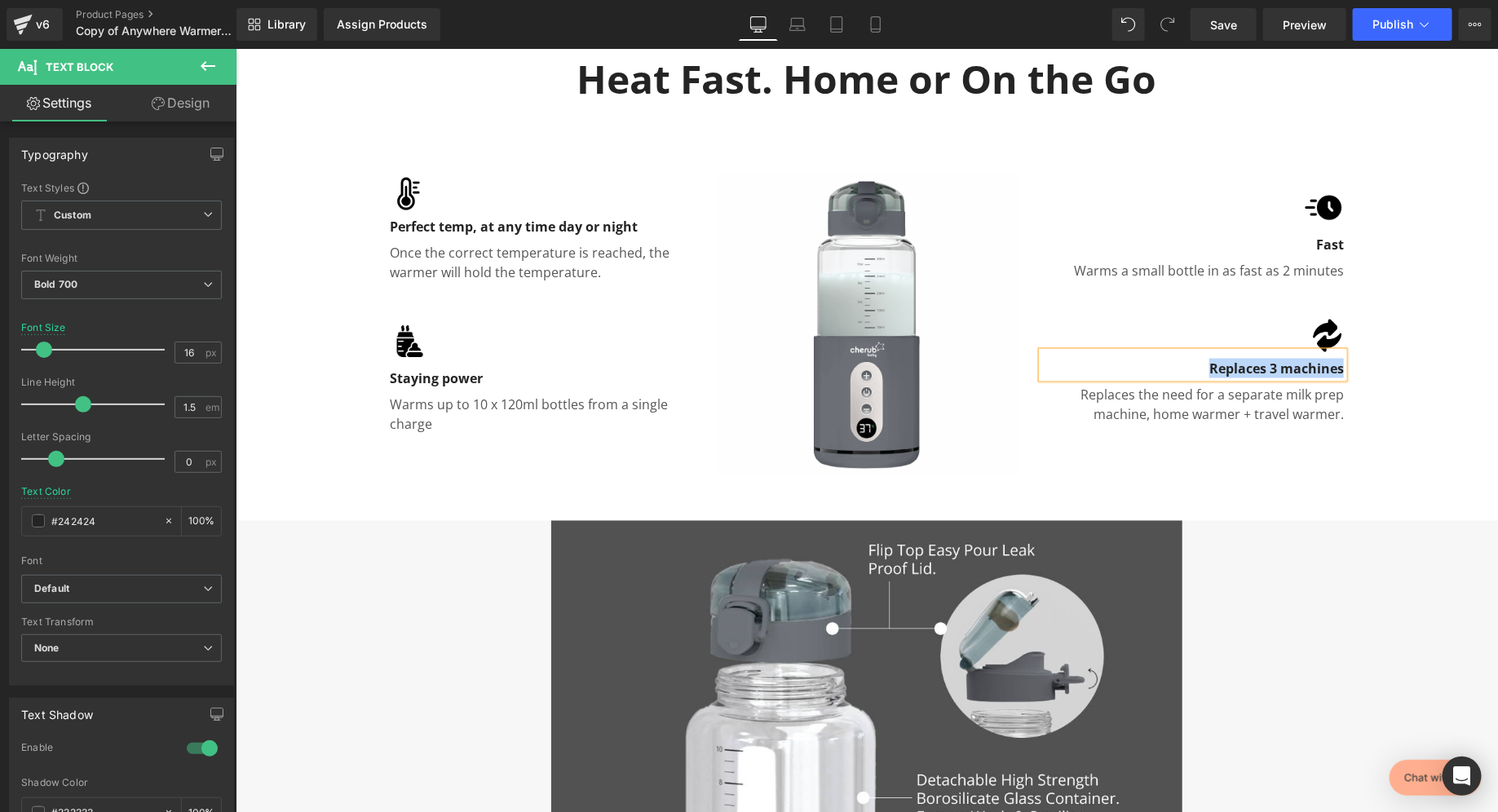
click at [486, 164] on div "Image Perfect temp, at any time day or night Text Block Once the correct temper…" at bounding box center [540, 325] width 326 height 342
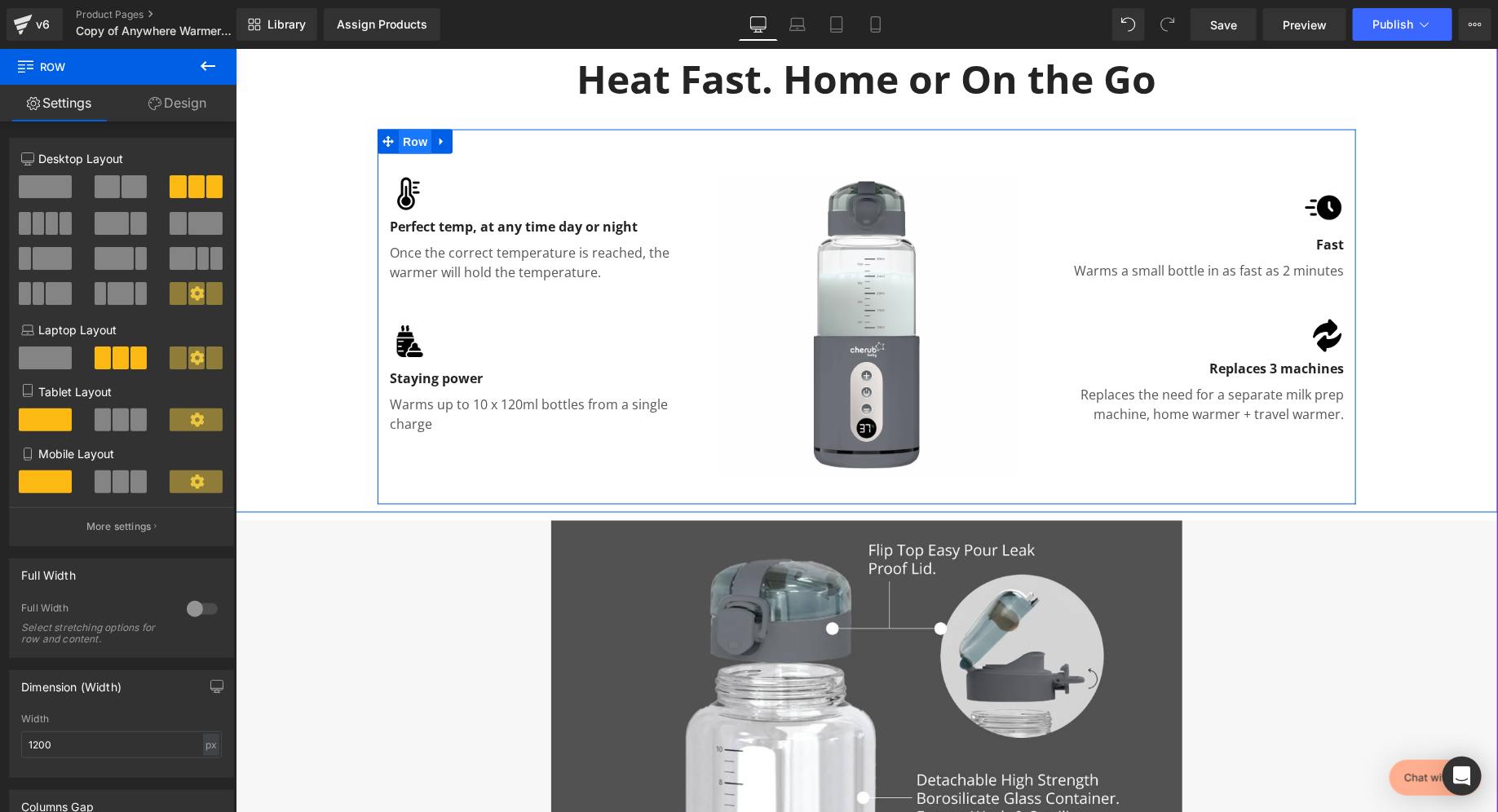
click at [421, 139] on span "Row" at bounding box center [414, 141] width 33 height 24
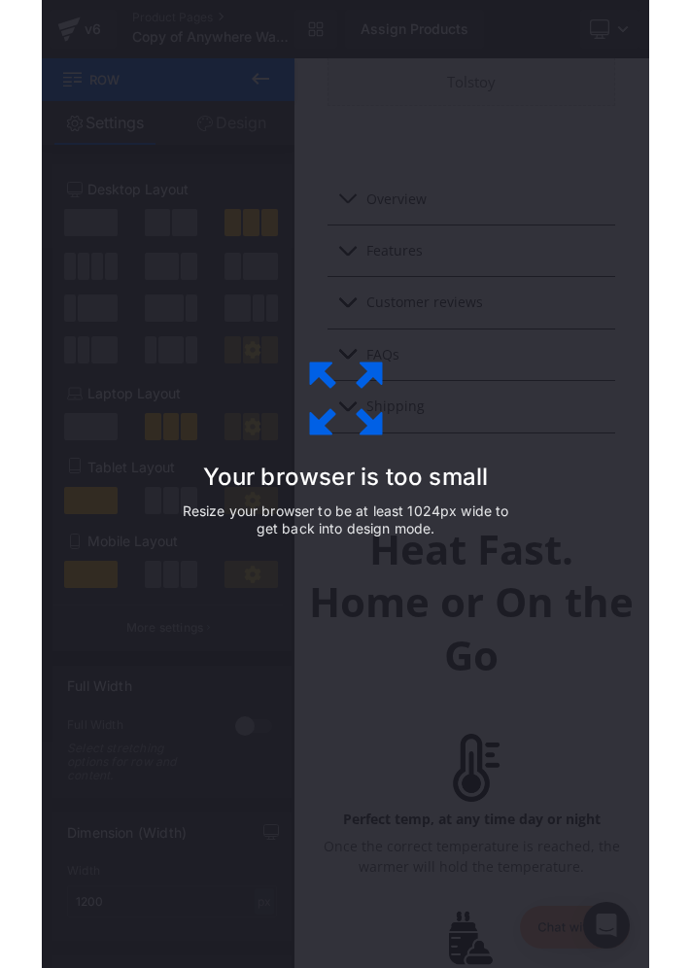
scroll to position [1228, 0]
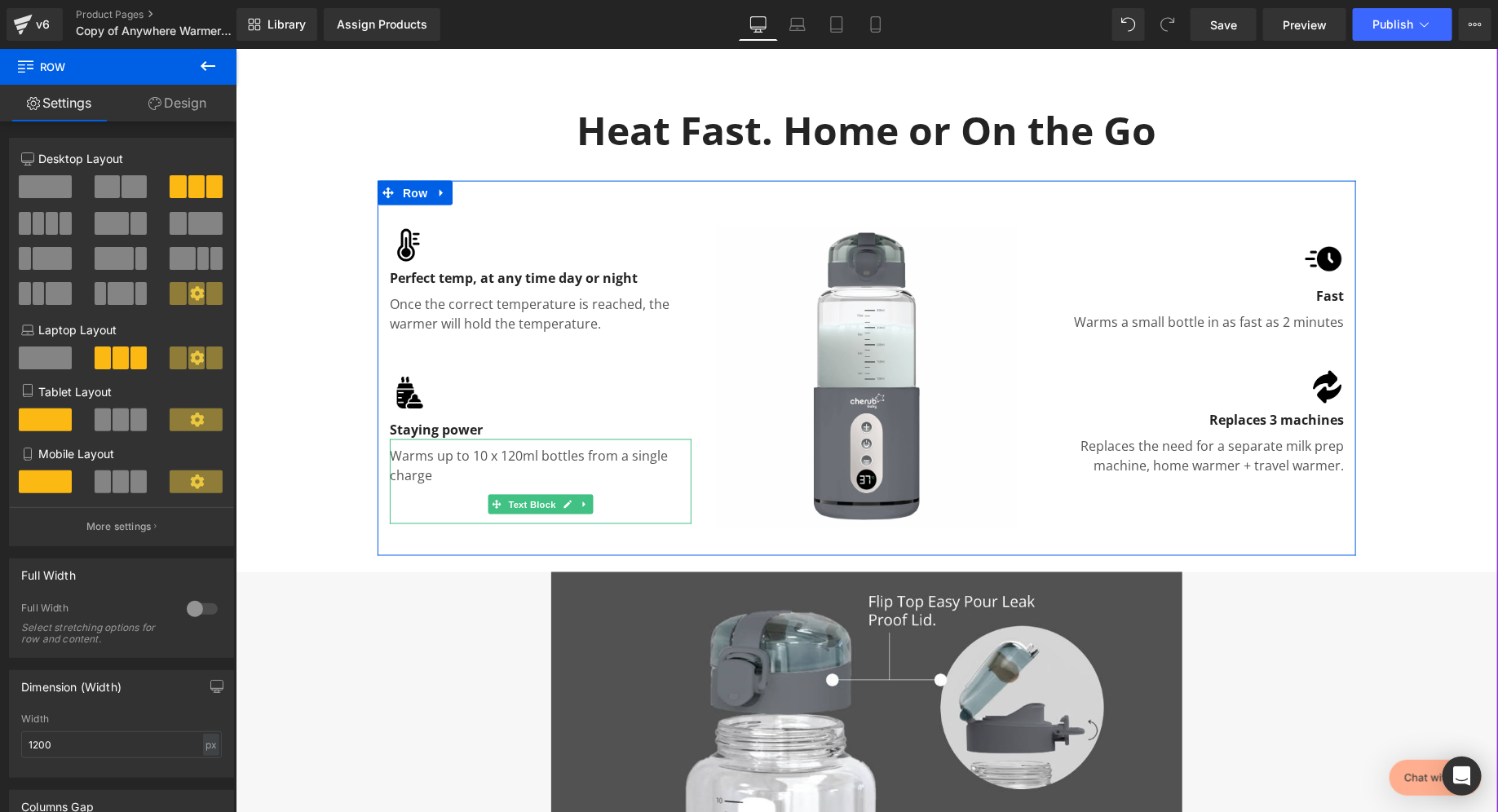
click at [454, 456] on p "Warms up to 10 x 120ml bottles from a single charge" at bounding box center [540, 465] width 302 height 39
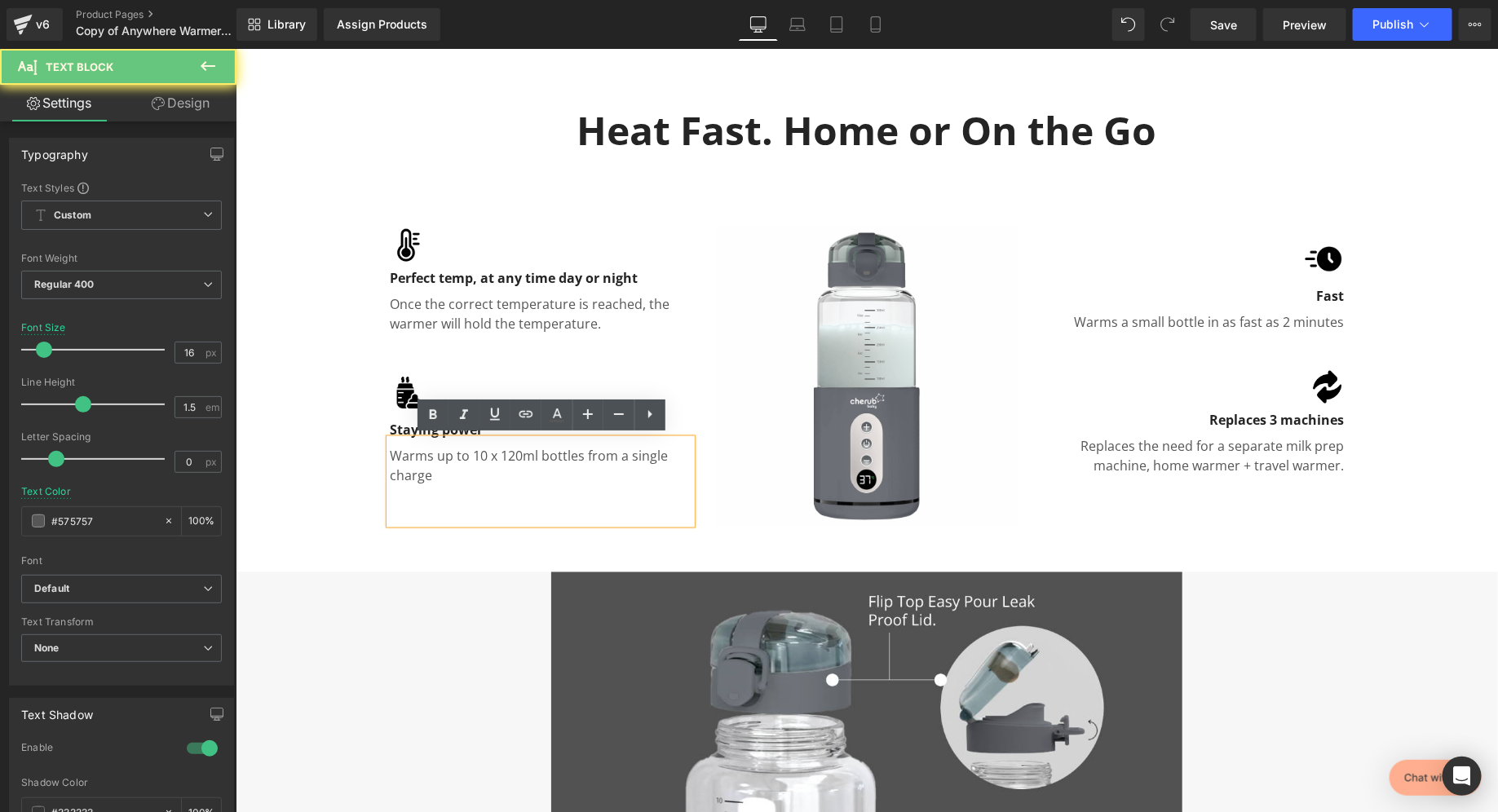
click at [454, 456] on p "Warms up to 10 x 120ml bottles from a single charge" at bounding box center [540, 465] width 302 height 39
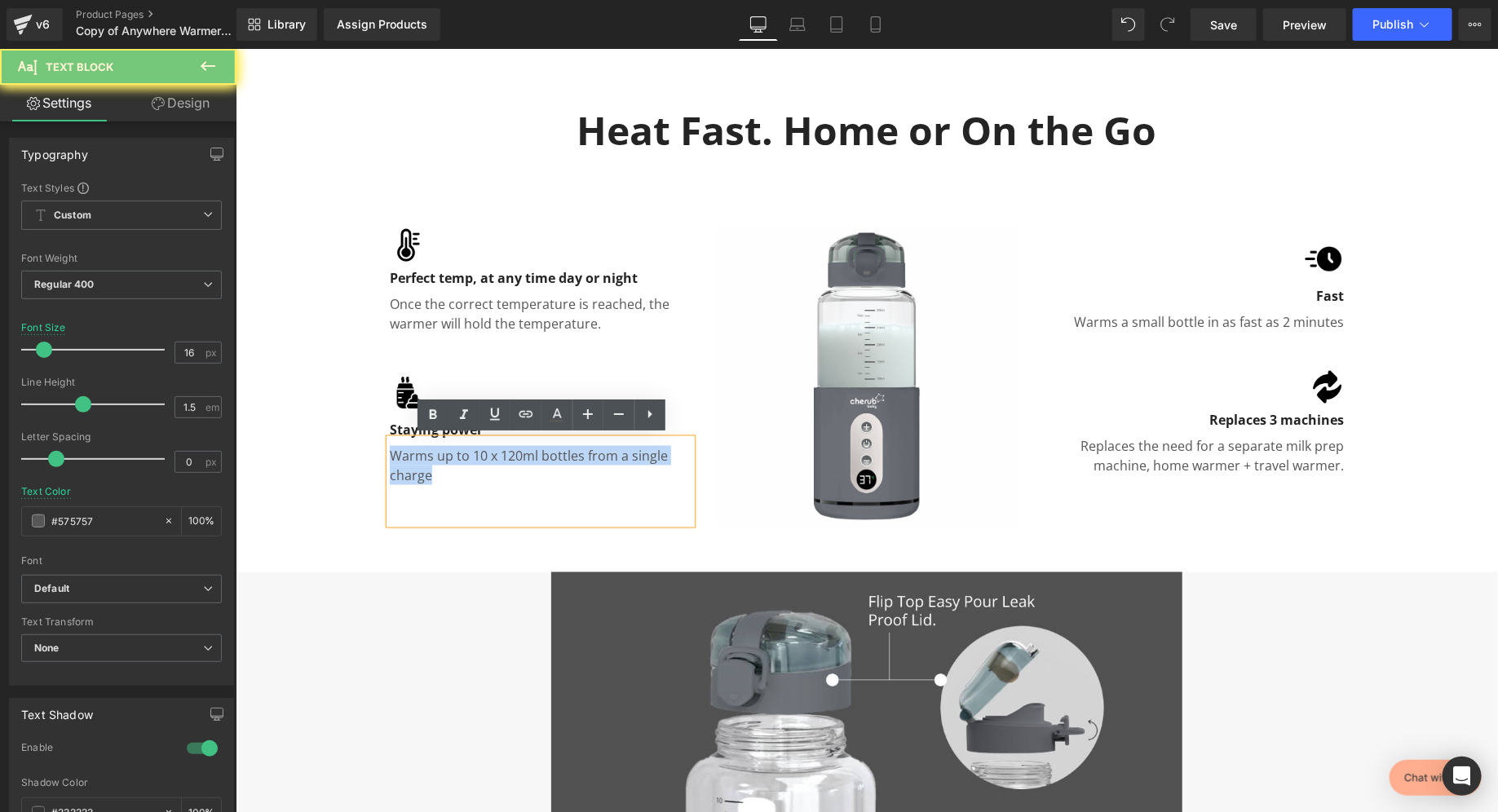
copy p "Warms up to 10 x 120ml bottles from a single charge"
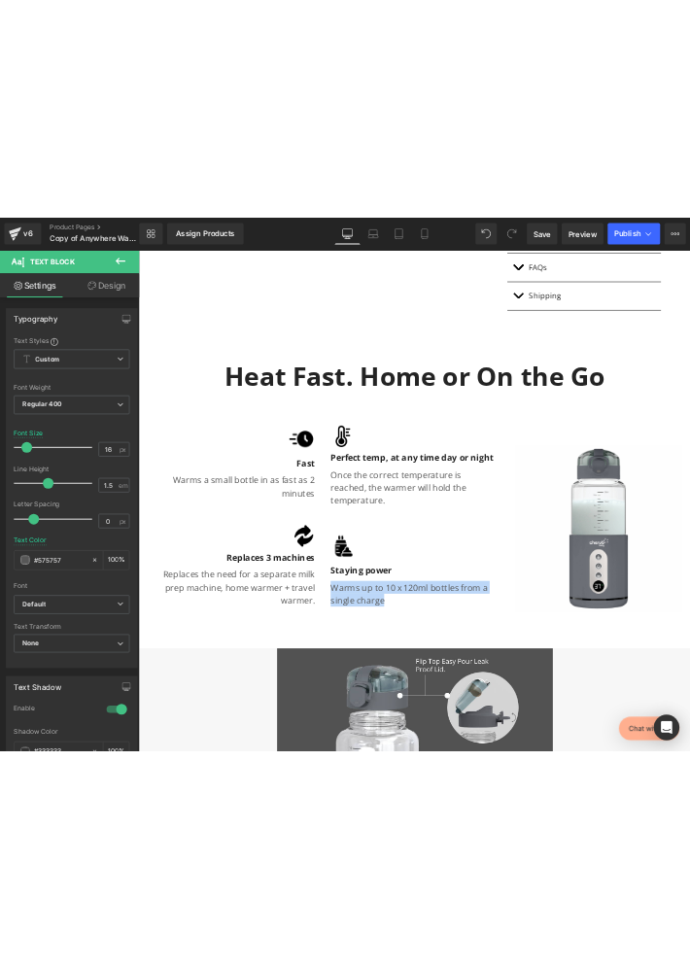
scroll to position [1153, 0]
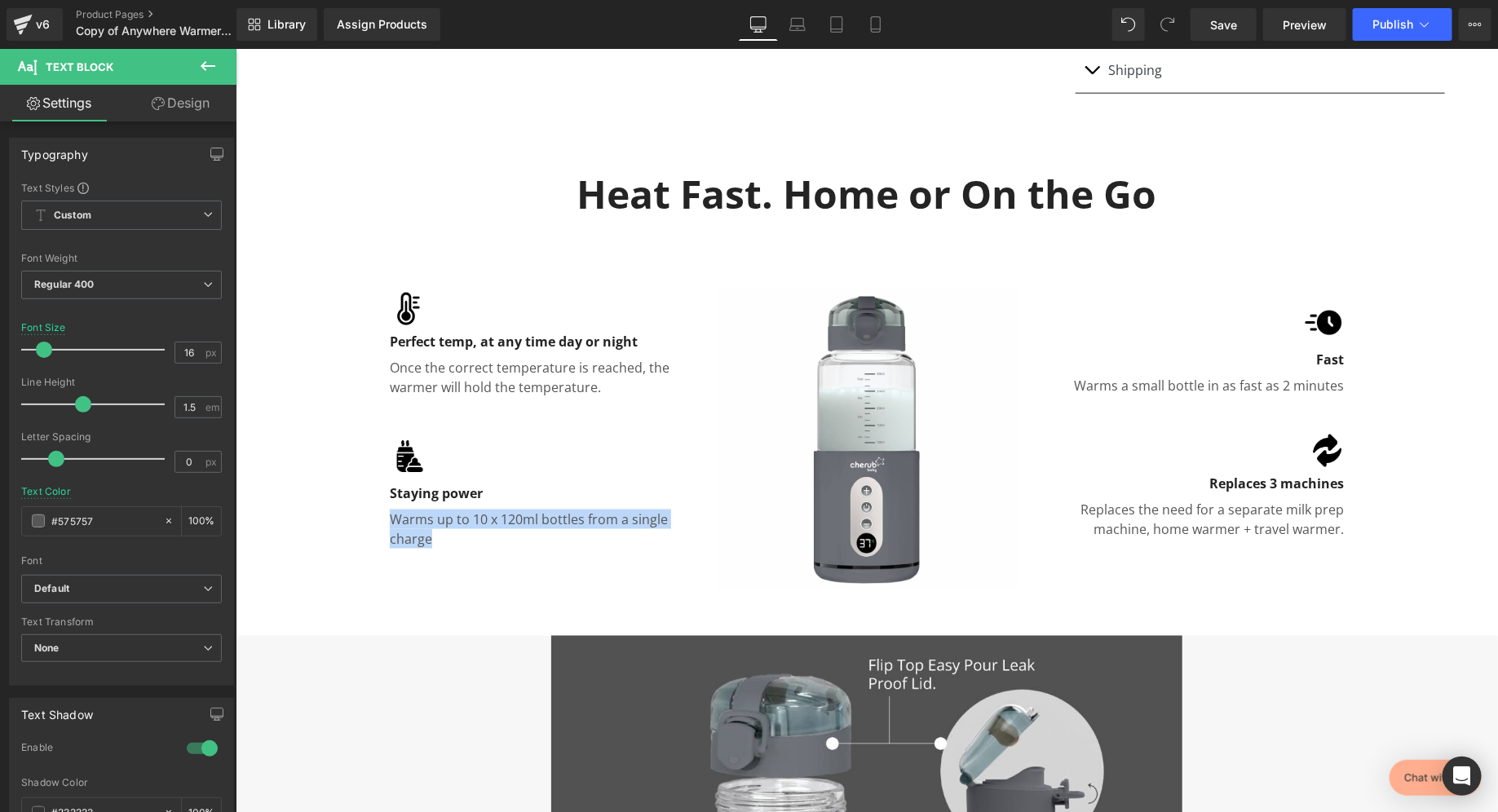
click at [1250, 521] on p "Replaces the need for a separate milk prep machine, home warmer + travel warmer." at bounding box center [1193, 518] width 302 height 39
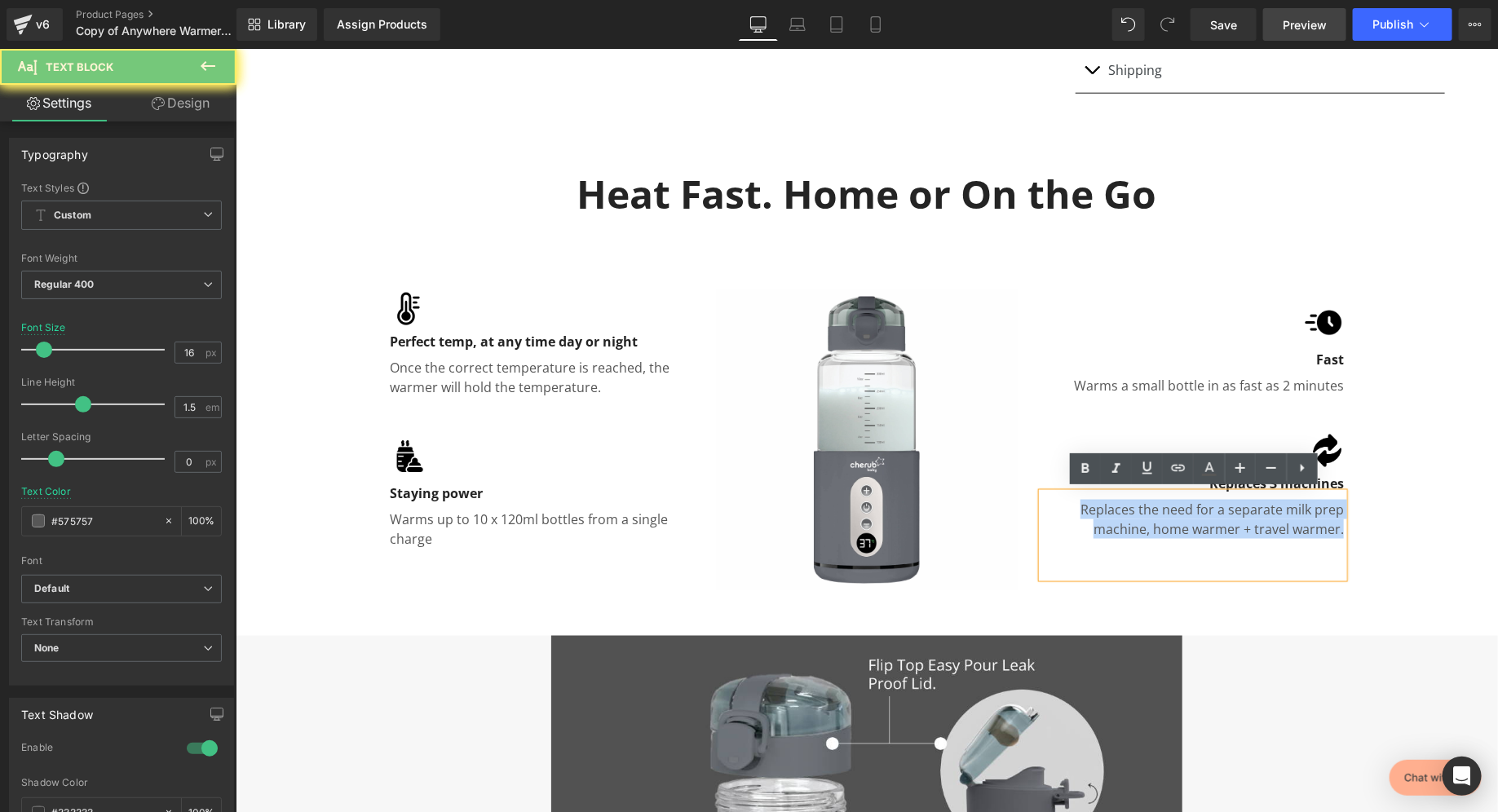
copy p "Replaces the need for a separate milk prep machine, home warmer + travel warmer."
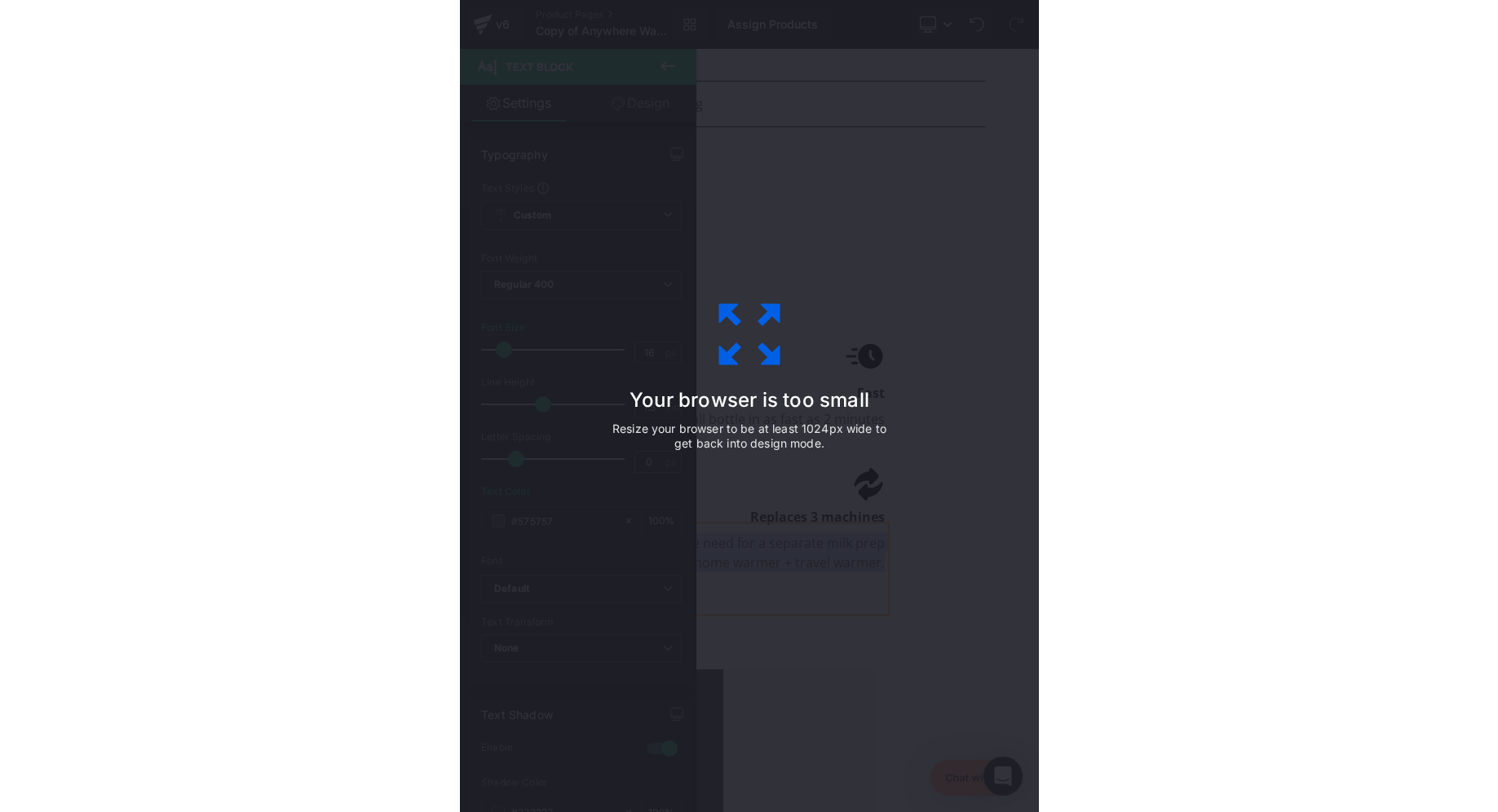
scroll to position [914, 0]
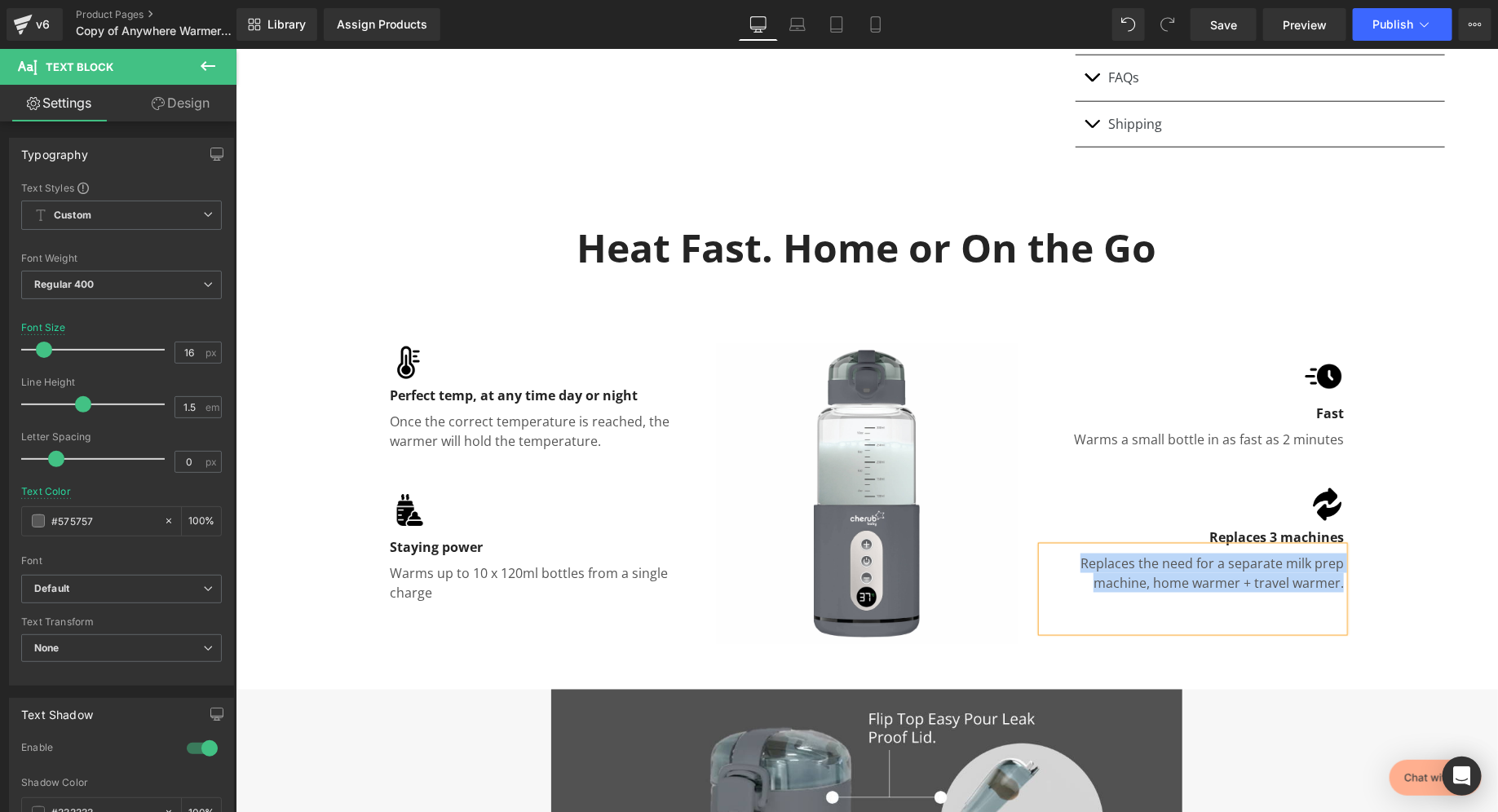
click at [1403, 547] on div "Heat Fast. Home or On the Go Heading Row Image Perfect temp, at any time day or…" at bounding box center [866, 429] width 1263 height 484
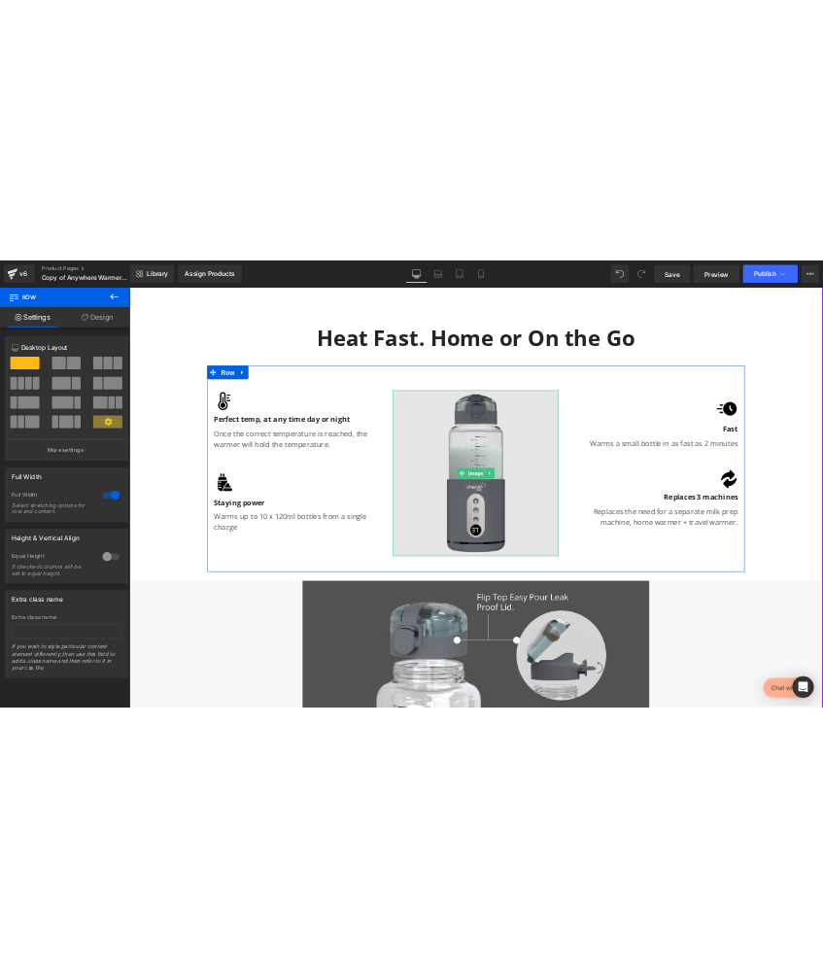
scroll to position [1268, 0]
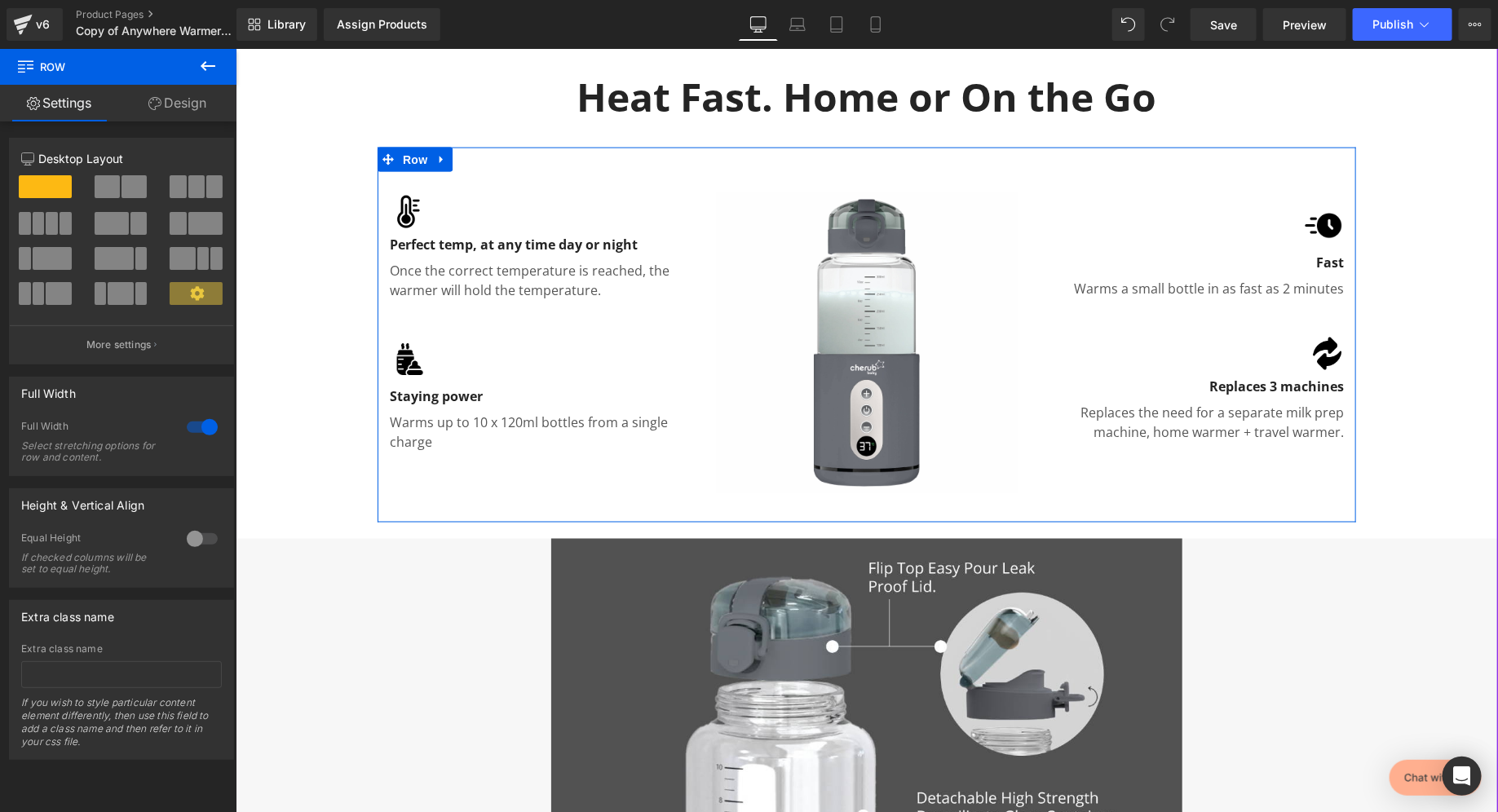
click at [420, 305] on div "Once the correct temperature is reached, the warmer will hold the temperature." at bounding box center [540, 295] width 302 height 85
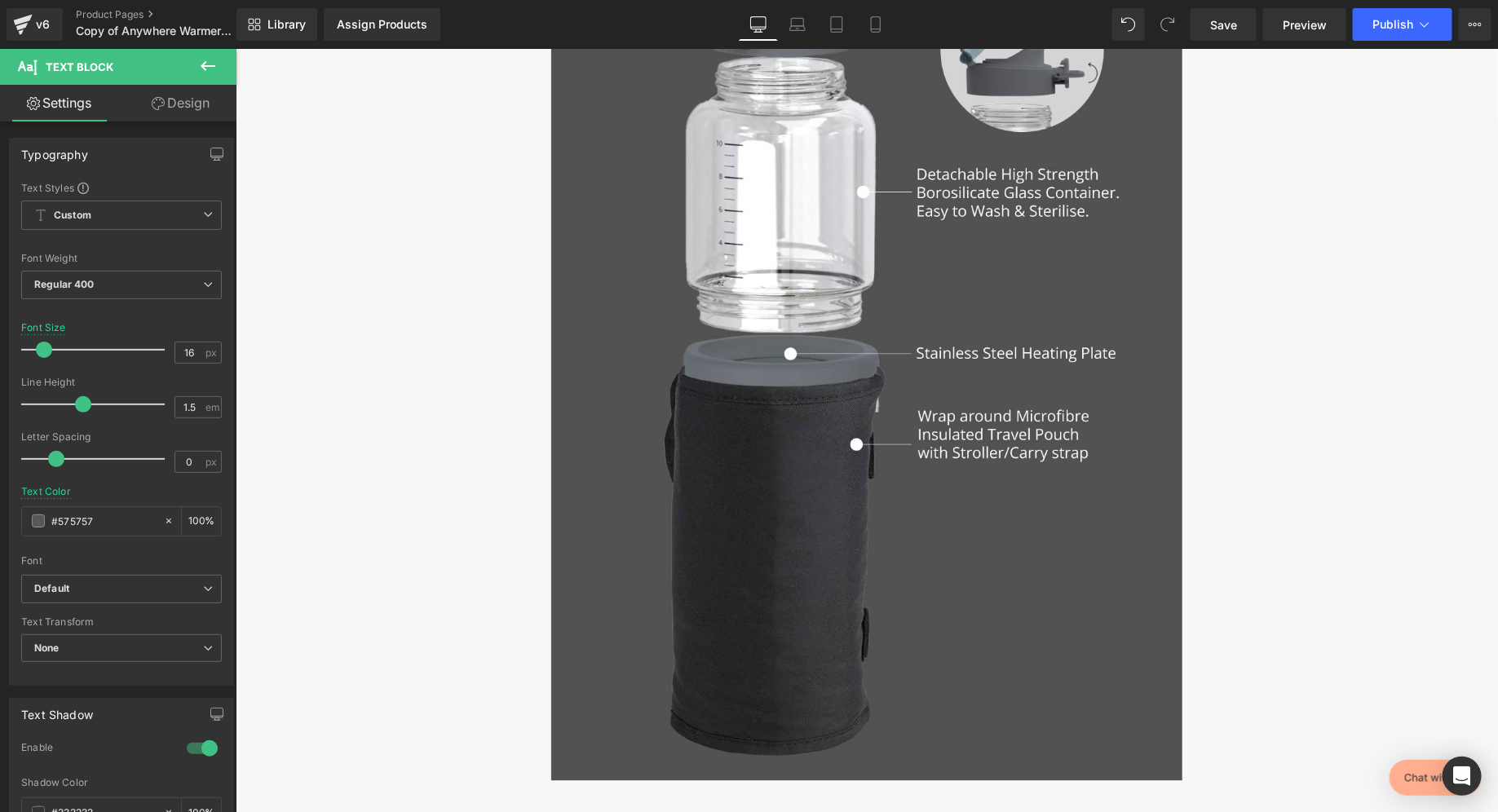
scroll to position [1620, 0]
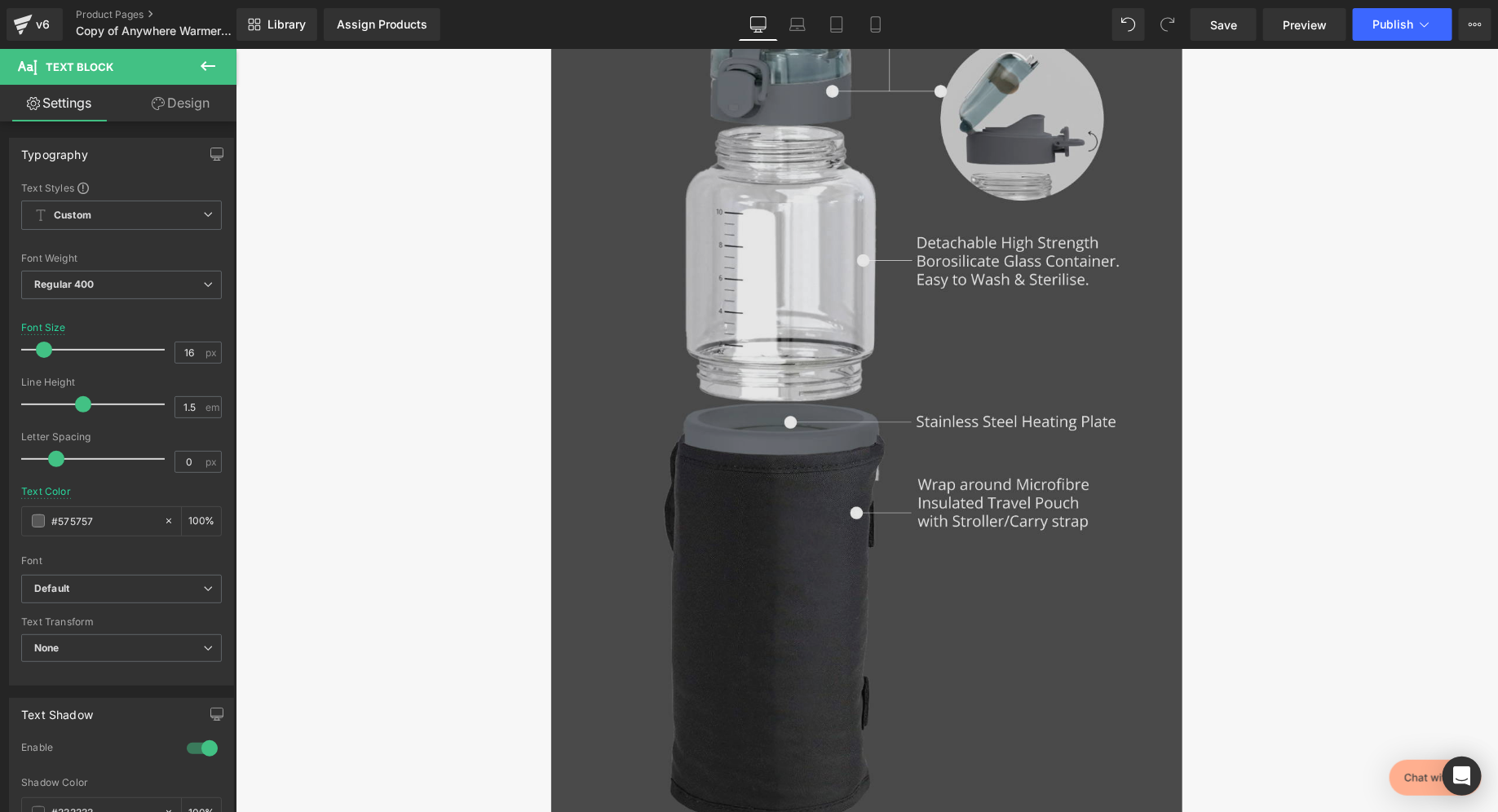
click at [913, 416] on img at bounding box center [866, 415] width 631 height 866
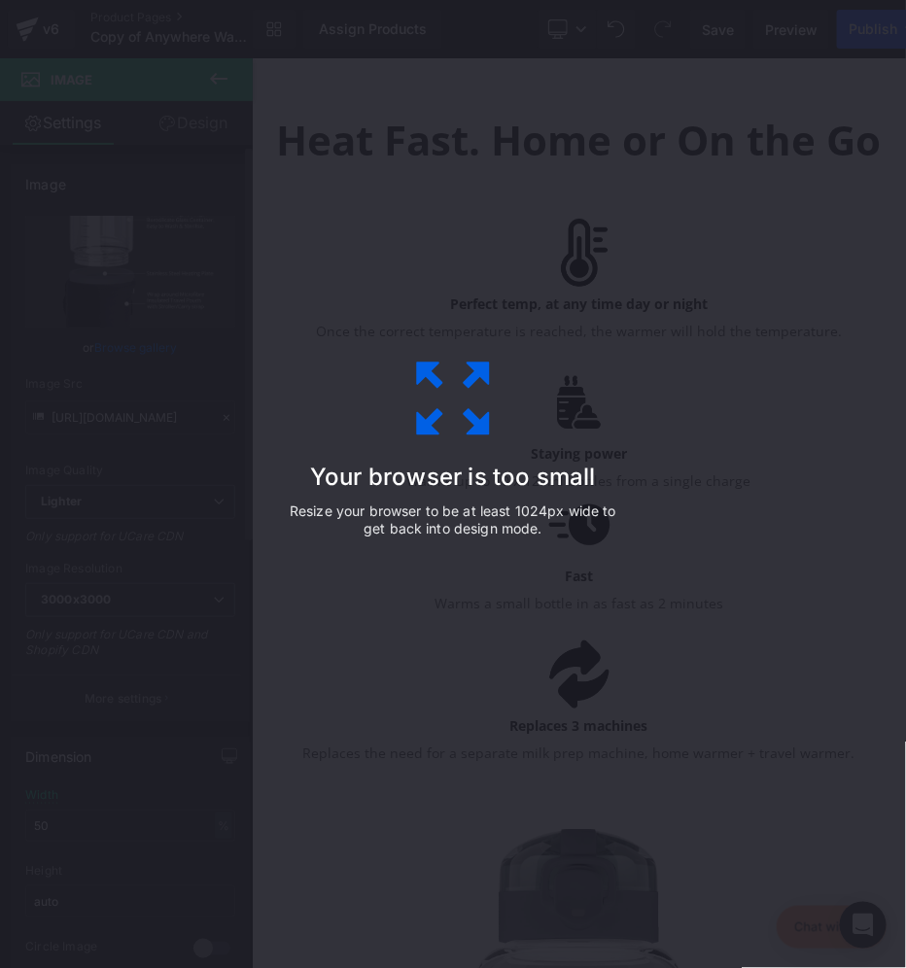
scroll to position [1847, 0]
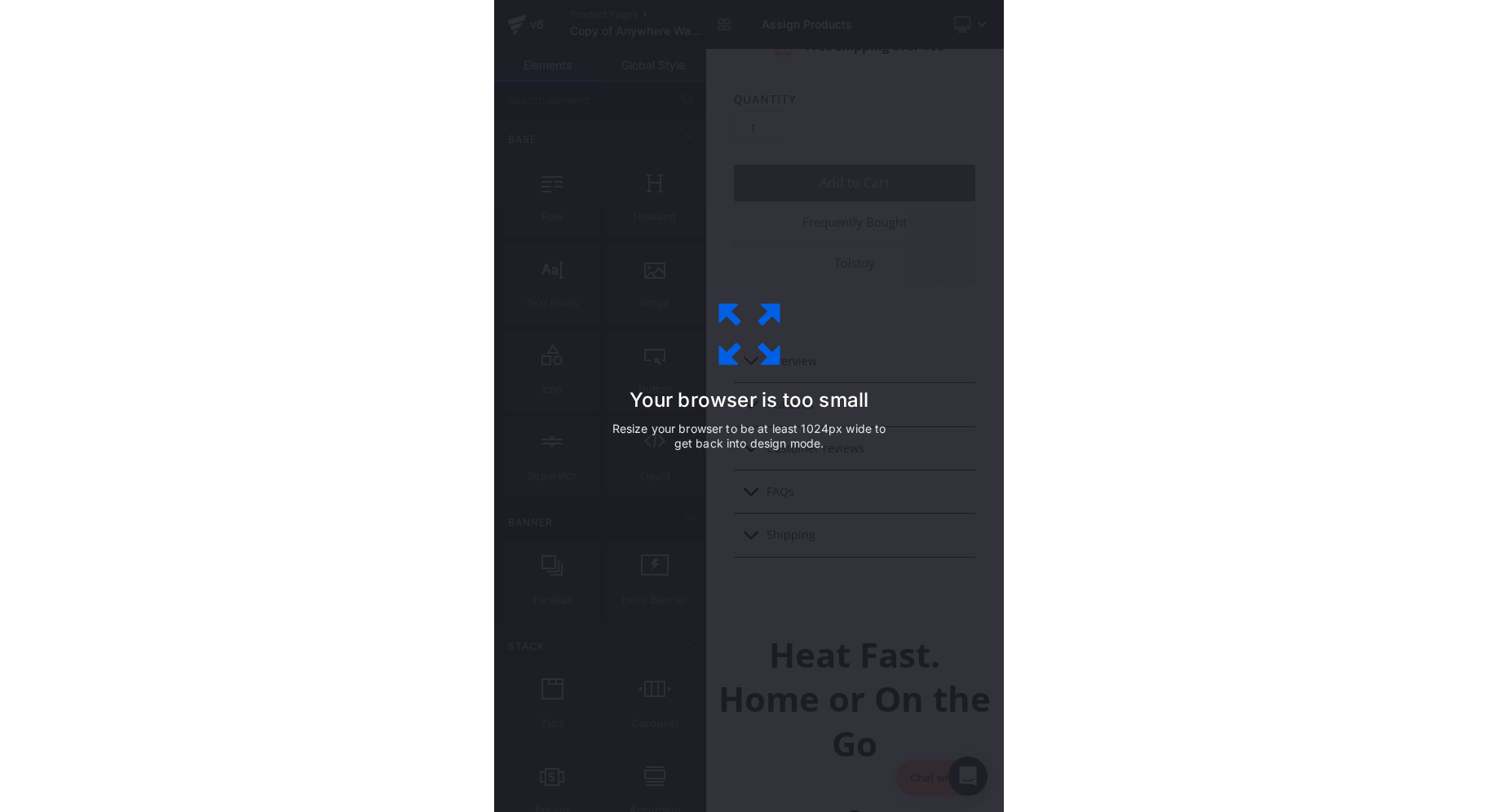
scroll to position [783, 0]
